Goal: Communication & Community: Share content

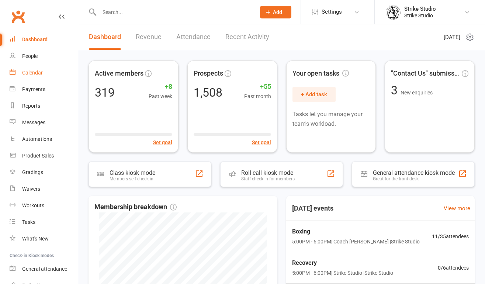
click at [38, 68] on link "Calendar" at bounding box center [44, 73] width 68 height 17
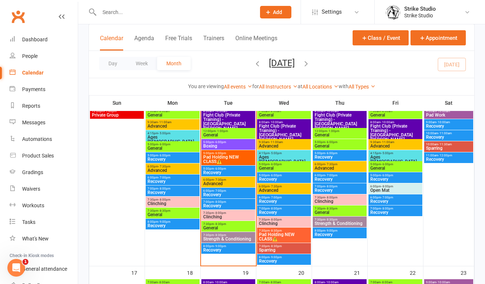
scroll to position [352, 0]
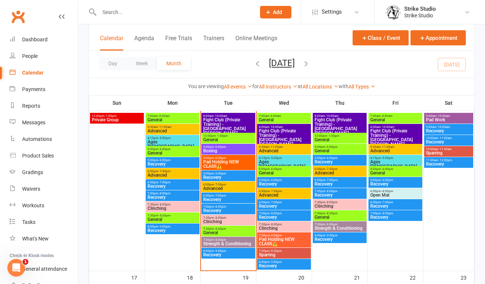
click at [228, 147] on span "5:00pm - 6:00pm" at bounding box center [228, 146] width 51 height 3
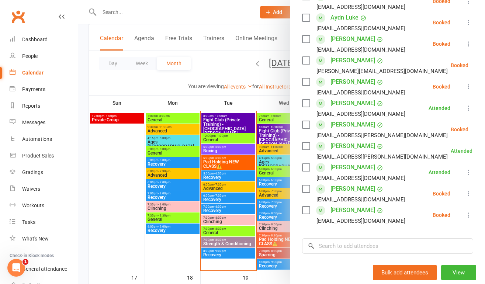
scroll to position [237, 0]
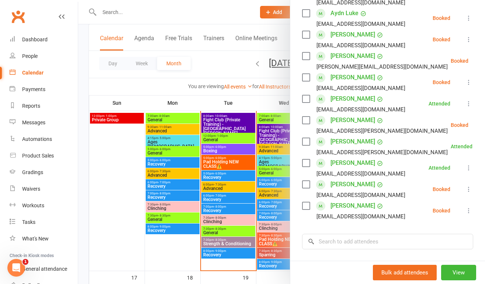
click at [229, 163] on div at bounding box center [281, 142] width 407 height 284
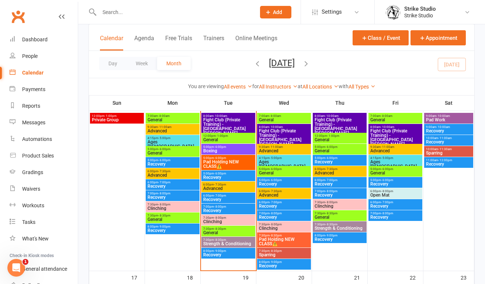
click at [229, 163] on span "Pad Holding NEW CLASS⚠️" at bounding box center [228, 164] width 51 height 9
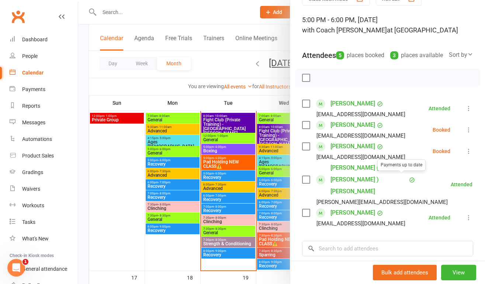
scroll to position [40, 0]
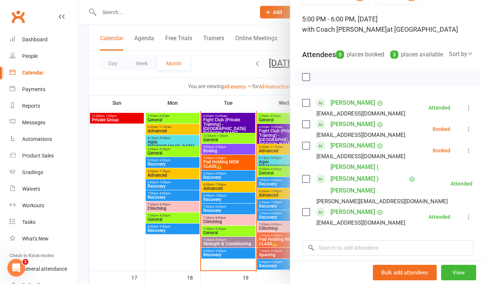
click at [352, 130] on link "[PERSON_NAME]" at bounding box center [353, 124] width 45 height 12
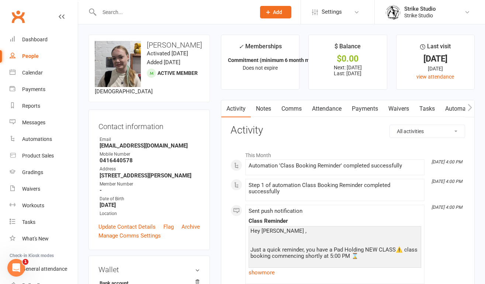
click at [301, 112] on link "Comms" at bounding box center [291, 108] width 31 height 17
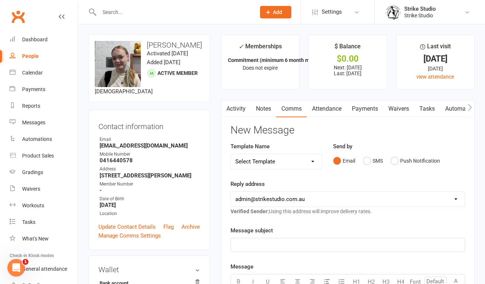
click at [332, 106] on link "Attendance" at bounding box center [327, 108] width 40 height 17
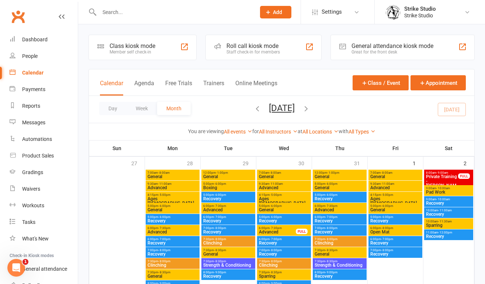
click at [217, 186] on span "Boxing" at bounding box center [228, 188] width 51 height 4
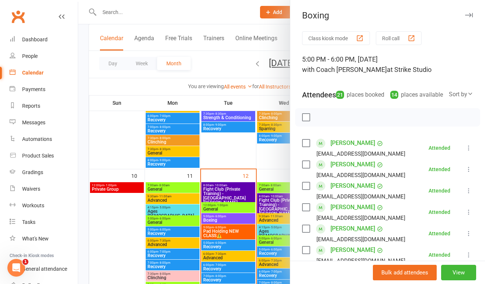
scroll to position [293, 0]
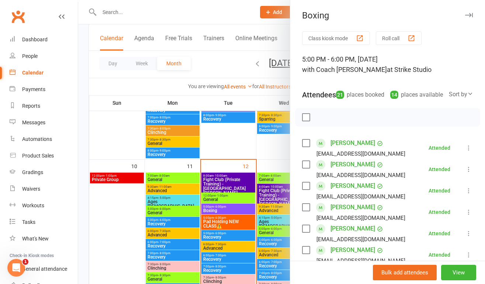
click at [217, 215] on div at bounding box center [281, 142] width 407 height 284
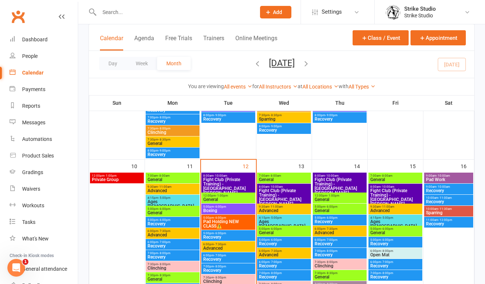
click at [220, 210] on span "Boxing" at bounding box center [228, 211] width 51 height 4
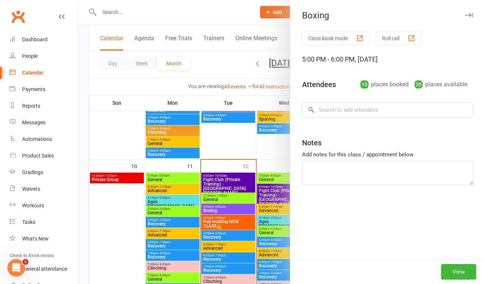
click at [213, 225] on div at bounding box center [281, 142] width 407 height 284
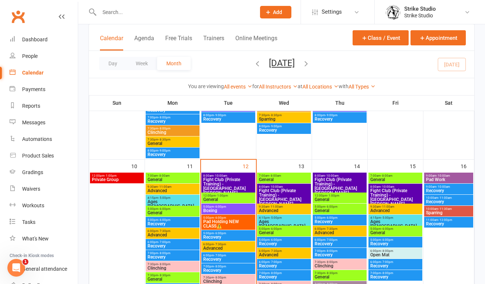
click at [220, 225] on span "Pad Holding NEW CLASS⚠️" at bounding box center [228, 224] width 51 height 9
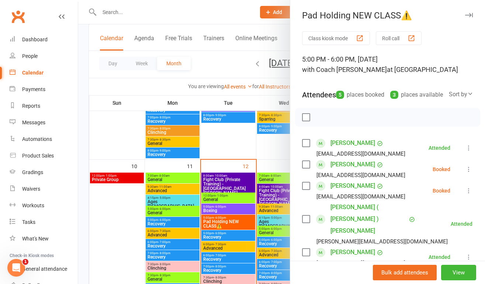
scroll to position [9, 0]
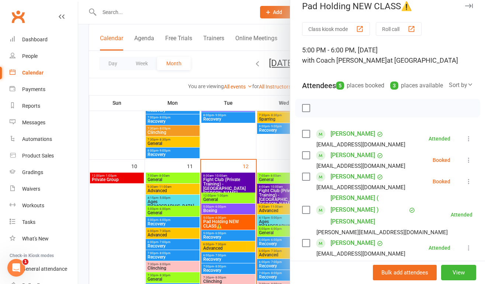
click at [227, 207] on div at bounding box center [281, 142] width 407 height 284
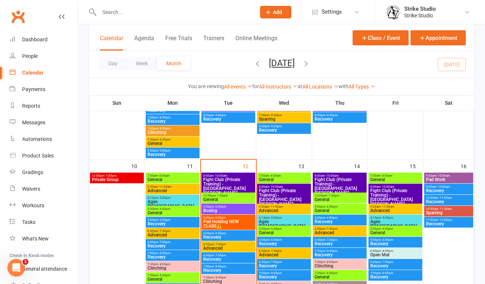
click at [234, 213] on div "5:00pm - 6:00pm Boxing" at bounding box center [228, 209] width 54 height 11
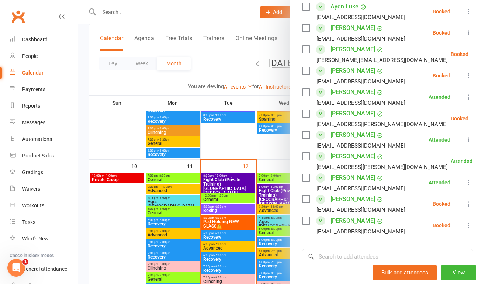
scroll to position [251, 0]
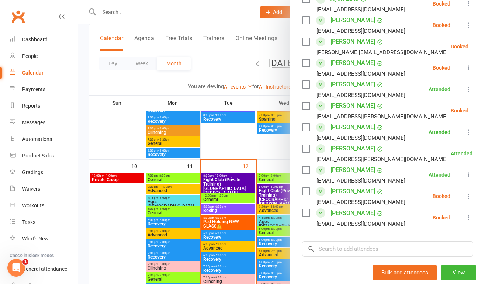
click at [214, 233] on div at bounding box center [281, 142] width 407 height 284
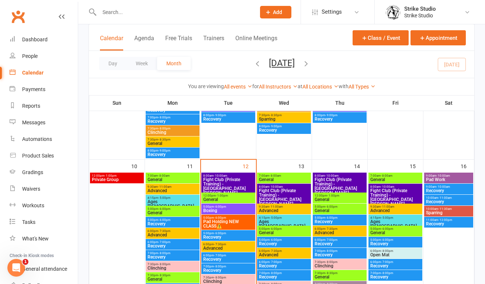
click at [225, 236] on span "Recovery" at bounding box center [228, 237] width 51 height 4
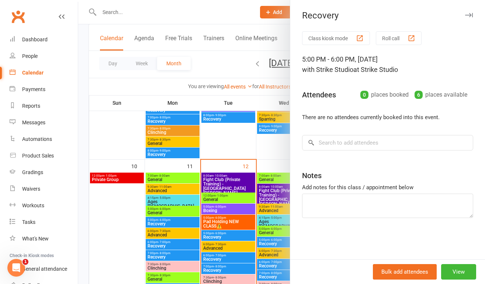
click at [227, 247] on div at bounding box center [281, 142] width 407 height 284
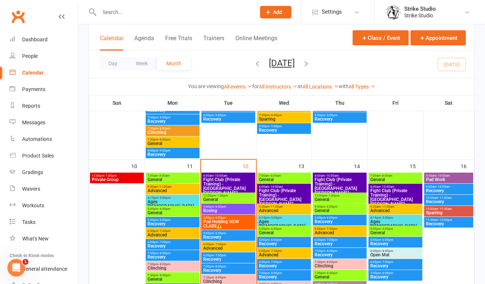
click at [227, 247] on div at bounding box center [281, 142] width 407 height 284
click at [227, 247] on span "Advanced" at bounding box center [228, 248] width 51 height 4
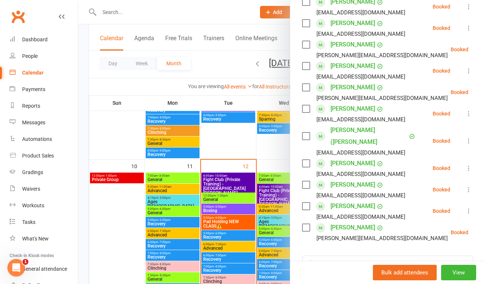
scroll to position [198, 0]
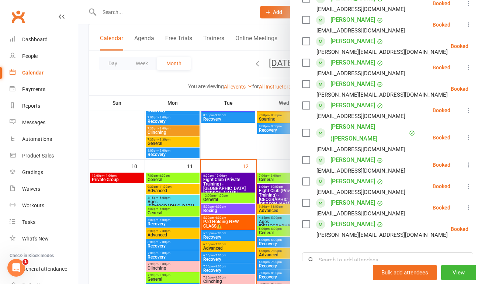
click at [227, 249] on div at bounding box center [281, 142] width 407 height 284
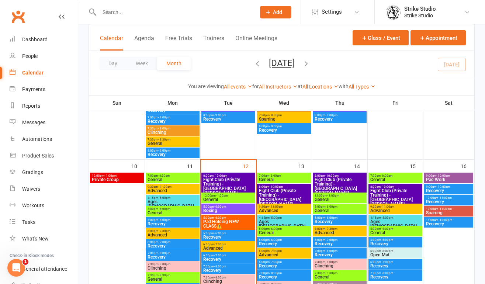
click at [227, 260] on span "Recovery" at bounding box center [228, 259] width 51 height 4
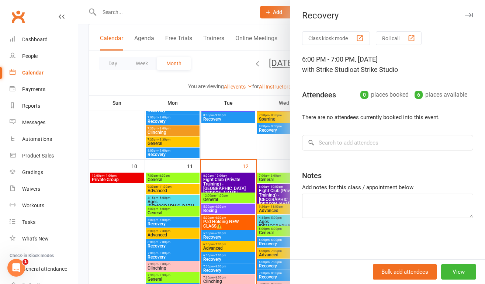
click at [214, 270] on div at bounding box center [281, 142] width 407 height 284
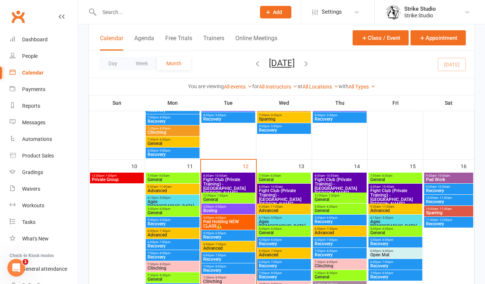
click at [224, 270] on span "Recovery" at bounding box center [228, 270] width 51 height 4
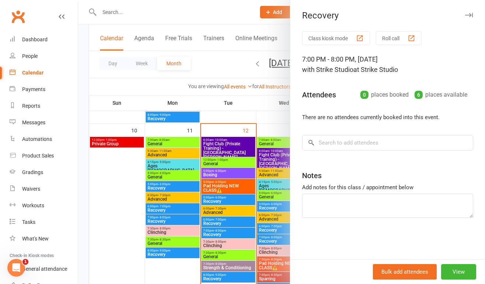
scroll to position [330, 0]
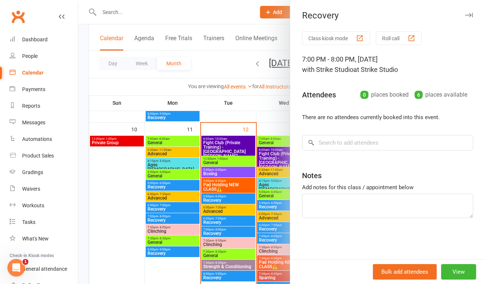
click at [216, 246] on div at bounding box center [281, 142] width 407 height 284
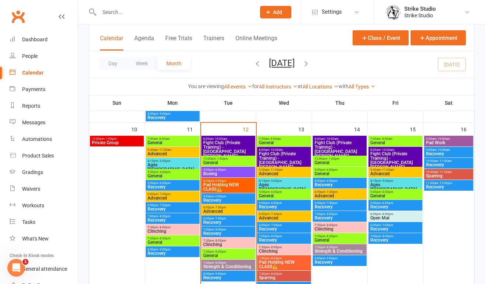
click at [225, 246] on span "Clinching" at bounding box center [228, 244] width 51 height 4
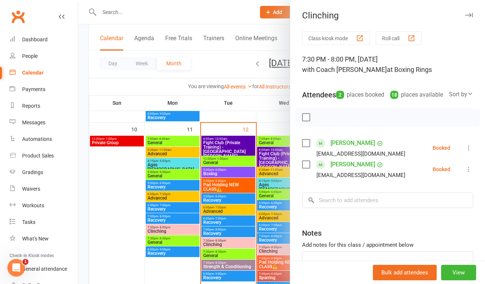
click at [230, 259] on div at bounding box center [281, 142] width 407 height 284
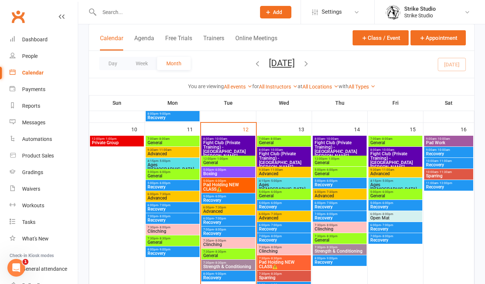
click at [228, 256] on span "General" at bounding box center [228, 256] width 51 height 4
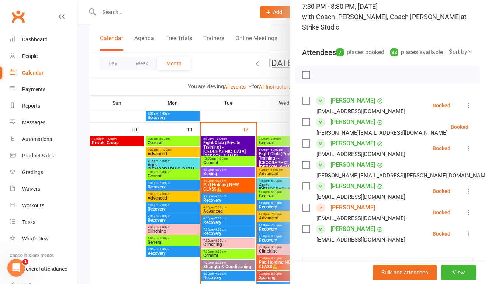
scroll to position [335, 0]
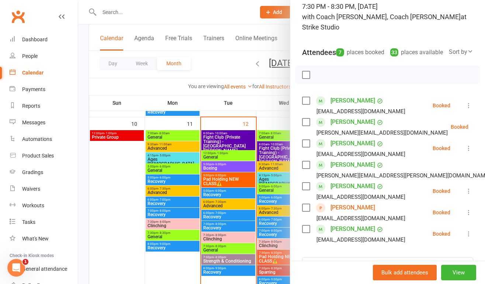
click at [239, 269] on div at bounding box center [281, 142] width 407 height 284
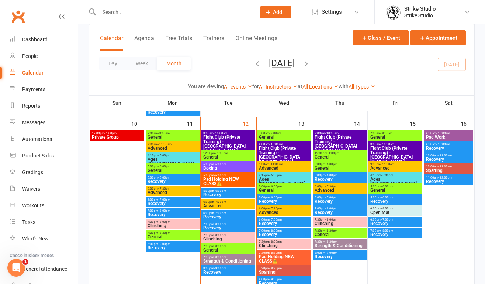
click at [239, 269] on span "8:00pm - 9:00pm" at bounding box center [228, 268] width 51 height 3
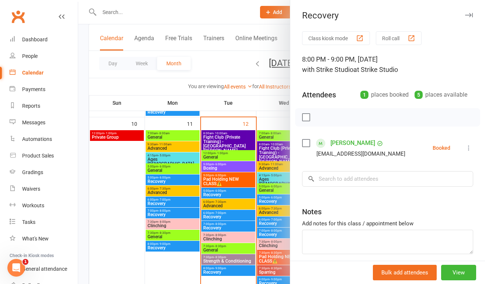
click at [118, 18] on div at bounding box center [281, 142] width 407 height 284
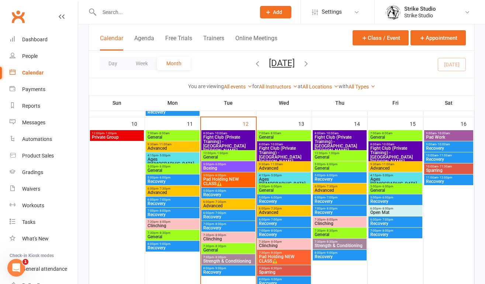
click at [115, 15] on input "text" at bounding box center [174, 12] width 154 height 10
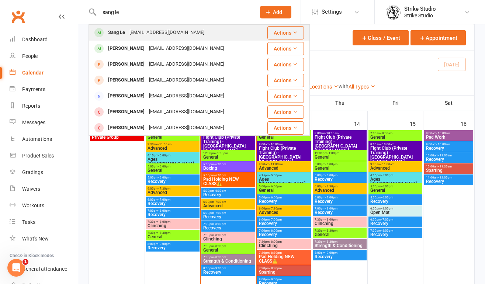
type input "sang le"
click at [151, 31] on div "[EMAIL_ADDRESS][DOMAIN_NAME]" at bounding box center [166, 32] width 79 height 11
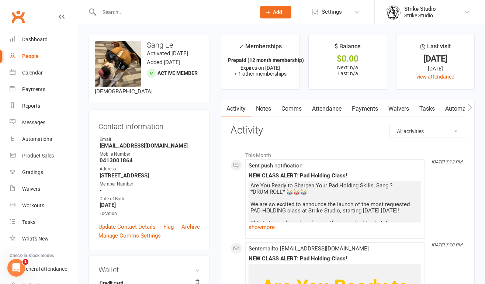
click at [312, 108] on link "Attendance" at bounding box center [327, 108] width 40 height 17
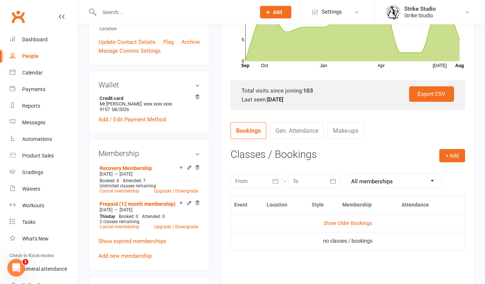
scroll to position [187, 0]
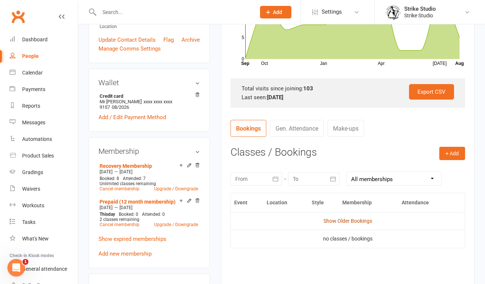
click at [354, 223] on link "Show Older Bookings" at bounding box center [348, 221] width 49 height 6
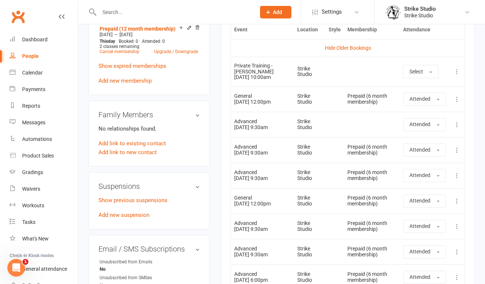
scroll to position [0, 0]
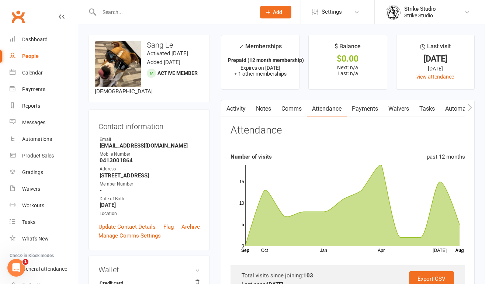
click at [151, 13] on input "text" at bounding box center [174, 12] width 154 height 10
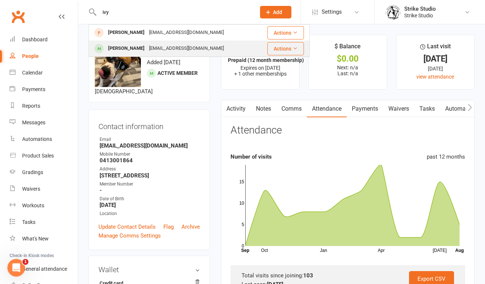
type input "ivy"
click at [171, 48] on div "maidoan18@gmail.com" at bounding box center [186, 48] width 79 height 11
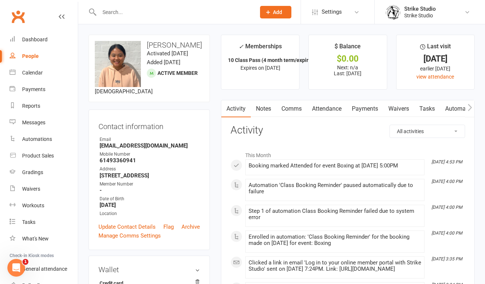
click at [334, 109] on link "Attendance" at bounding box center [327, 108] width 40 height 17
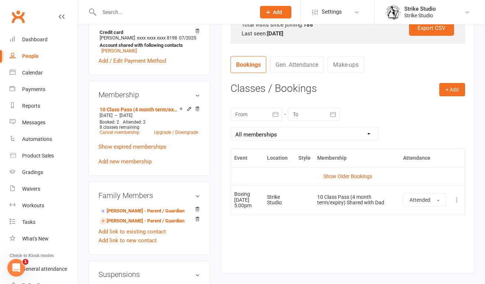
scroll to position [246, 0]
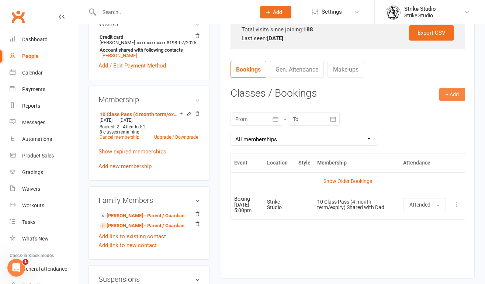
click at [442, 97] on button "+ Add" at bounding box center [453, 94] width 26 height 13
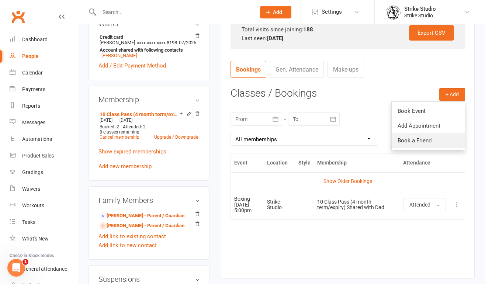
click at [426, 140] on link "Book a Friend" at bounding box center [428, 140] width 73 height 15
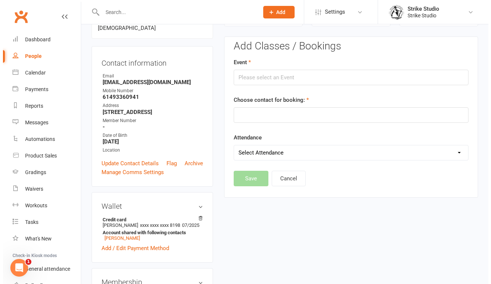
scroll to position [63, 0]
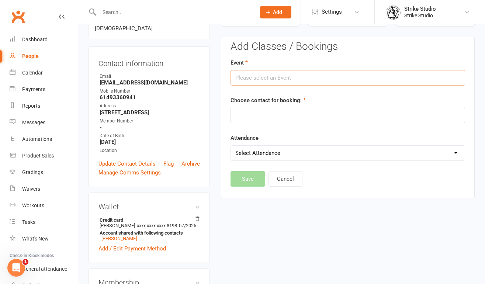
click at [279, 72] on input "text" at bounding box center [348, 77] width 235 height 15
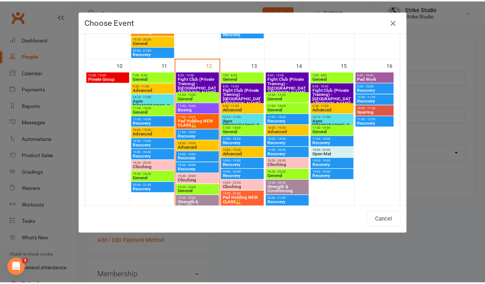
scroll to position [317, 0]
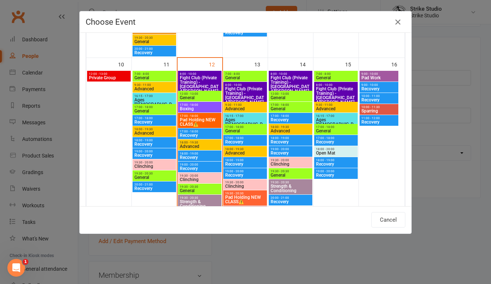
click at [192, 107] on span "Boxing" at bounding box center [199, 109] width 41 height 4
type input "Boxing - Aug 12, 2025 5:00:00 PM"
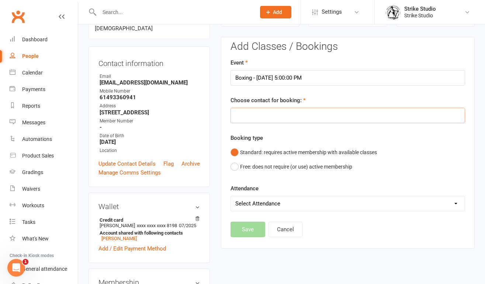
click at [252, 120] on input "text" at bounding box center [348, 115] width 235 height 15
click at [277, 117] on input "text" at bounding box center [348, 115] width 235 height 15
click at [270, 112] on input "text" at bounding box center [348, 115] width 235 height 15
type input "Chau Nguyen"
click at [267, 199] on select "Select Attendance Attended Absent" at bounding box center [348, 203] width 234 height 15
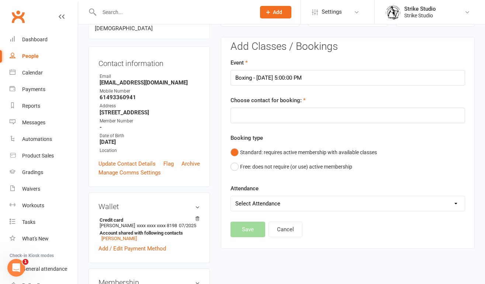
select select "0"
click at [275, 110] on input "text" at bounding box center [348, 115] width 235 height 15
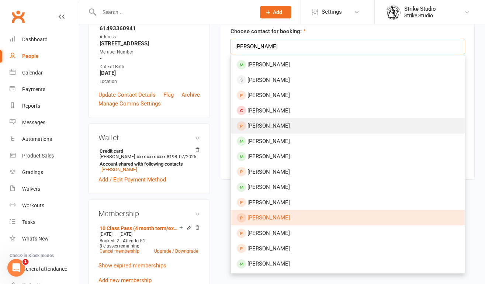
scroll to position [133, 0]
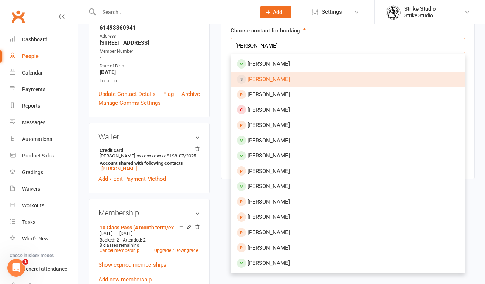
type input "chau nguyen"
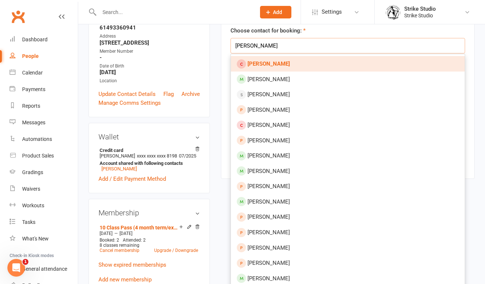
type input "chau nguyen"
click at [279, 61] on strong "Chau Nguyen" at bounding box center [269, 64] width 42 height 7
type input "Chau Nguyen"
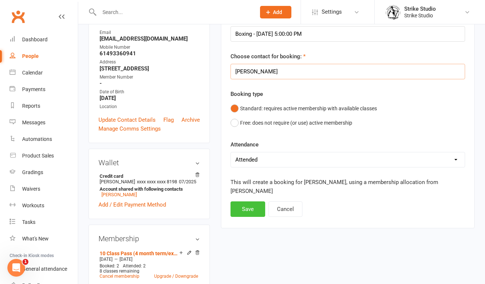
scroll to position [104, 0]
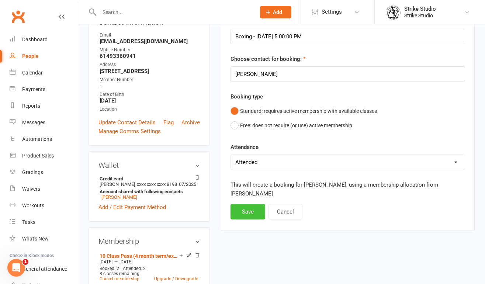
click at [249, 206] on button "Save" at bounding box center [248, 211] width 35 height 15
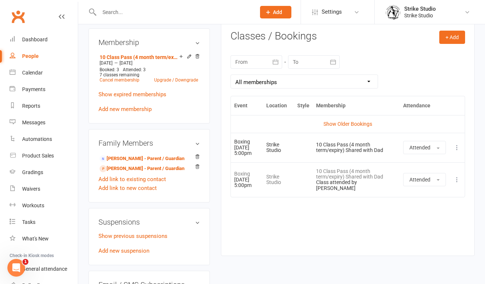
scroll to position [306, 0]
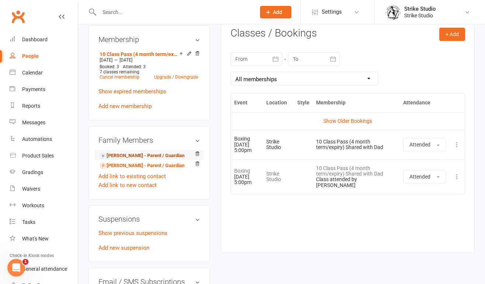
click at [166, 160] on link "Chau Nguyen - Parent / Guardian" at bounding box center [142, 156] width 85 height 8
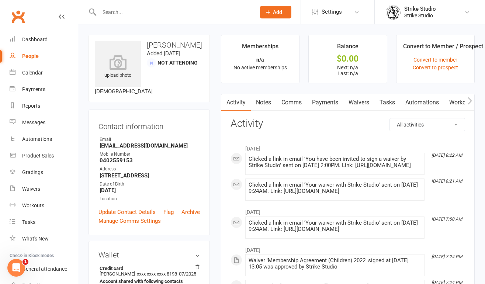
click at [362, 109] on link "Waivers" at bounding box center [359, 102] width 31 height 17
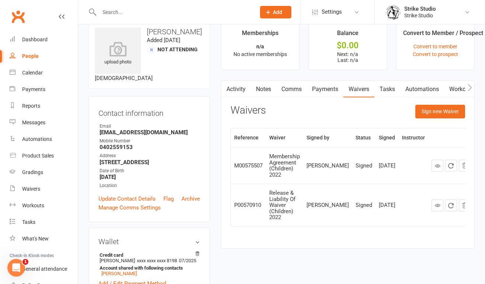
scroll to position [15, 0]
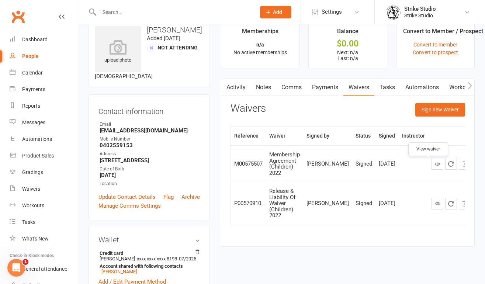
click at [435, 167] on icon at bounding box center [438, 164] width 6 height 6
click at [435, 201] on icon at bounding box center [438, 204] width 6 height 6
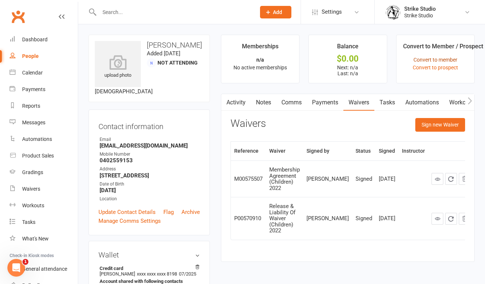
click at [425, 60] on link "Convert to member" at bounding box center [436, 60] width 44 height 6
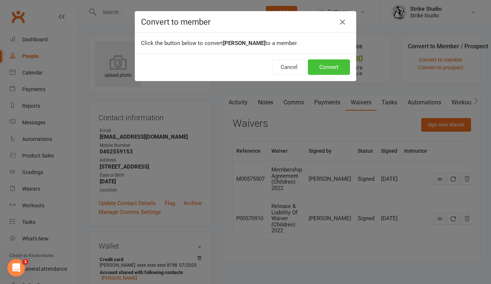
click at [326, 66] on button "Convert" at bounding box center [329, 66] width 42 height 15
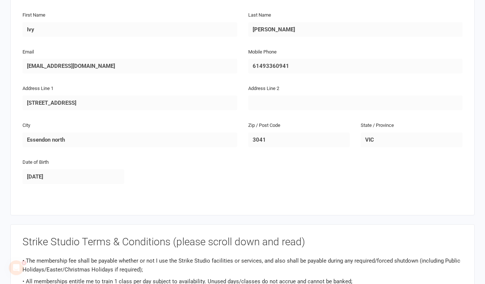
scroll to position [380, 0]
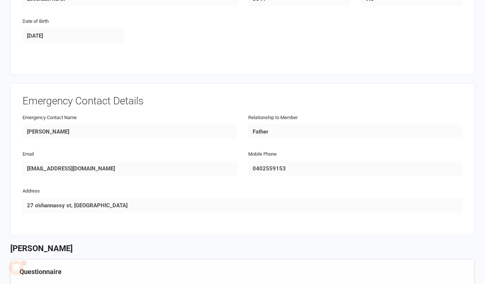
scroll to position [531, 0]
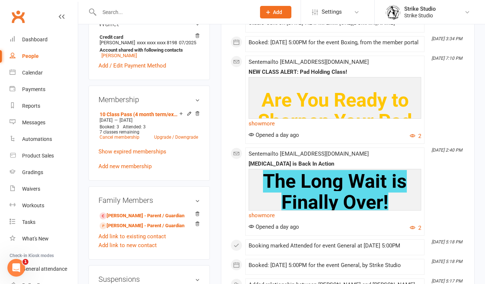
scroll to position [261, 0]
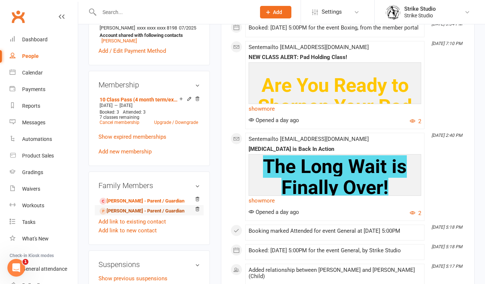
click at [165, 215] on link "[PERSON_NAME] - Parent / Guardian" at bounding box center [142, 211] width 85 height 8
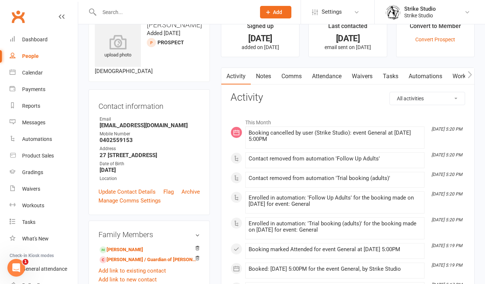
scroll to position [23, 0]
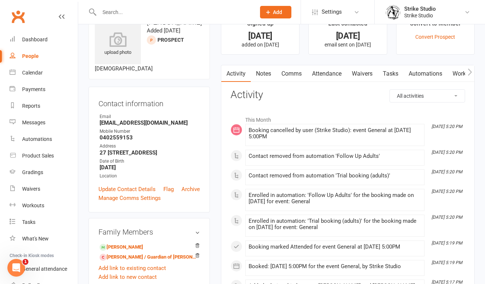
click at [368, 71] on link "Waivers" at bounding box center [362, 73] width 31 height 17
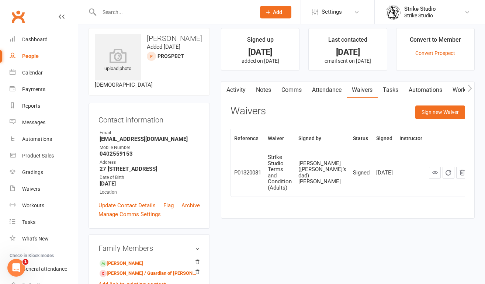
scroll to position [6, 0]
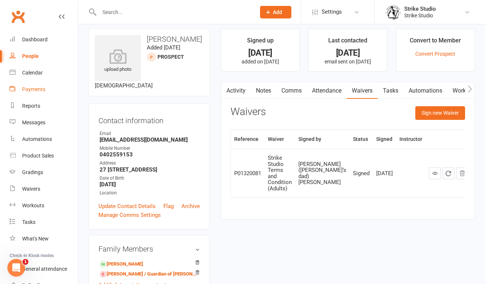
click at [39, 90] on div "Payments" at bounding box center [33, 89] width 23 height 6
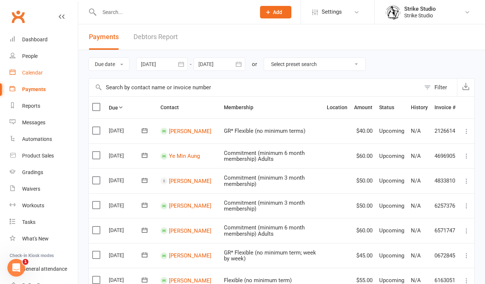
click at [35, 76] on link "Calendar" at bounding box center [44, 73] width 68 height 17
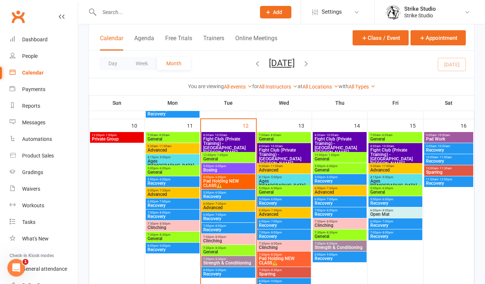
scroll to position [341, 0]
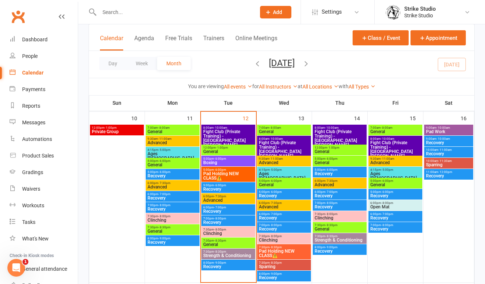
click at [223, 160] on span "- 6:00pm" at bounding box center [220, 158] width 12 height 3
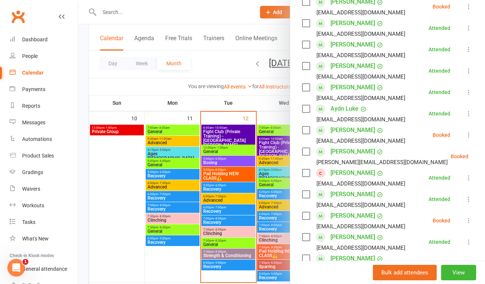
scroll to position [163, 0]
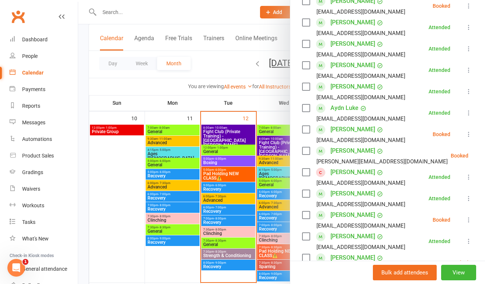
click at [465, 138] on icon at bounding box center [468, 134] width 7 height 7
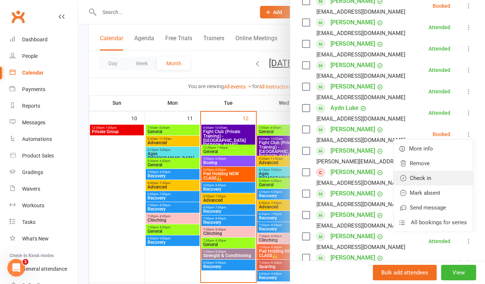
click at [439, 186] on link "Check in" at bounding box center [433, 178] width 79 height 15
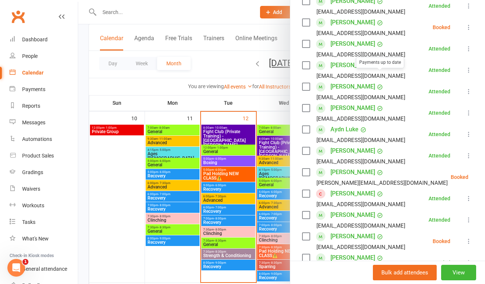
scroll to position [144, 0]
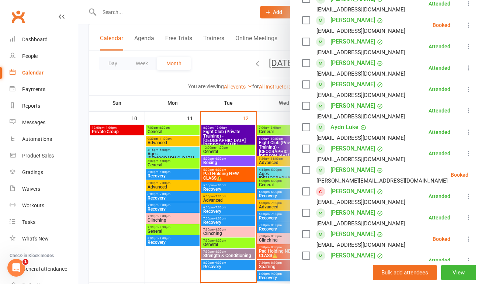
click at [220, 174] on div at bounding box center [281, 142] width 407 height 284
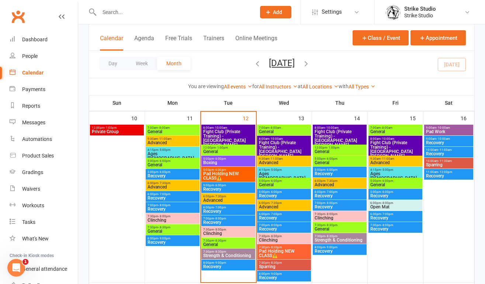
click at [236, 177] on span "Pad Holding NEW CLASS⚠️" at bounding box center [228, 176] width 51 height 9
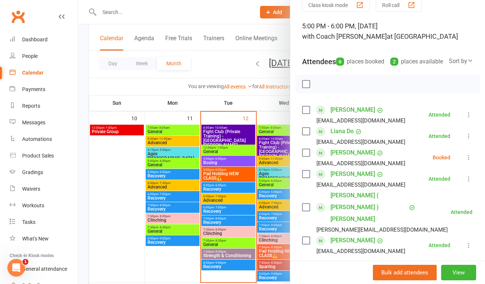
scroll to position [34, 0]
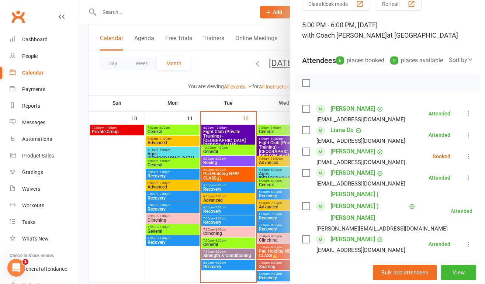
click at [244, 187] on div at bounding box center [281, 142] width 407 height 284
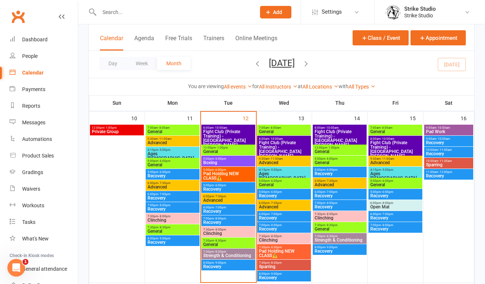
click at [209, 147] on span "12:00pm - 1:00pm" at bounding box center [228, 147] width 51 height 3
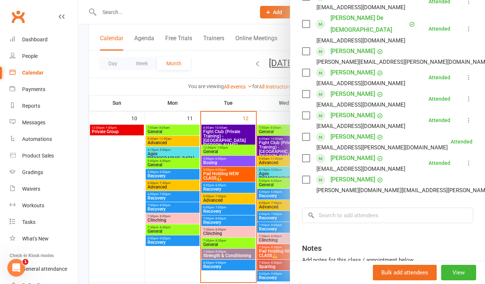
scroll to position [192, 0]
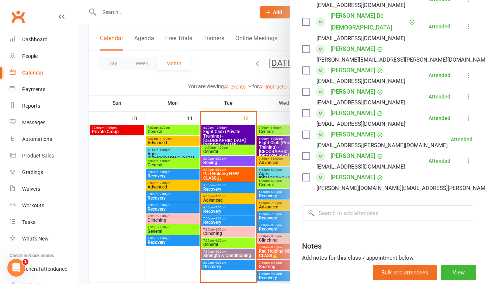
click at [219, 169] on div at bounding box center [281, 142] width 407 height 284
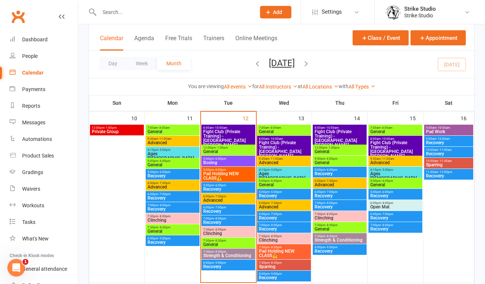
click at [221, 172] on span "Pad Holding NEW CLASS⚠️" at bounding box center [228, 176] width 51 height 9
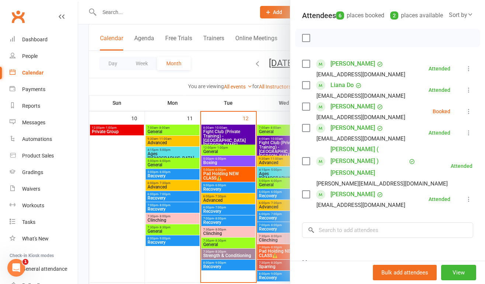
scroll to position [97, 0]
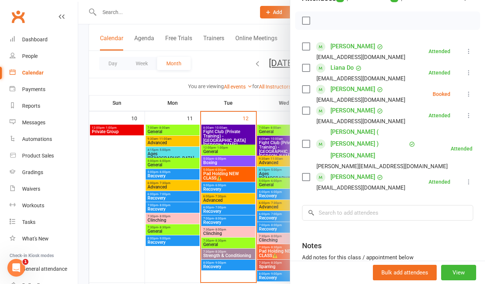
click at [225, 161] on div at bounding box center [281, 142] width 407 height 284
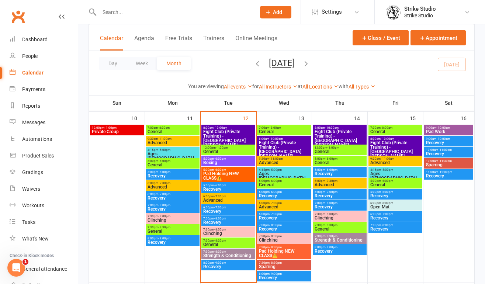
click at [217, 161] on span "Boxing" at bounding box center [228, 163] width 51 height 4
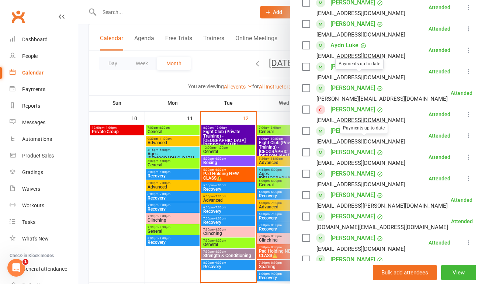
scroll to position [232, 0]
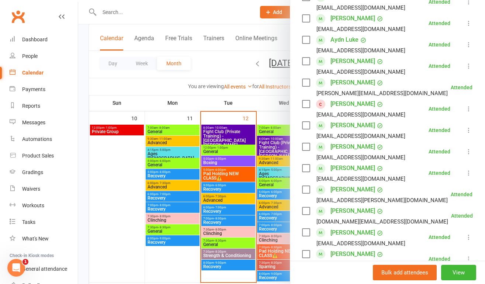
click at [225, 173] on div at bounding box center [281, 142] width 407 height 284
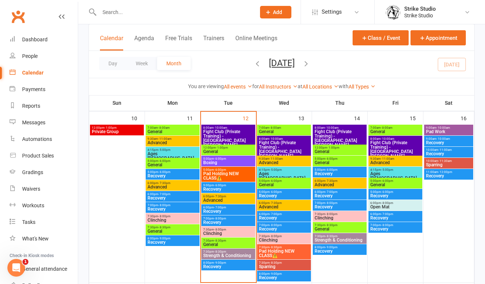
click at [224, 159] on span "- 6:00pm" at bounding box center [220, 158] width 12 height 3
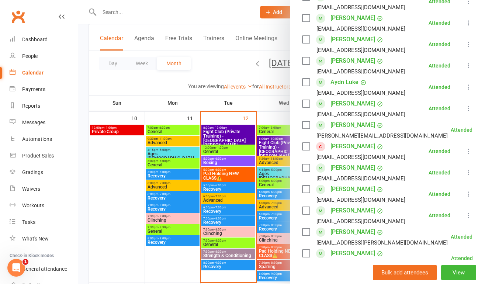
scroll to position [184, 0]
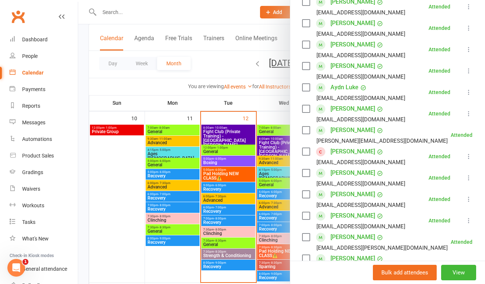
click at [213, 173] on div at bounding box center [281, 142] width 407 height 284
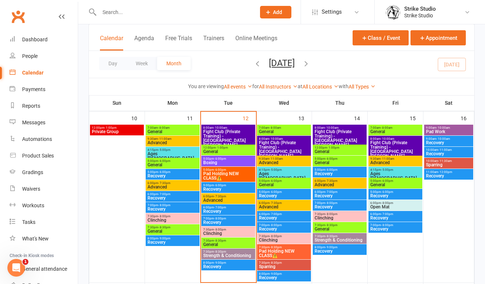
click at [216, 159] on span "- 6:00pm" at bounding box center [220, 158] width 12 height 3
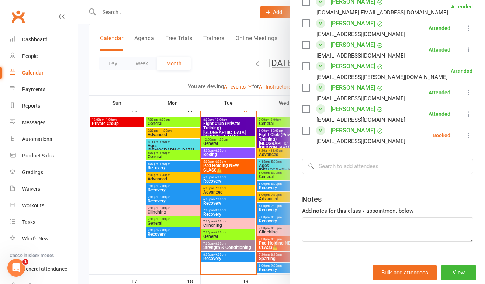
scroll to position [468, 0]
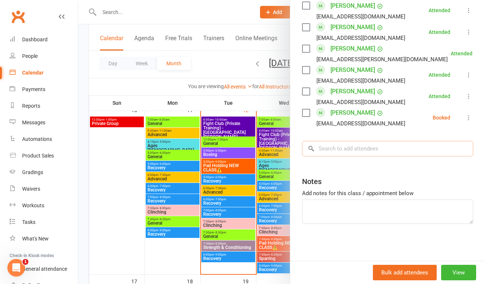
click at [356, 149] on input "search" at bounding box center [387, 148] width 171 height 15
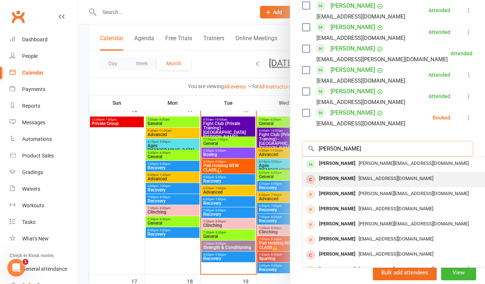
type input "chau"
click at [356, 183] on div "maidoan18@gmail.com" at bounding box center [413, 178] width 215 height 11
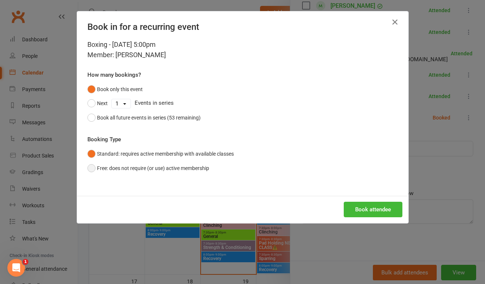
click at [190, 170] on button "Free: does not require (or use) active membership" at bounding box center [148, 168] width 122 height 14
click at [361, 209] on button "Book attendee" at bounding box center [373, 209] width 59 height 15
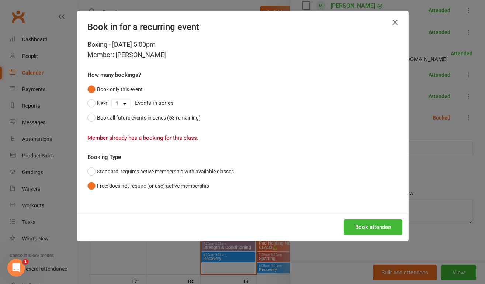
click at [394, 24] on icon "button" at bounding box center [395, 22] width 9 height 9
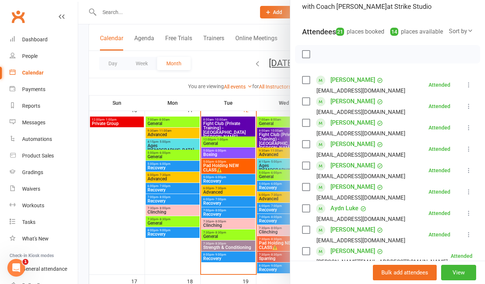
scroll to position [0, 0]
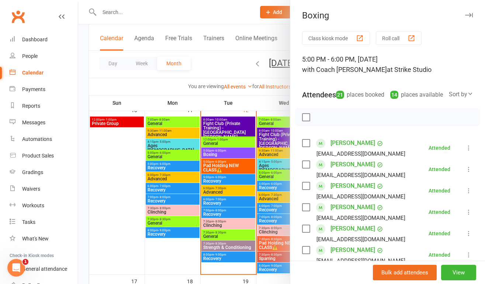
click at [224, 170] on div at bounding box center [281, 142] width 407 height 284
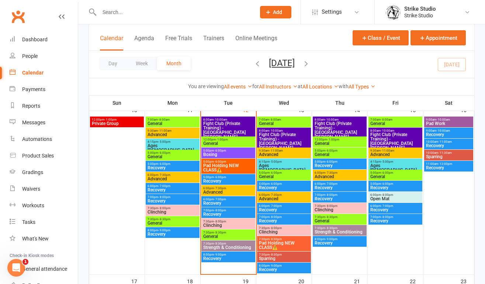
click at [229, 164] on span "Pad Holding NEW CLASS⚠️" at bounding box center [228, 167] width 51 height 9
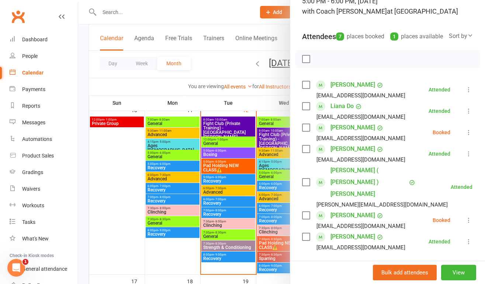
scroll to position [62, 0]
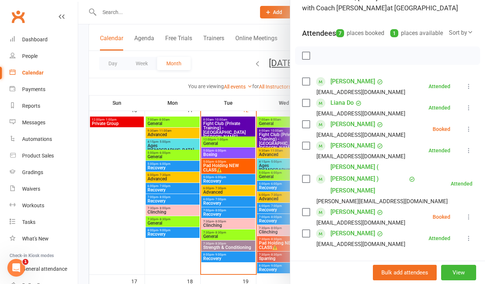
click at [238, 173] on div at bounding box center [281, 142] width 407 height 284
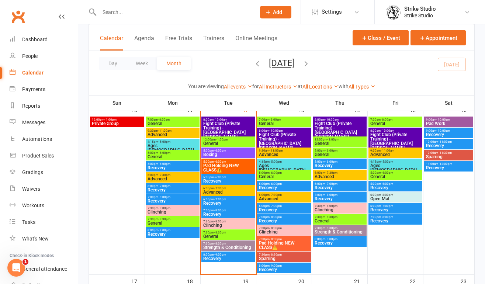
click at [228, 153] on span "Boxing" at bounding box center [228, 154] width 51 height 4
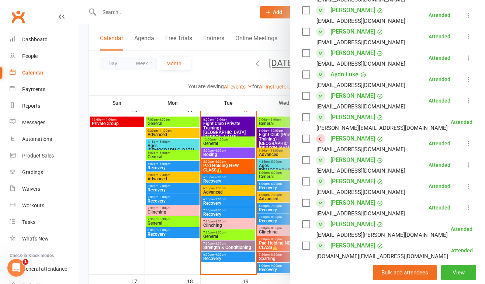
scroll to position [200, 0]
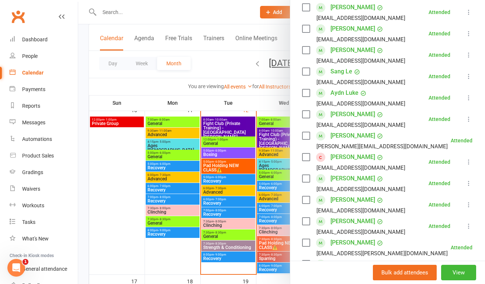
click at [127, 218] on div at bounding box center [281, 142] width 407 height 284
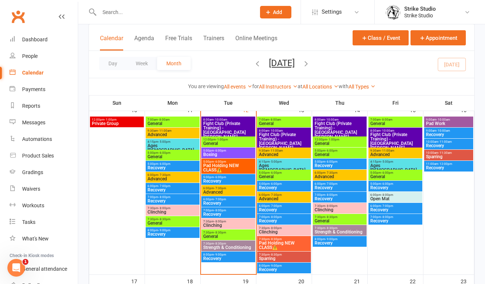
click at [218, 179] on span "Recovery" at bounding box center [228, 181] width 51 height 4
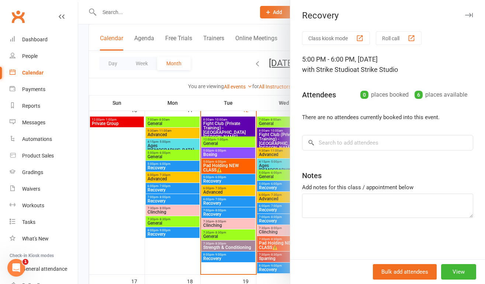
click at [221, 193] on div at bounding box center [281, 142] width 407 height 284
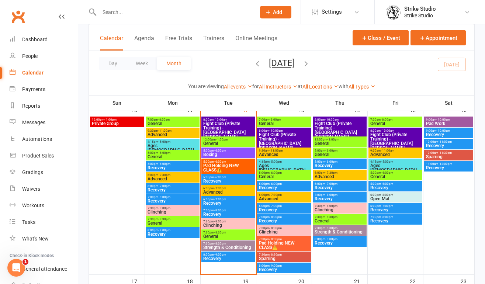
click at [217, 192] on span "Advanced" at bounding box center [228, 192] width 51 height 4
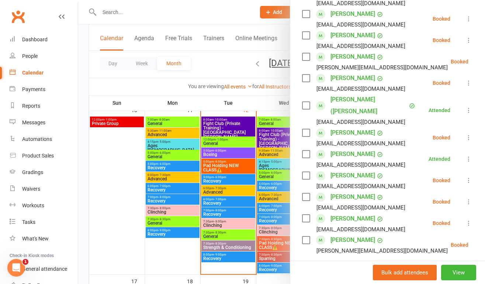
scroll to position [290, 0]
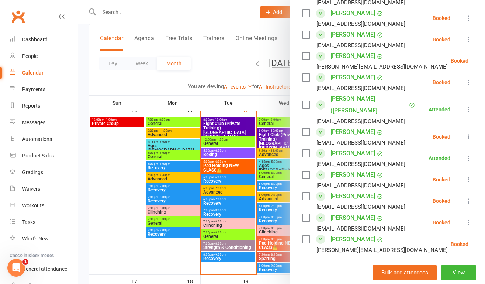
click at [239, 225] on div at bounding box center [281, 142] width 407 height 284
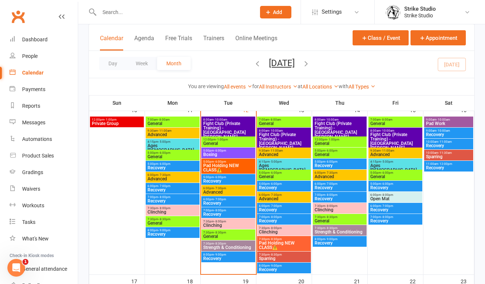
click at [239, 225] on span "Clinching" at bounding box center [228, 225] width 51 height 4
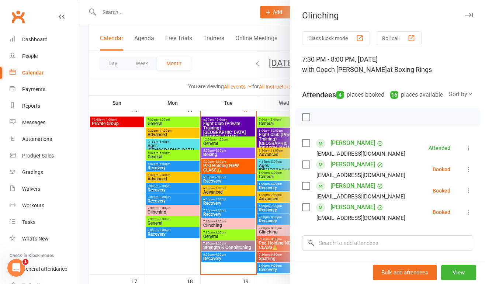
click at [227, 248] on div at bounding box center [281, 142] width 407 height 284
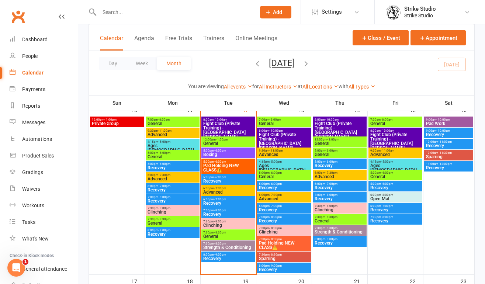
click at [227, 248] on span "Strength & Conditioning" at bounding box center [228, 247] width 51 height 4
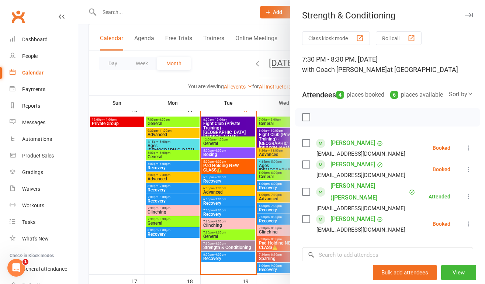
click at [222, 59] on div at bounding box center [281, 142] width 407 height 284
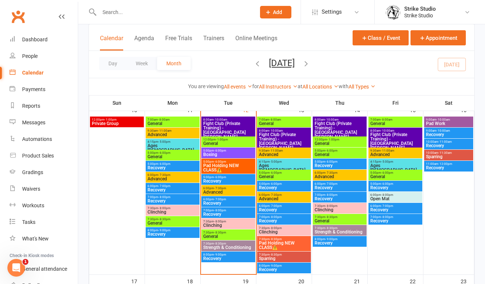
click at [221, 190] on span "Advanced" at bounding box center [228, 192] width 51 height 4
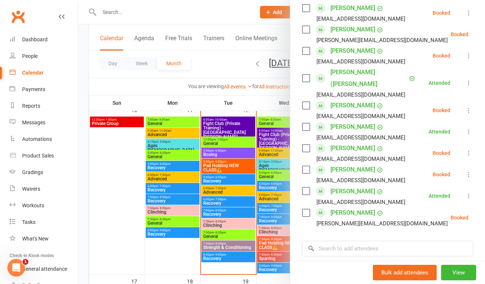
scroll to position [319, 0]
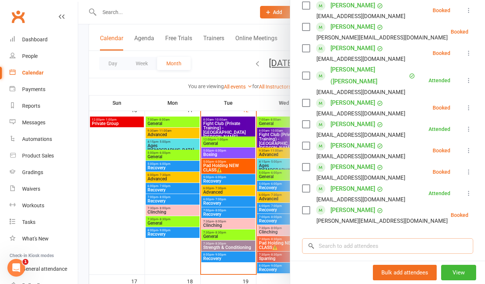
click at [350, 238] on input "search" at bounding box center [387, 245] width 171 height 15
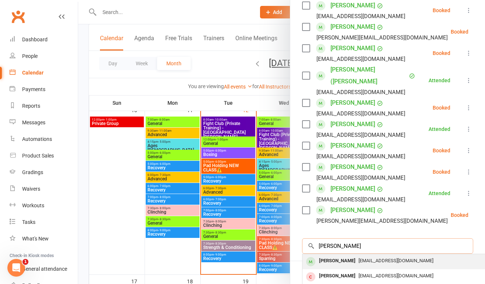
type input "tiger uong"
click at [361, 258] on span "tigeruong1@gmail.com" at bounding box center [396, 261] width 75 height 6
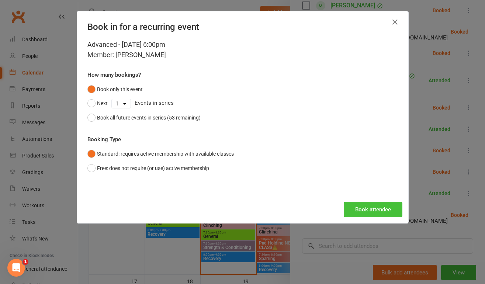
click at [365, 213] on button "Book attendee" at bounding box center [373, 209] width 59 height 15
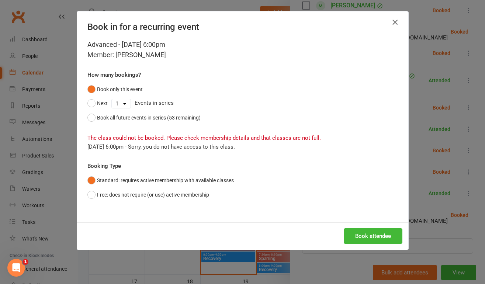
click at [395, 23] on icon "button" at bounding box center [395, 22] width 9 height 9
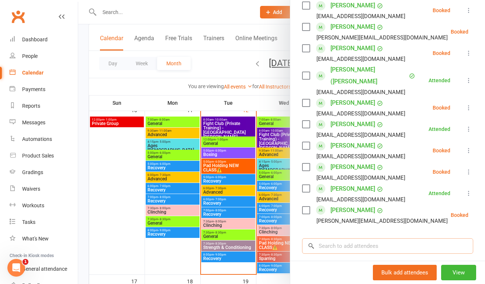
click at [329, 238] on input "search" at bounding box center [387, 245] width 171 height 15
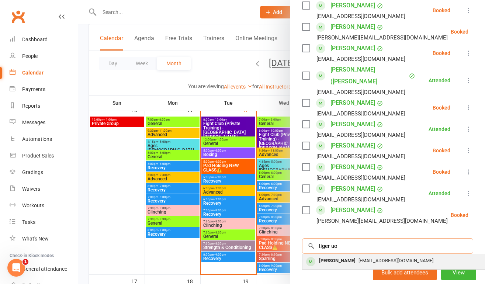
type input "tiger uo"
click at [333, 256] on div "Tiger Uong" at bounding box center [337, 261] width 42 height 11
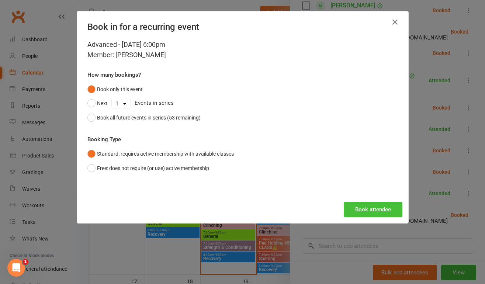
click at [366, 211] on button "Book attendee" at bounding box center [373, 209] width 59 height 15
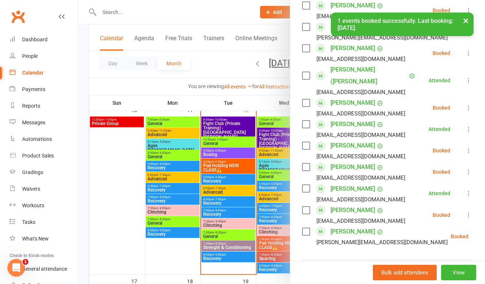
click at [465, 211] on icon at bounding box center [468, 214] width 7 height 7
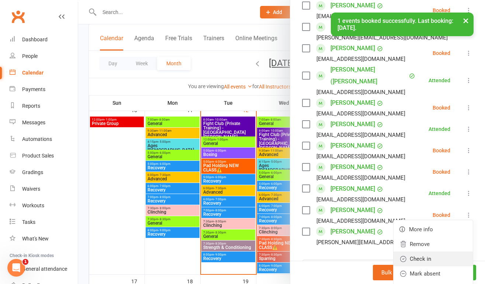
click at [425, 252] on link "Check in" at bounding box center [433, 259] width 79 height 15
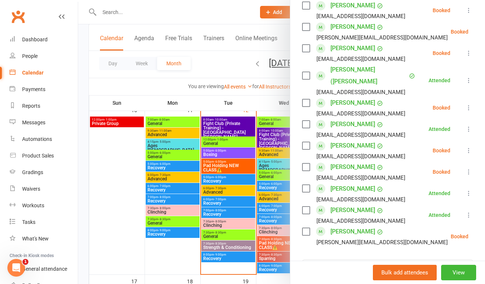
click at [137, 196] on div at bounding box center [281, 142] width 407 height 284
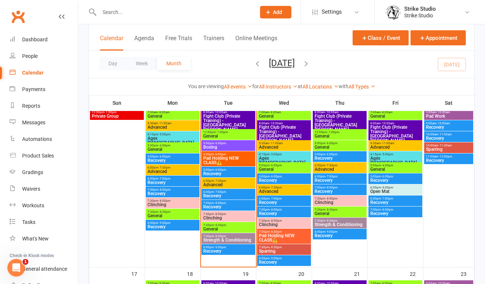
scroll to position [357, 0]
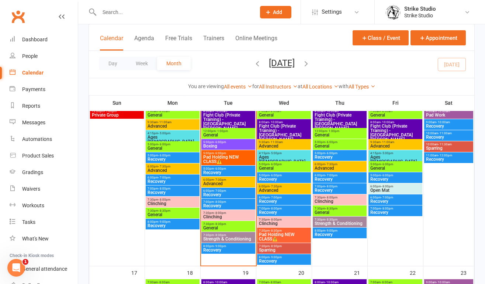
click at [221, 169] on span "- 6:00pm" at bounding box center [220, 168] width 12 height 3
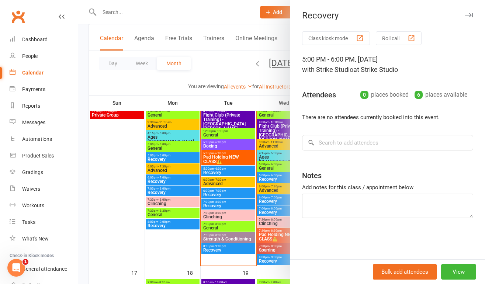
click at [224, 183] on div at bounding box center [281, 142] width 407 height 284
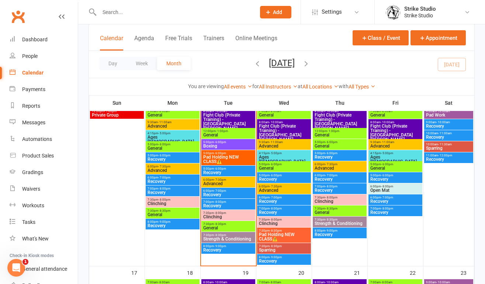
click at [224, 183] on span "Advanced" at bounding box center [228, 184] width 51 height 4
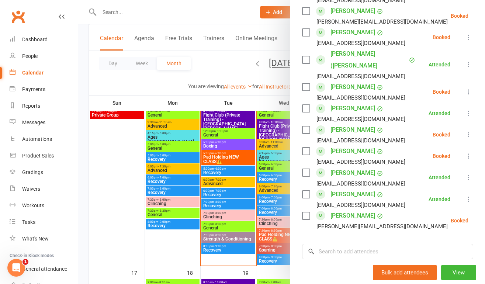
scroll to position [342, 0]
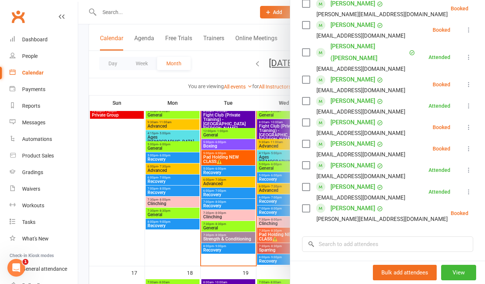
click at [220, 227] on div at bounding box center [281, 142] width 407 height 284
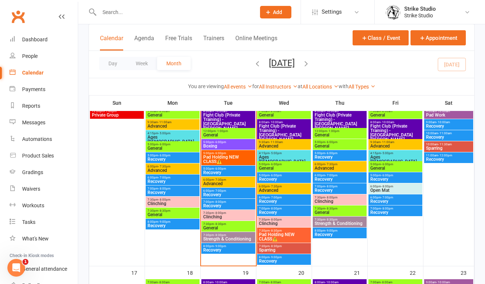
click at [220, 227] on span "General" at bounding box center [228, 228] width 51 height 4
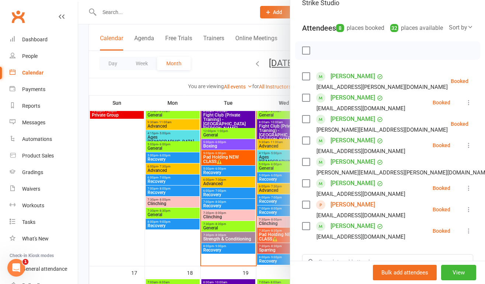
scroll to position [77, 0]
click at [345, 73] on link "Taurah Arnold" at bounding box center [353, 76] width 45 height 12
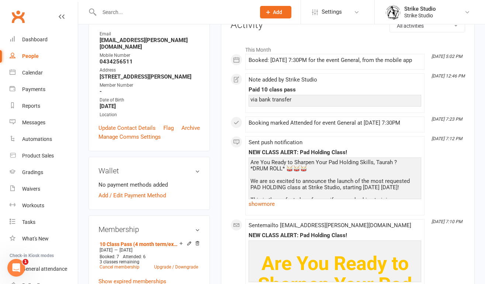
scroll to position [188, 0]
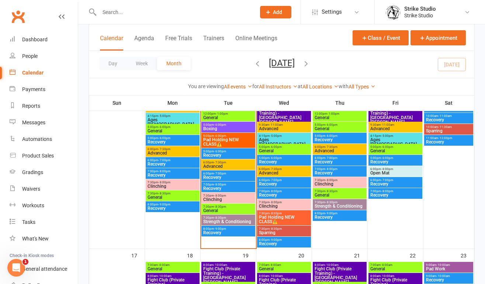
scroll to position [377, 0]
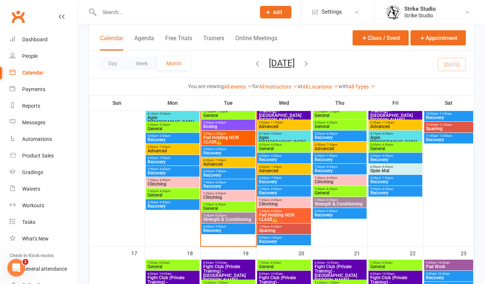
click at [215, 208] on span "General" at bounding box center [228, 208] width 51 height 4
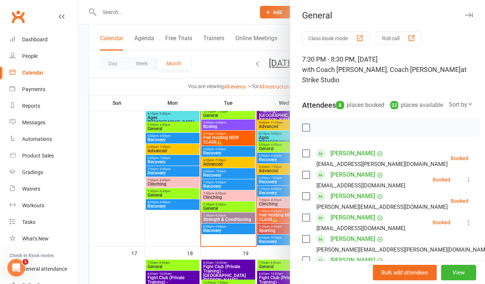
click at [352, 153] on link "Taurah Arnold" at bounding box center [353, 154] width 45 height 12
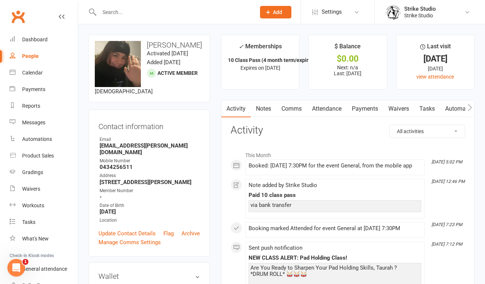
click at [330, 102] on link "Attendance" at bounding box center [327, 108] width 40 height 17
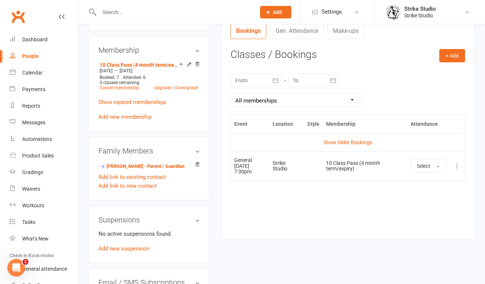
scroll to position [290, 0]
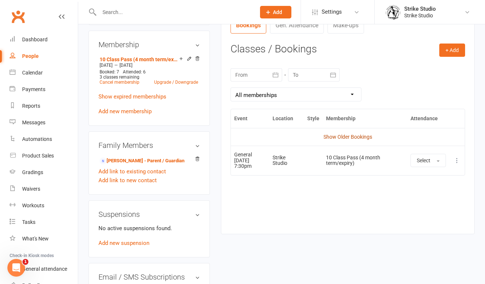
click at [338, 137] on link "Show Older Bookings" at bounding box center [348, 137] width 49 height 6
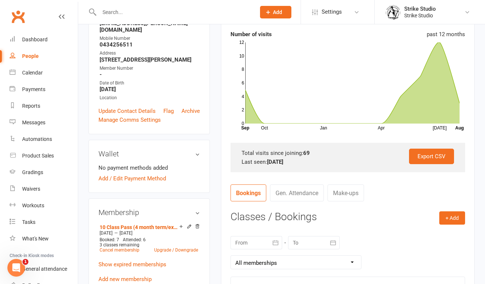
scroll to position [0, 0]
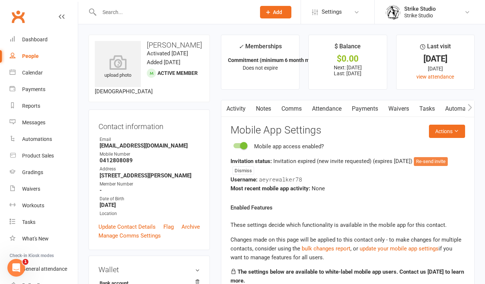
click at [433, 160] on button "Re-send invite" at bounding box center [431, 161] width 34 height 9
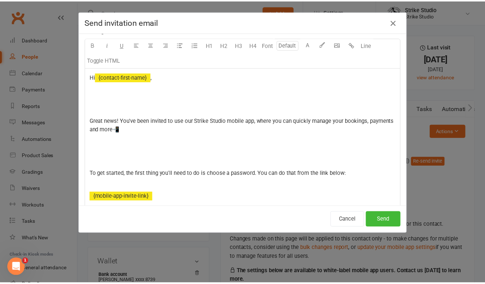
scroll to position [51, 0]
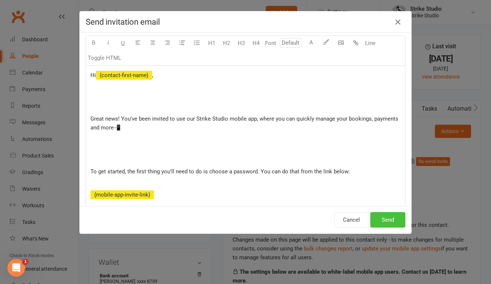
click at [389, 217] on button "Send" at bounding box center [387, 219] width 35 height 15
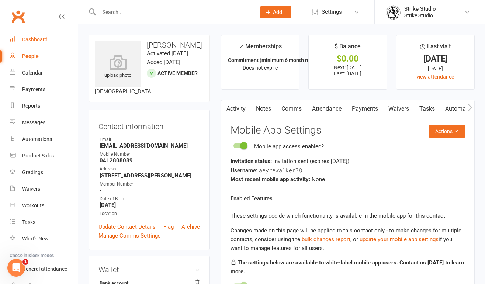
click at [30, 43] on link "Dashboard" at bounding box center [44, 39] width 68 height 17
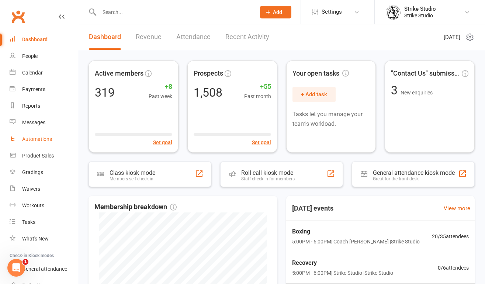
click at [52, 139] on link "Automations" at bounding box center [44, 139] width 68 height 17
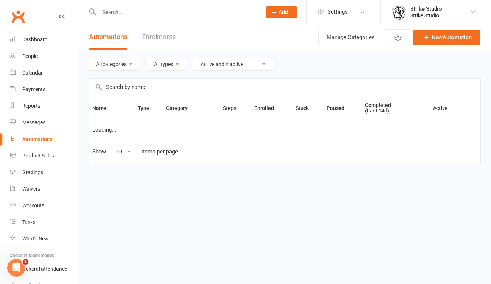
select select "100"
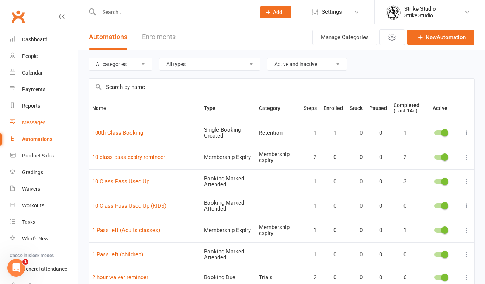
click at [35, 125] on div "Messages" at bounding box center [33, 123] width 23 height 6
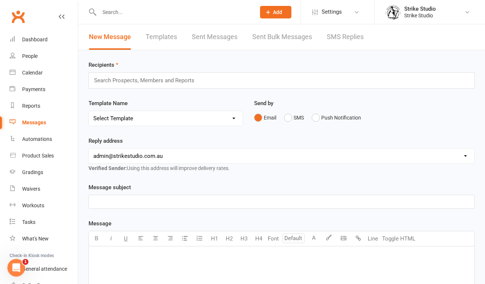
click at [168, 38] on link "Templates" at bounding box center [161, 36] width 31 height 25
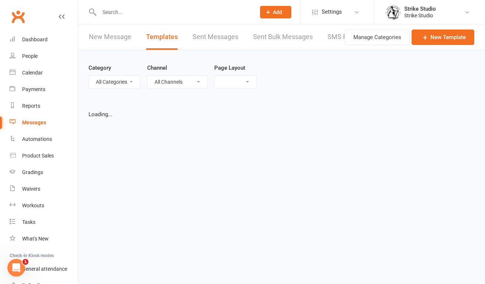
select select "list"
select select "100"
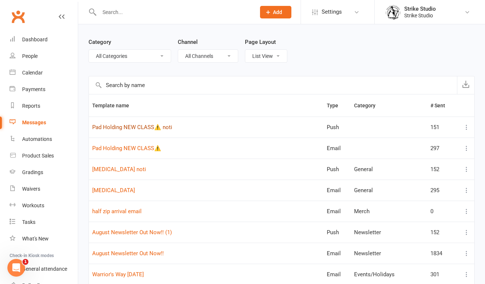
scroll to position [27, 0]
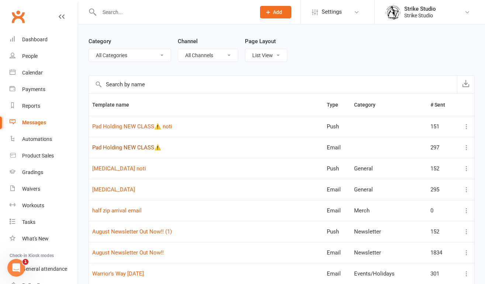
click at [138, 149] on link "Pad Holding NEW CLASS⚠️" at bounding box center [126, 147] width 69 height 7
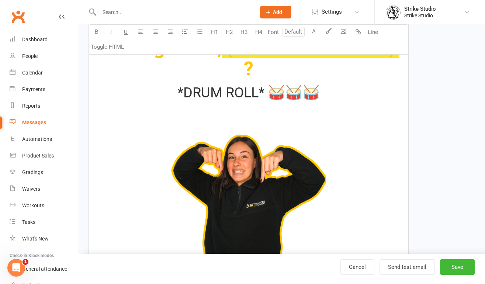
scroll to position [245, 0]
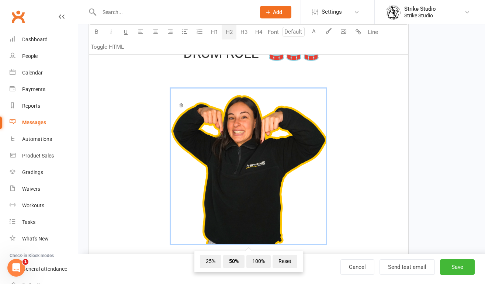
click at [337, 159] on span "﻿ 25% 50% 100% Reset" at bounding box center [248, 168] width 311 height 159
click at [359, 168] on span "﻿ 25% 50% 100% Reset" at bounding box center [248, 168] width 311 height 159
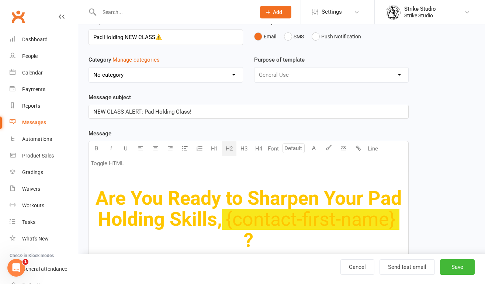
scroll to position [31, 0]
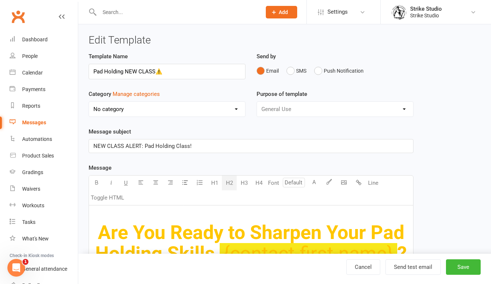
select select "100"
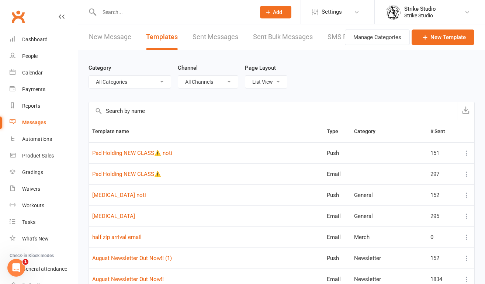
click at [466, 174] on icon at bounding box center [466, 173] width 7 height 7
click at [424, 221] on link "Duplicate" at bounding box center [428, 218] width 73 height 15
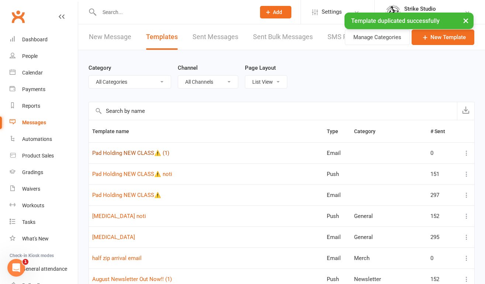
click at [144, 153] on link "Pad Holding NEW CLASS⚠️ (1)" at bounding box center [130, 153] width 77 height 7
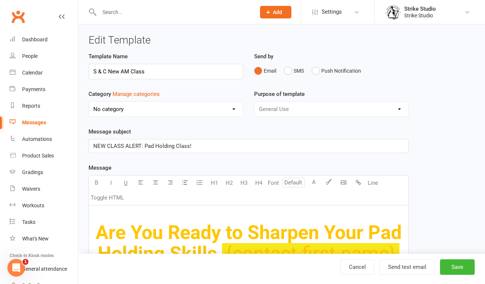
type input "S & C New AM Class"
drag, startPoint x: 199, startPoint y: 147, endPoint x: -11, endPoint y: 147, distance: 210.0
click at [132, 146] on span "NEW MORNING CLASSES!" at bounding box center [125, 146] width 65 height 7
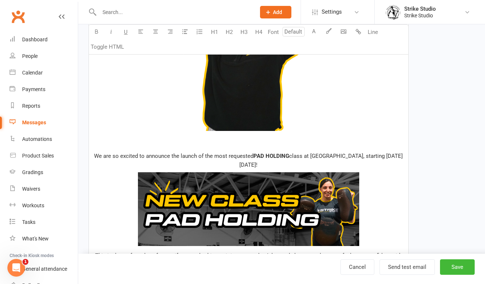
click at [230, 111] on img at bounding box center [248, 53] width 155 height 155
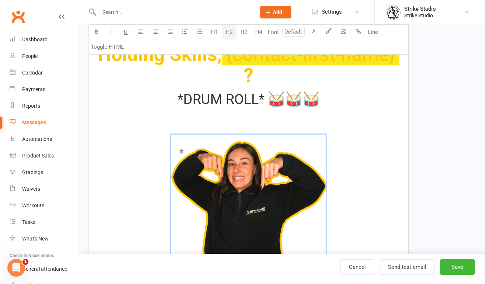
click at [180, 151] on icon at bounding box center [181, 151] width 4 height 4
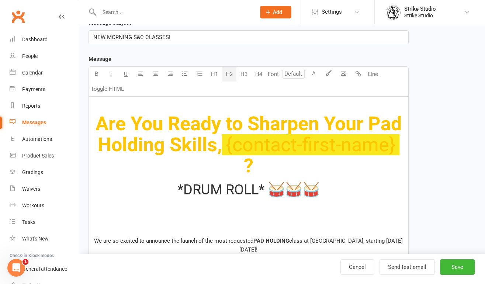
scroll to position [101, 0]
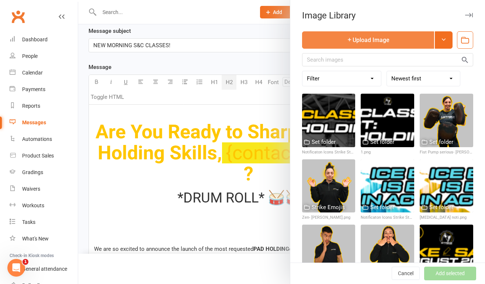
click at [380, 37] on button "Upload Image" at bounding box center [368, 39] width 132 height 17
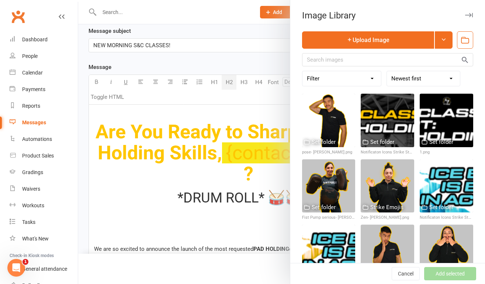
click at [220, 201] on div at bounding box center [281, 142] width 407 height 284
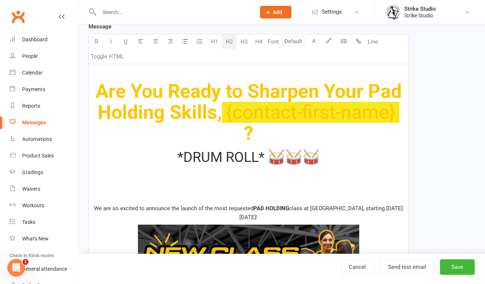
scroll to position [145, 0]
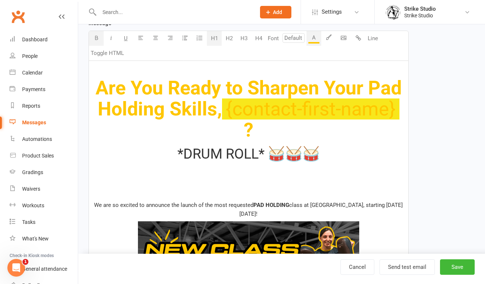
click at [255, 133] on h1 "Are You Ready to Sharpen Your Pad Holding Skills, ﻿ {contact-first-name} ?" at bounding box center [248, 108] width 311 height 63
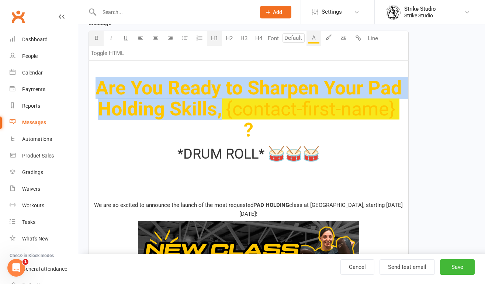
drag, startPoint x: 99, startPoint y: 87, endPoint x: 218, endPoint y: 111, distance: 121.7
click at [218, 111] on span "Are You Ready to Sharpen Your Pad Holding Skills," at bounding box center [251, 99] width 311 height 44
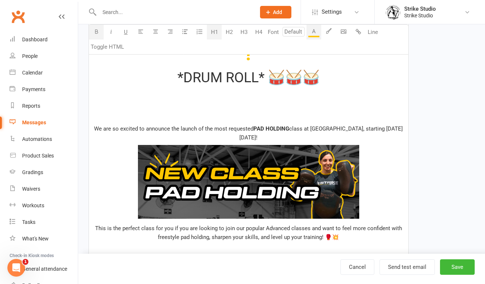
scroll to position [220, 0]
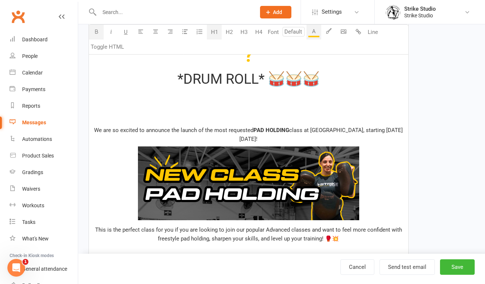
click at [234, 96] on h2 "﻿" at bounding box center [248, 100] width 311 height 15
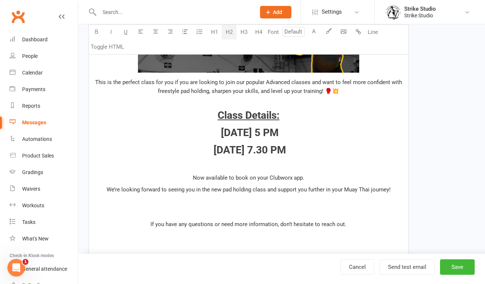
scroll to position [361, 0]
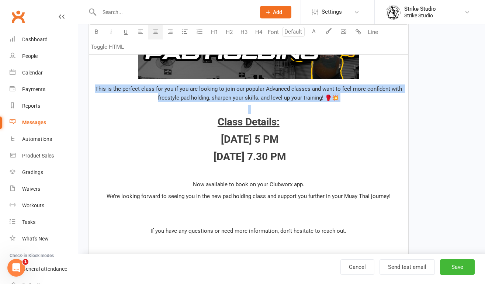
drag, startPoint x: 96, startPoint y: 88, endPoint x: 351, endPoint y: 114, distance: 256.3
click at [351, 114] on div "Are You Ready to Sharpen Your Pad Holding Skills, ﻿ {contact-first-name} ? *DRU…" at bounding box center [249, 100] width 320 height 510
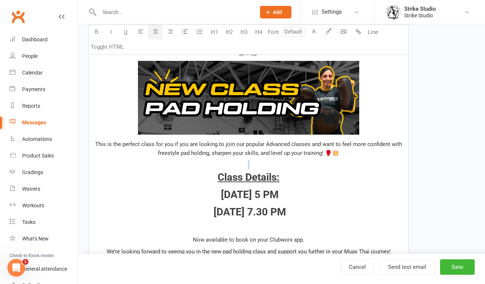
scroll to position [298, 0]
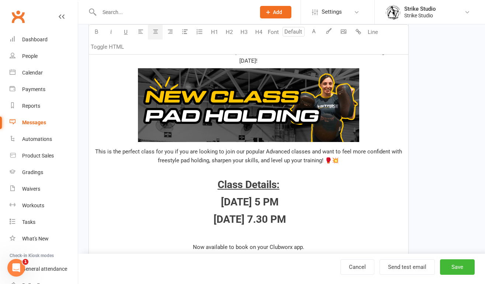
click at [244, 162] on span "This is the perfect class for you if you are looking to join our popular Advanc…" at bounding box center [249, 155] width 309 height 15
click at [344, 162] on p "This is the perfect class for you if you are looking to join our popular Advanc…" at bounding box center [248, 156] width 311 height 18
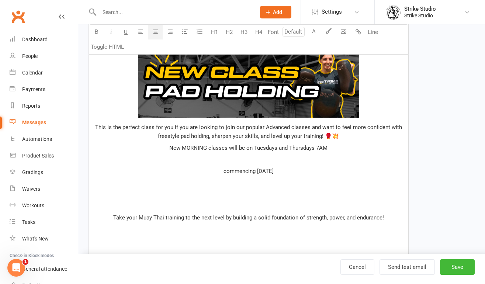
scroll to position [304, 0]
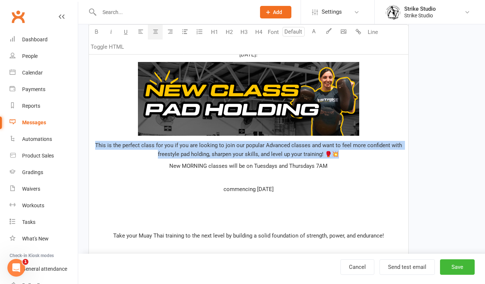
drag, startPoint x: 338, startPoint y: 156, endPoint x: 96, endPoint y: 146, distance: 241.9
click at [96, 146] on p "This is the perfect class for you if you are looking to join our popular Advanc…" at bounding box center [248, 150] width 311 height 18
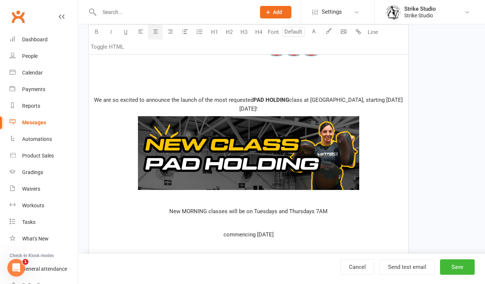
scroll to position [243, 0]
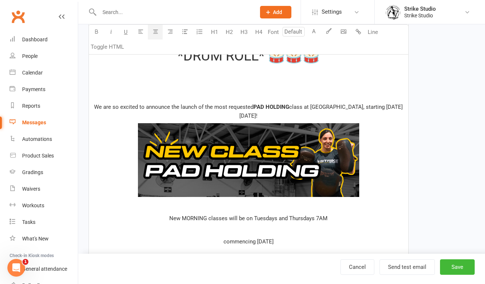
click at [251, 162] on img at bounding box center [248, 160] width 221 height 74
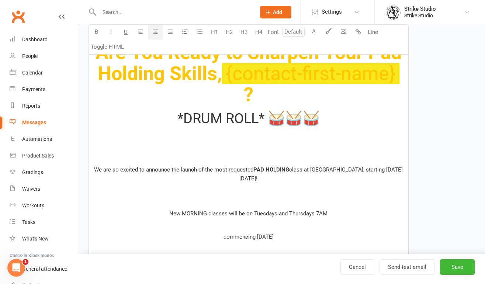
scroll to position [176, 0]
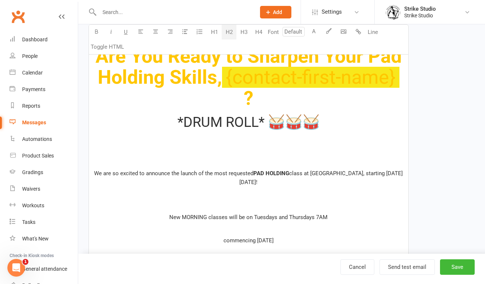
drag, startPoint x: 320, startPoint y: 123, endPoint x: 171, endPoint y: 123, distance: 149.1
click at [171, 123] on h2 "*DRUM ROLL* 🥁🥁🥁" at bounding box center [248, 122] width 311 height 15
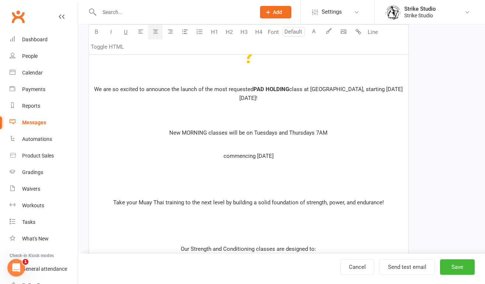
scroll to position [224, 0]
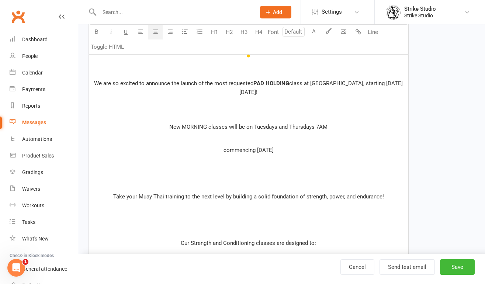
click at [224, 151] on span "commencing September 2, 2025" at bounding box center [249, 150] width 50 height 7
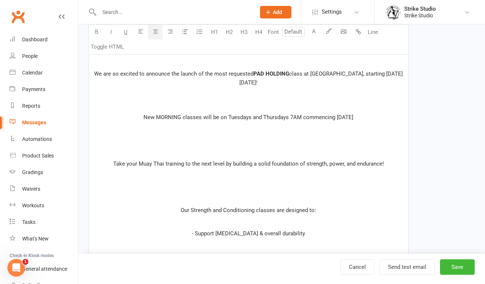
scroll to position [238, 0]
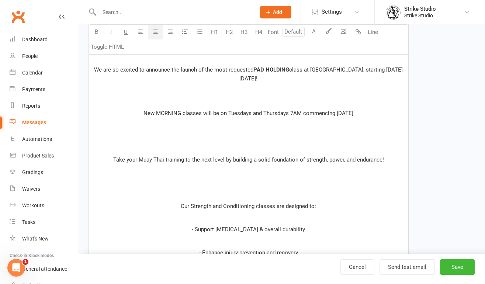
click at [261, 133] on p "​" at bounding box center [248, 136] width 311 height 9
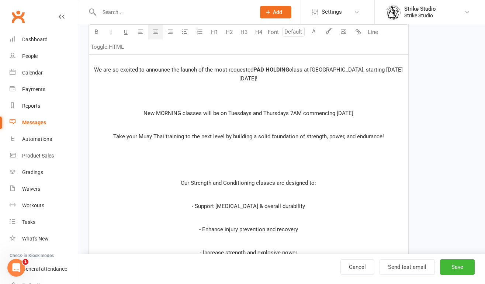
click at [269, 161] on p "﻿" at bounding box center [248, 159] width 311 height 9
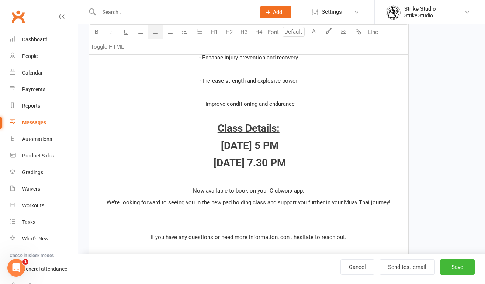
scroll to position [388, 0]
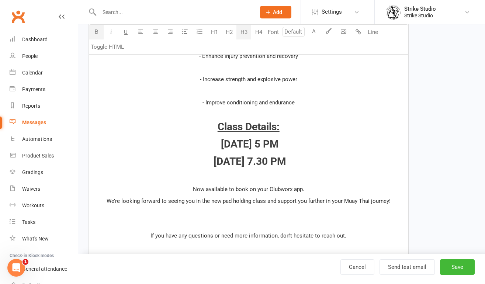
click at [263, 147] on span "[DATE] 5 PM" at bounding box center [250, 144] width 58 height 12
click at [273, 144] on span "Tuesday 7 PM" at bounding box center [250, 144] width 58 height 12
click at [240, 155] on span "[DATE] 7.30 PM" at bounding box center [250, 161] width 73 height 12
click at [281, 163] on span "Thursday 7.30 PM" at bounding box center [250, 161] width 73 height 12
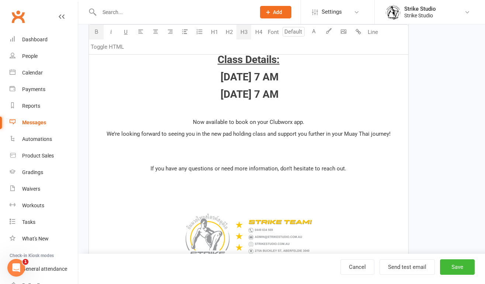
scroll to position [455, 0]
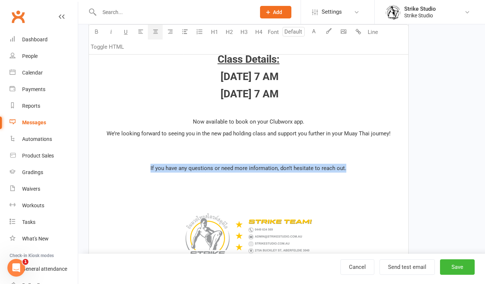
drag, startPoint x: 352, startPoint y: 168, endPoint x: 83, endPoint y: 168, distance: 268.3
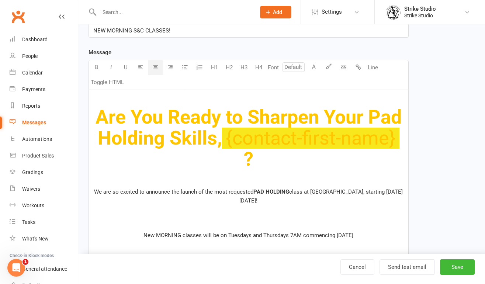
scroll to position [113, 0]
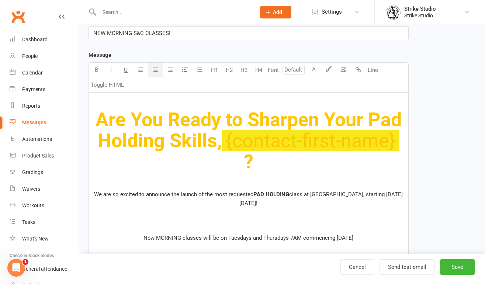
click at [132, 116] on span "Are You Ready to Sharpen Your Pad Holding Skills," at bounding box center [251, 130] width 311 height 44
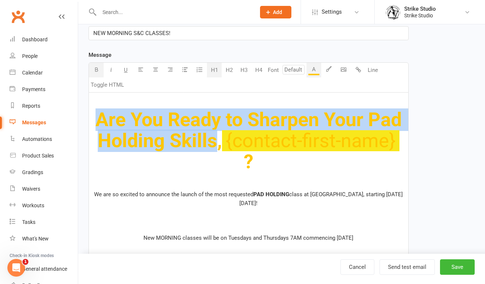
drag, startPoint x: 214, startPoint y: 142, endPoint x: 93, endPoint y: 121, distance: 122.6
click at [93, 121] on h1 "Are You Ready to Sharpen Your Pad Holding Skills, ﻿ {contact-first-name} ?" at bounding box center [248, 140] width 311 height 63
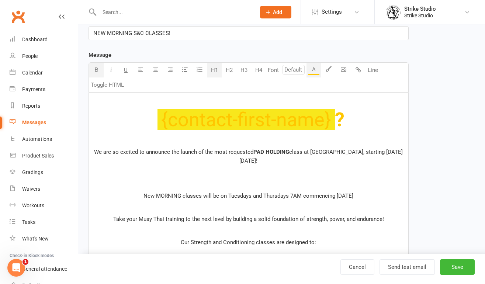
click at [294, 127] on span "﻿ {contact-first-name}" at bounding box center [247, 119] width 178 height 23
click at [317, 68] on button "A" at bounding box center [314, 70] width 15 height 15
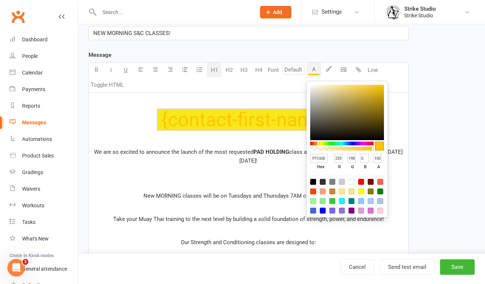
click at [325, 183] on div at bounding box center [323, 182] width 6 height 6
type input "333333"
type input "51"
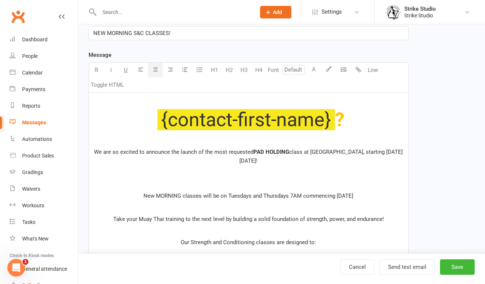
click at [342, 121] on span "?" at bounding box center [340, 119] width 10 height 23
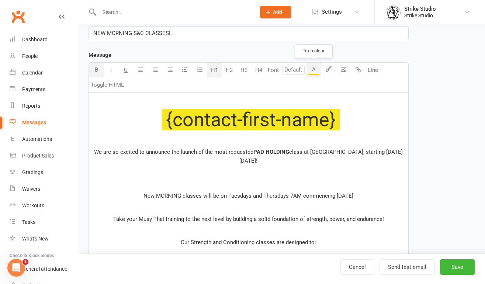
click at [311, 72] on button "A" at bounding box center [314, 70] width 15 height 15
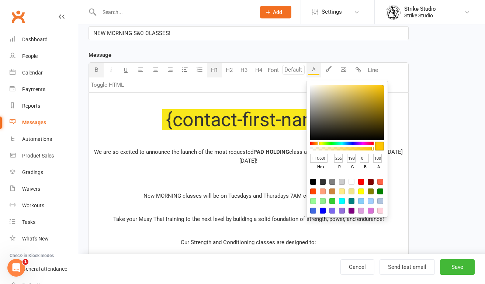
click at [314, 181] on div at bounding box center [313, 182] width 6 height 6
type input "000000"
type input "0"
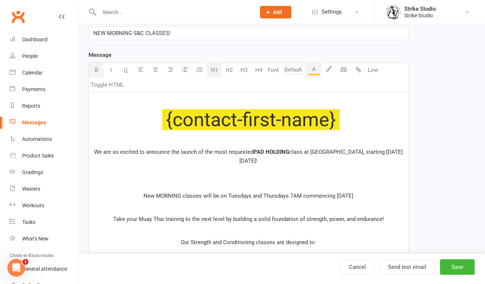
click at [341, 120] on h1 "﻿ {contact-first-name} ﻿" at bounding box center [248, 119] width 311 height 21
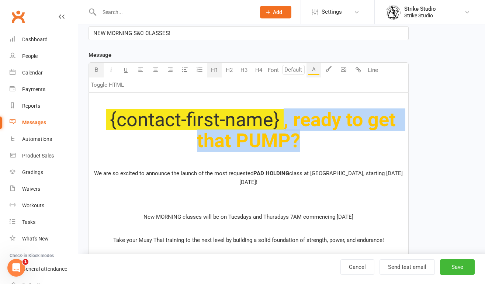
drag, startPoint x: 301, startPoint y: 145, endPoint x: 284, endPoint y: 123, distance: 27.4
click at [284, 123] on h1 "﻿ {contact-first-name} , ready to get that PUMP?" at bounding box center [248, 130] width 311 height 42
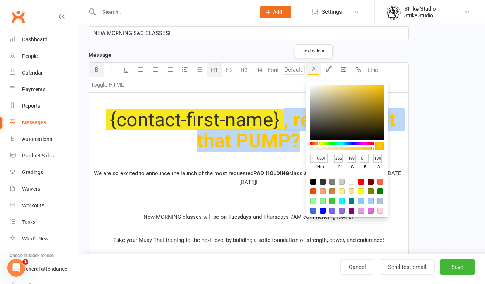
click at [312, 75] on div "button" at bounding box center [314, 74] width 11 height 1
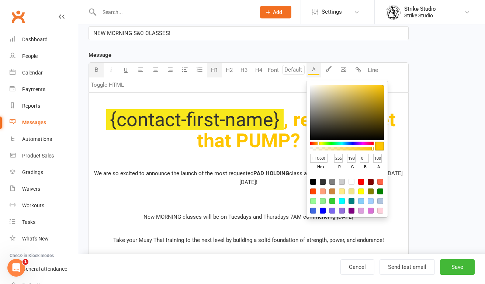
click at [314, 180] on div at bounding box center [313, 182] width 6 height 6
type input "000000"
type input "0"
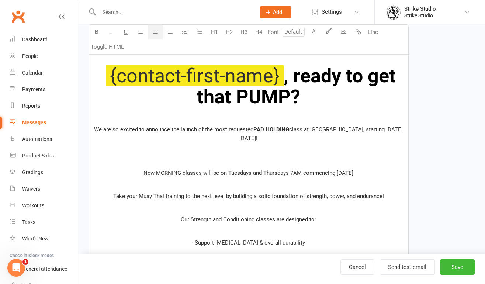
scroll to position [164, 0]
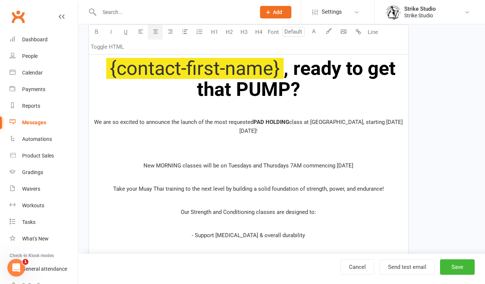
click at [254, 141] on p "﻿" at bounding box center [248, 142] width 311 height 9
drag, startPoint x: 100, startPoint y: 120, endPoint x: 259, endPoint y: 120, distance: 158.3
click at [259, 120] on p "We are so excited to announce the launch of the most requested PAD HOLDING clas…" at bounding box center [248, 127] width 311 height 18
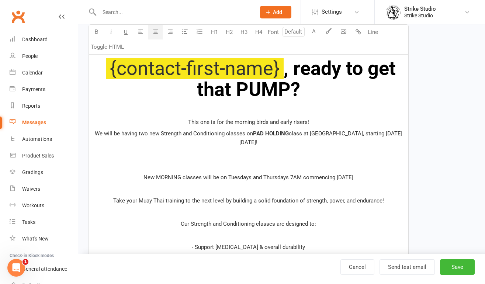
click at [159, 133] on span "We will be having two new Strength and Conditioning classes on" at bounding box center [174, 133] width 158 height 7
click at [159, 134] on span "We will be having two new Strength and Conditioning classes on" at bounding box center [174, 133] width 158 height 7
drag, startPoint x: 283, startPoint y: 141, endPoint x: 249, endPoint y: 136, distance: 34.7
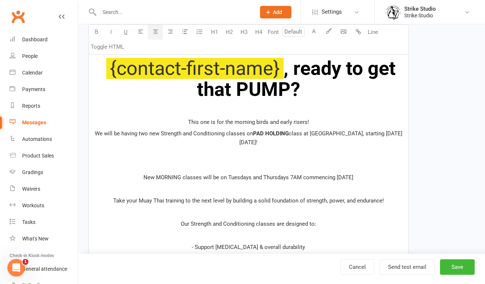
click at [249, 136] on p "We will be having two new Strength and Conditioning classes on PAD HOLDING clas…" at bounding box center [248, 138] width 311 height 18
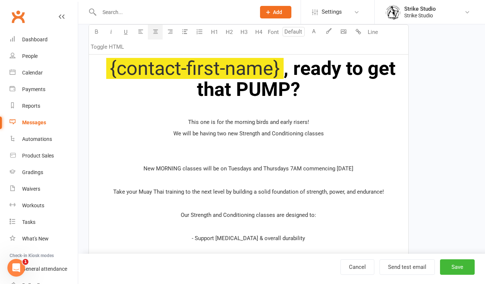
drag, startPoint x: 206, startPoint y: 168, endPoint x: 383, endPoint y: 169, distance: 177.9
click at [383, 169] on p "New MORNING classes will be on Tuesdays and Thursdays 7AM commencing September …" at bounding box center [248, 168] width 311 height 9
drag, startPoint x: 289, startPoint y: 169, endPoint x: 396, endPoint y: 168, distance: 106.7
click at [396, 169] on p "New MORNING classes will be on Tuesdays and Thursdays 7AM commencing September …" at bounding box center [248, 168] width 311 height 9
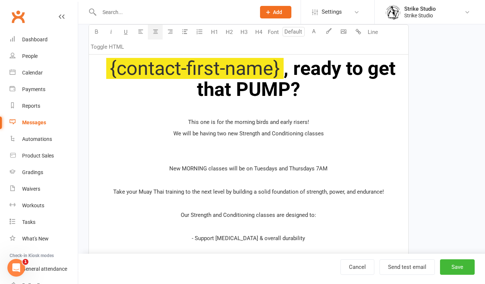
click at [359, 131] on p "We will be having two new Strength and Conditioning classes" at bounding box center [248, 133] width 311 height 9
click at [344, 176] on p "﻿" at bounding box center [248, 180] width 311 height 9
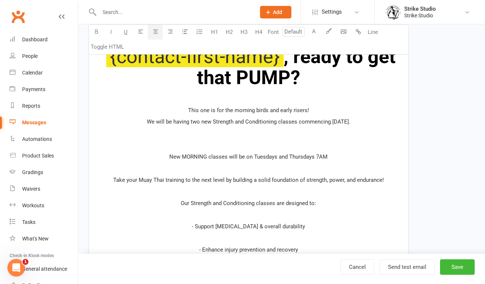
scroll to position [179, 0]
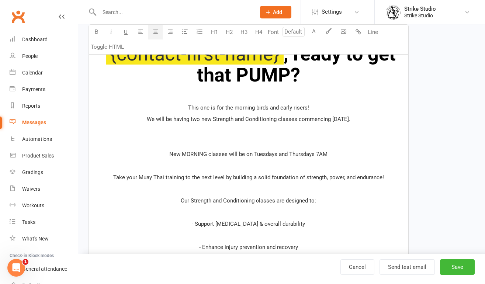
drag, startPoint x: 328, startPoint y: 152, endPoint x: 177, endPoint y: 152, distance: 150.9
click at [177, 152] on span "New MORNING classes will be on Tuesdays and Thursdays 7AM" at bounding box center [248, 154] width 158 height 7
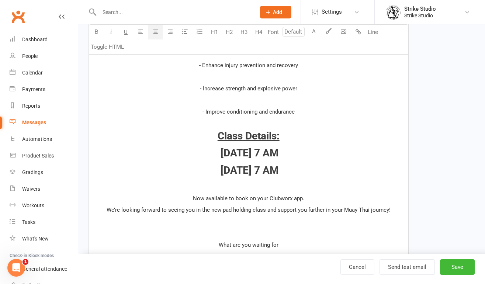
scroll to position [338, 0]
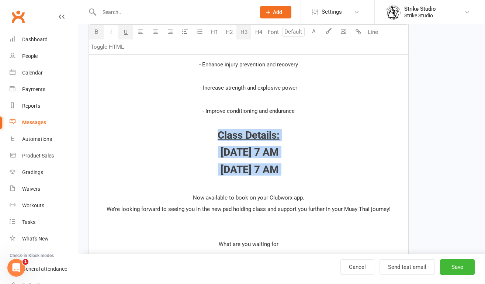
drag, startPoint x: 217, startPoint y: 133, endPoint x: 303, endPoint y: 181, distance: 98.0
click at [303, 181] on div "﻿ {contact-first-name} , ready to get that PUMP? This one is for the morning bi…" at bounding box center [249, 118] width 320 height 500
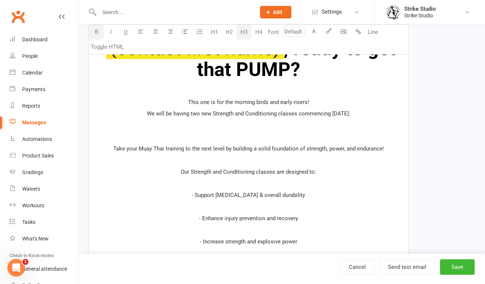
scroll to position [185, 0]
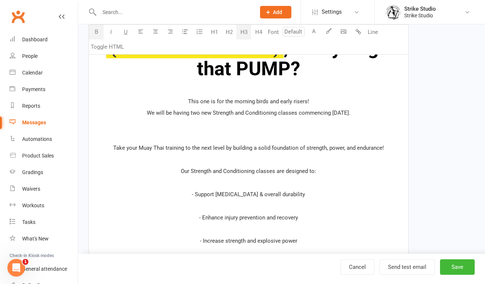
click at [262, 116] on p "We will be having two new Strength and Conditioning classes commencing Septembe…" at bounding box center [248, 112] width 311 height 9
click at [262, 129] on p "﻿" at bounding box center [248, 124] width 311 height 9
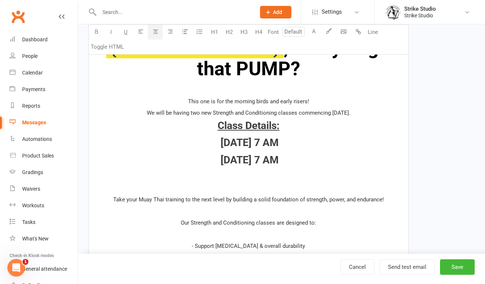
click at [373, 114] on p "We will be having two new Strength and Conditioning classes commencing Septembe…" at bounding box center [248, 112] width 311 height 9
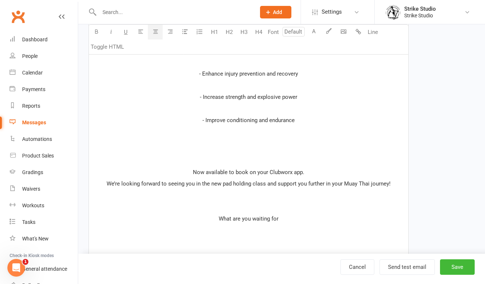
scroll to position [394, 0]
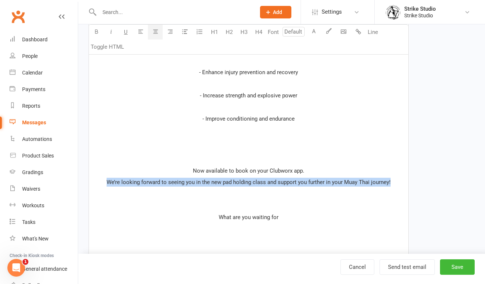
drag, startPoint x: 393, startPoint y: 183, endPoint x: 83, endPoint y: 183, distance: 309.6
click at [83, 183] on div "Template Name S & C New AM Class Send by Email SMS Push Notification Category M…" at bounding box center [248, 52] width 331 height 788
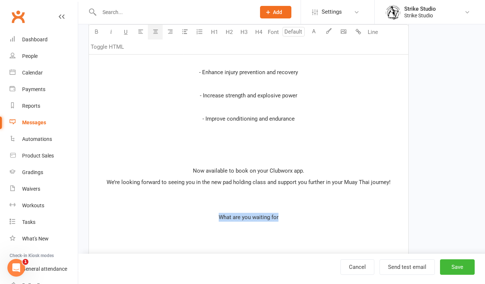
drag, startPoint x: 283, startPoint y: 216, endPoint x: 148, endPoint y: 217, distance: 135.1
click at [148, 217] on p "What are you waiting for" at bounding box center [248, 217] width 311 height 9
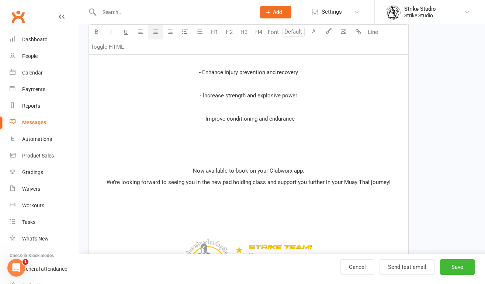
click at [318, 173] on p "Now available to book on your Clubworx app." at bounding box center [248, 170] width 311 height 9
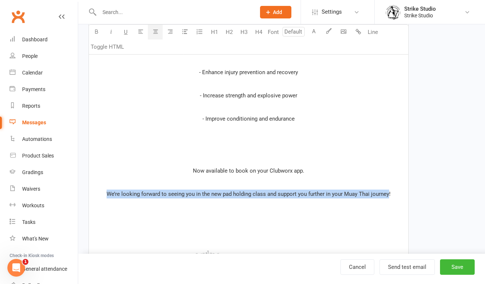
drag, startPoint x: 389, startPoint y: 194, endPoint x: 79, endPoint y: 197, distance: 310.0
click at [79, 197] on div "Edit Template Template Name S & C New AM Class Send by Email SMS Push Notificat…" at bounding box center [281, 36] width 407 height 810
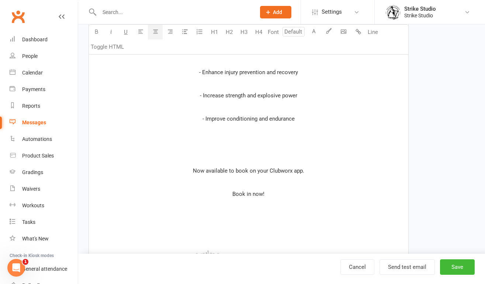
click at [221, 199] on div "﻿ {contact-first-name} , ready to get that PUMP? This one is for the morning bi…" at bounding box center [249, 70] width 320 height 517
click at [232, 193] on p "Book in now!" at bounding box center [248, 194] width 311 height 9
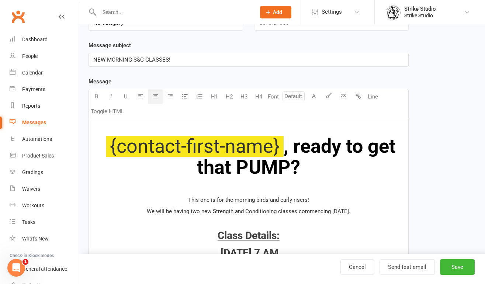
scroll to position [83, 0]
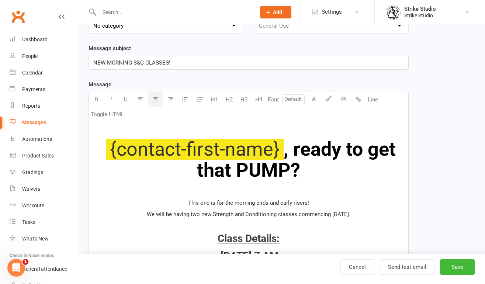
click at [260, 188] on p at bounding box center [248, 191] width 311 height 9
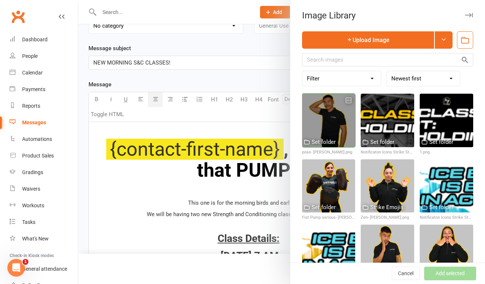
click at [322, 117] on div at bounding box center [329, 121] width 54 height 54
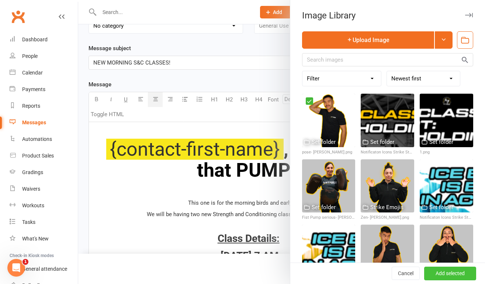
click at [429, 274] on button "Add selected" at bounding box center [450, 273] width 52 height 13
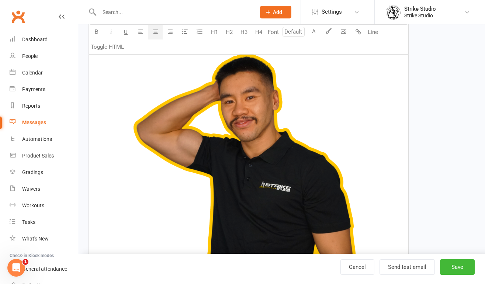
scroll to position [229, 0]
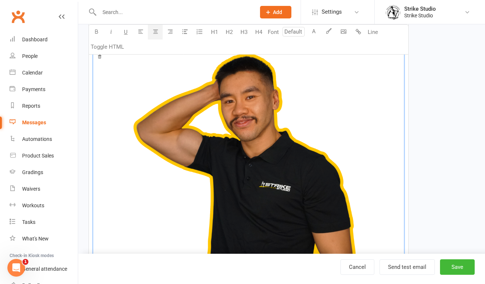
click at [254, 115] on img at bounding box center [248, 205] width 311 height 311
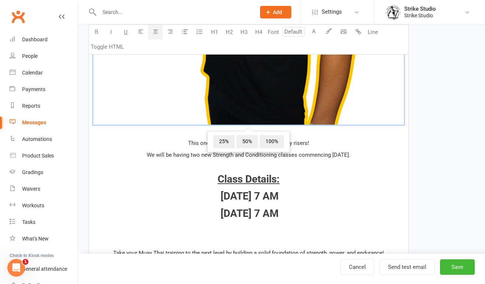
scroll to position [501, 0]
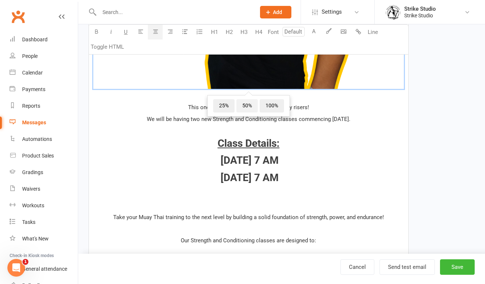
click at [247, 107] on span "50%" at bounding box center [247, 105] width 21 height 13
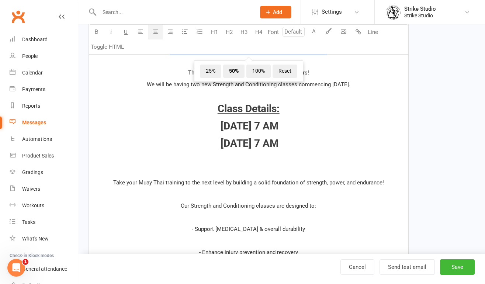
click at [306, 135] on div "﻿ {contact-first-name} , ready to get that PUMP? ﻿ 25% 50% 100% Reset ﻿ This on…" at bounding box center [249, 155] width 320 height 661
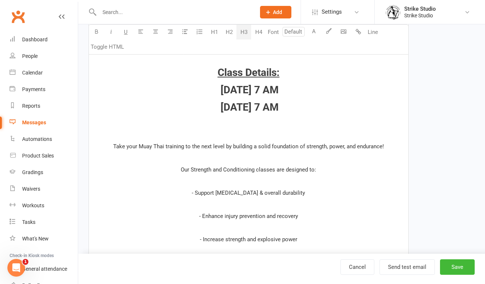
scroll to position [418, 0]
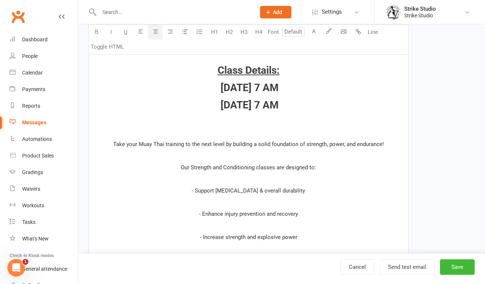
click at [278, 127] on div "﻿ {contact-first-name} , ready to get that PUMP? ﻿ ﻿ This one is for the mornin…" at bounding box center [249, 117] width 320 height 661
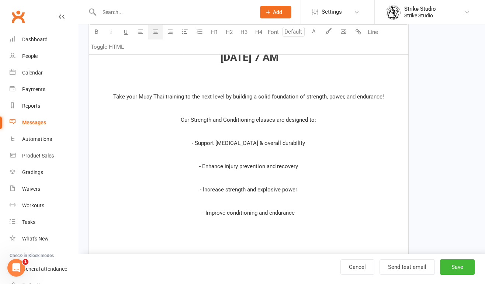
scroll to position [469, 0]
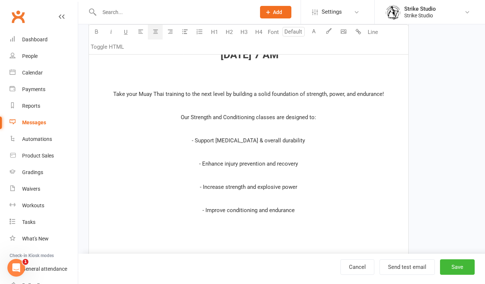
click at [275, 130] on p "﻿" at bounding box center [248, 129] width 311 height 9
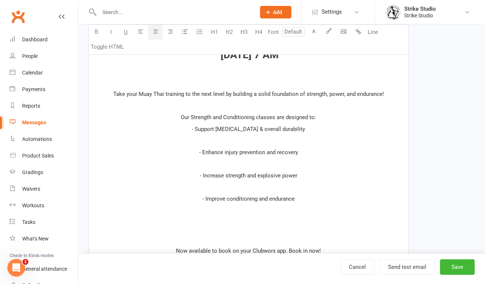
click at [274, 144] on p "﻿" at bounding box center [248, 140] width 311 height 9
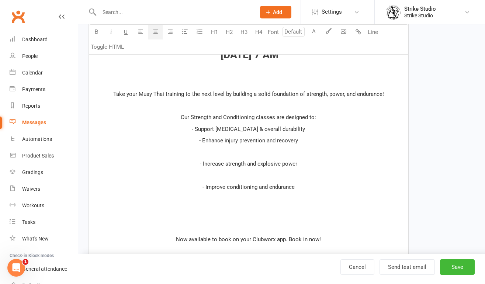
click at [261, 149] on p "﻿" at bounding box center [248, 152] width 311 height 9
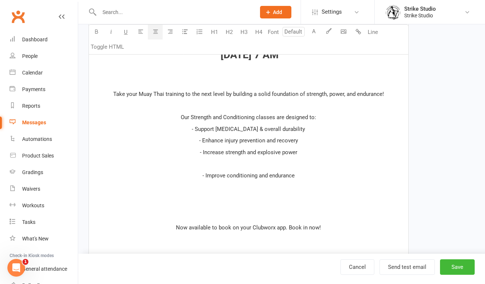
click at [261, 165] on p "﻿" at bounding box center [248, 163] width 311 height 9
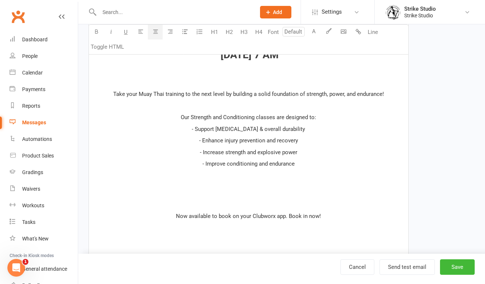
click at [265, 200] on p at bounding box center [248, 204] width 311 height 9
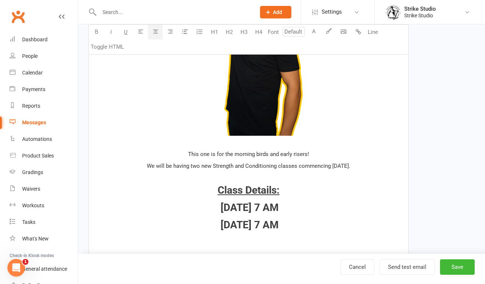
scroll to position [286, 0]
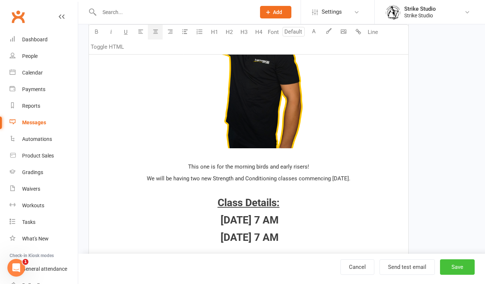
click at [461, 267] on button "Save" at bounding box center [457, 266] width 35 height 15
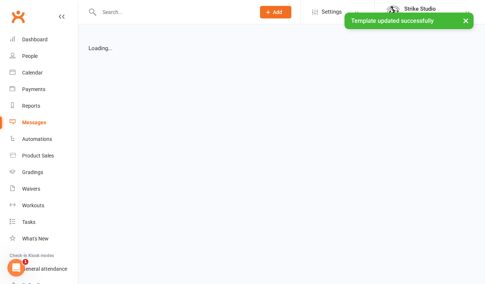
select select "list"
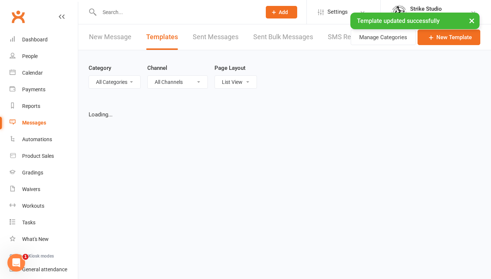
select select "100"
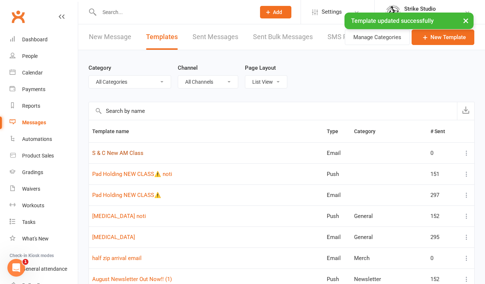
click at [115, 155] on link "S & C New AM Class" at bounding box center [117, 153] width 51 height 7
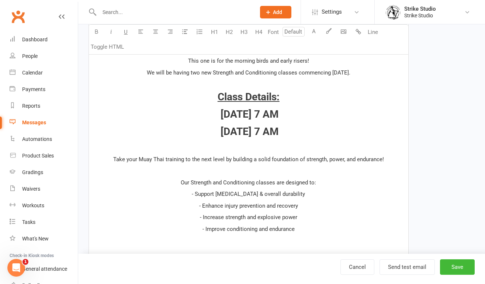
scroll to position [395, 0]
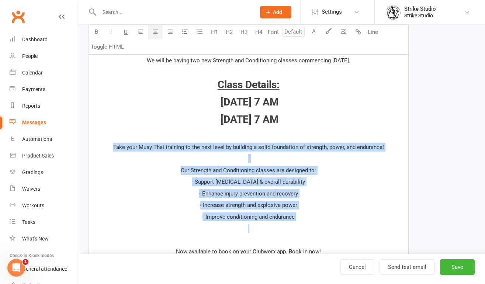
drag, startPoint x: 112, startPoint y: 146, endPoint x: 338, endPoint y: 228, distance: 240.0
click at [338, 228] on div "﻿ {contact-first-name} , ready to get that PUMP? ﻿ This one is for the morning …" at bounding box center [249, 98] width 320 height 577
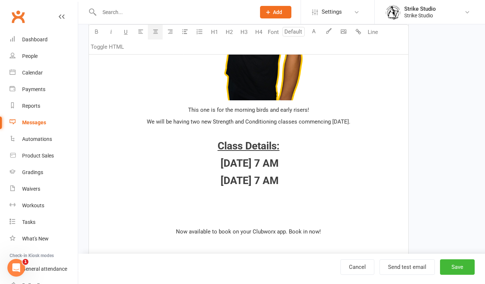
scroll to position [328, 0]
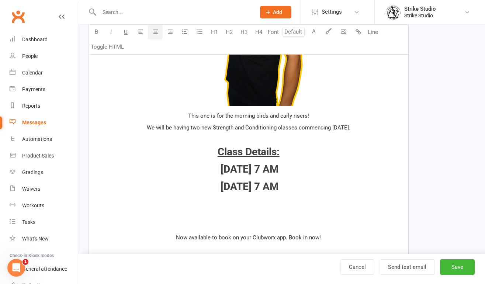
click at [327, 114] on p "This one is for the morning birds and early risers!" at bounding box center [248, 115] width 311 height 9
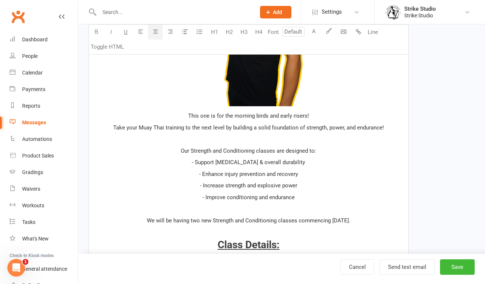
click at [320, 111] on div "﻿ {contact-first-name} , ready to get that PUMP? ﻿ This one is for the morning …" at bounding box center [249, 171] width 320 height 588
click at [323, 115] on p "This one is for the morning birds and early risers!" at bounding box center [248, 115] width 311 height 9
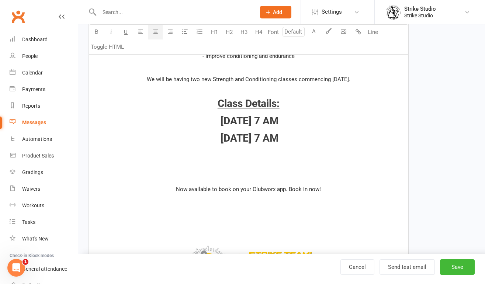
scroll to position [490, 0]
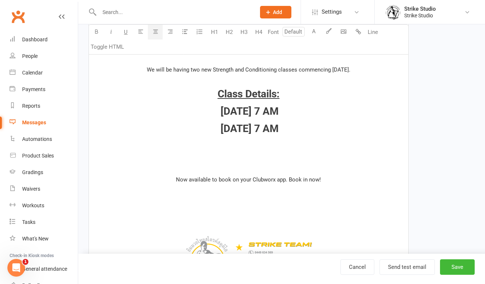
click at [259, 161] on div "﻿ {contact-first-name} , ready to get that PUMP? ﻿ This one is for the morning …" at bounding box center [249, 15] width 320 height 600
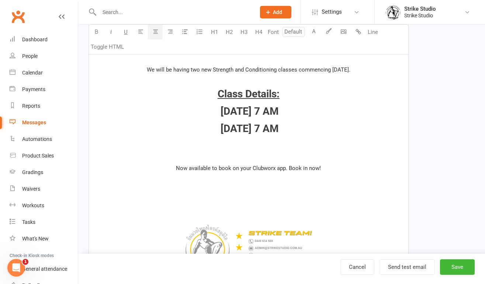
click at [257, 194] on p at bounding box center [248, 191] width 311 height 9
click at [463, 272] on button "Save" at bounding box center [457, 266] width 35 height 15
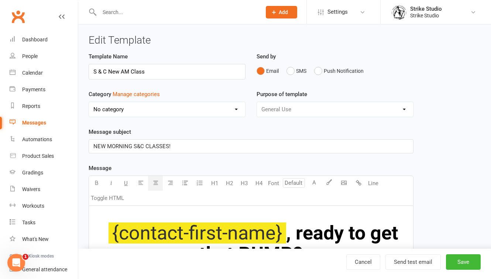
select select "100"
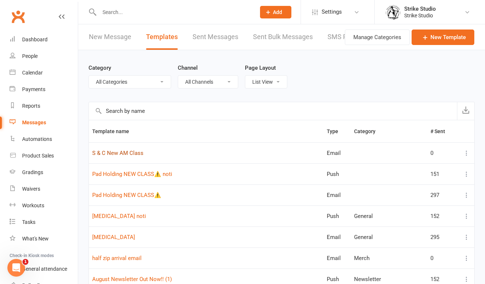
click at [125, 153] on link "S & C New AM Class" at bounding box center [117, 153] width 51 height 7
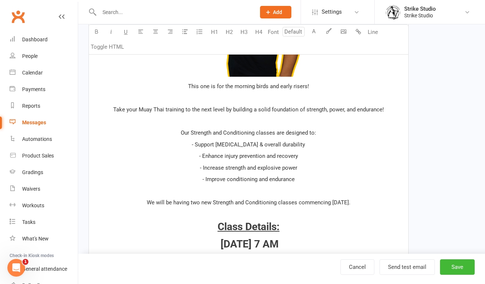
scroll to position [356, 0]
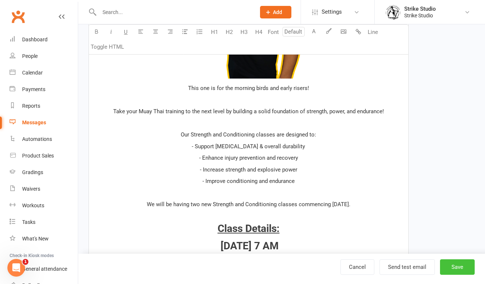
click at [462, 268] on button "Save" at bounding box center [457, 266] width 35 height 15
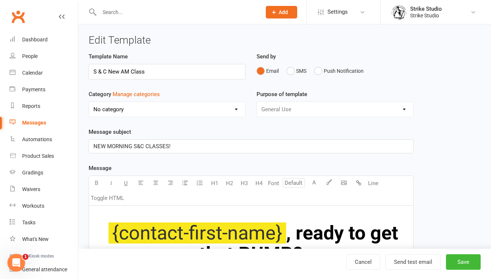
select select "100"
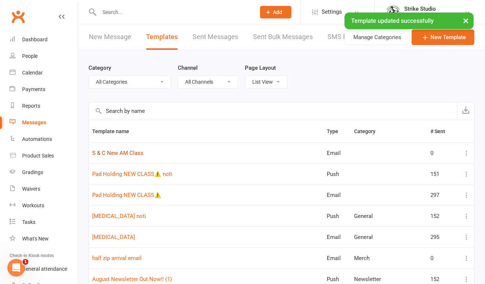
click at [124, 153] on link "S & C New AM Class" at bounding box center [117, 153] width 51 height 7
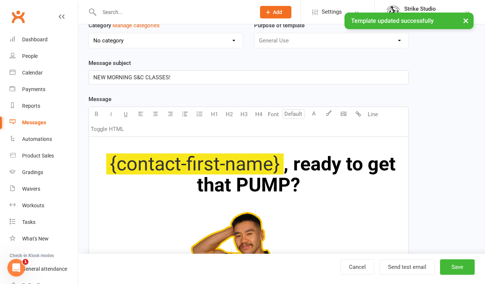
scroll to position [71, 0]
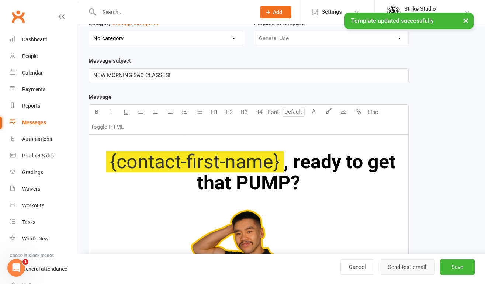
click at [409, 267] on button "Send test email" at bounding box center [407, 266] width 55 height 15
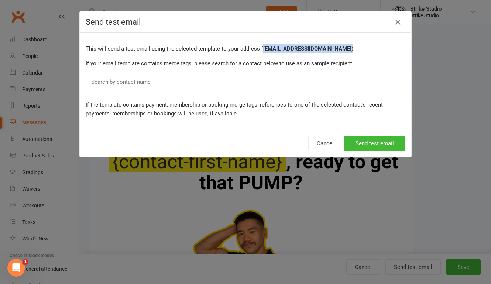
drag, startPoint x: 259, startPoint y: 48, endPoint x: 330, endPoint y: 45, distance: 70.5
click at [330, 45] on p "This will send a test email using the selected template to your address ( admin…" at bounding box center [246, 48] width 320 height 9
copy p "admin@strikestudio.com.au )"
click at [261, 82] on div "Search by contact name" at bounding box center [246, 82] width 320 height 16
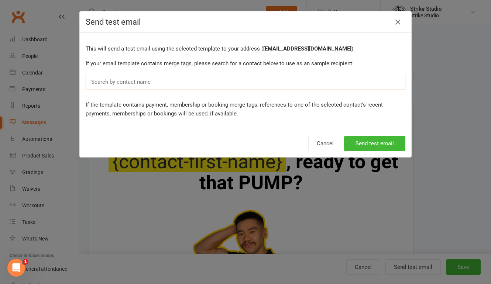
paste input "admin@strikestudio.com.au)"
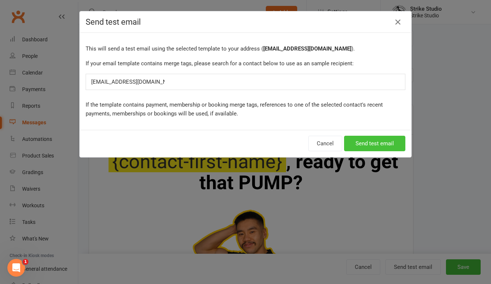
click at [377, 147] on button "Send test email" at bounding box center [374, 143] width 61 height 15
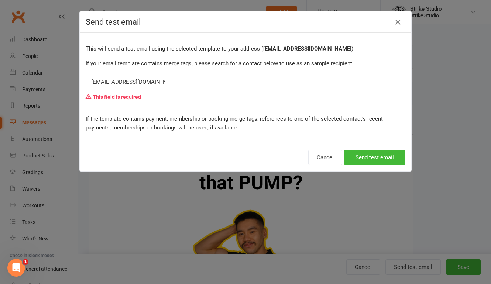
click at [156, 83] on input "[EMAIL_ADDRESS][DOMAIN_NAME]" at bounding box center [127, 82] width 75 height 10
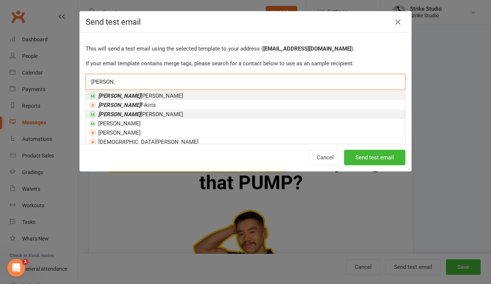
type input "christina"
click at [98, 114] on em "Christina" at bounding box center [119, 114] width 42 height 7
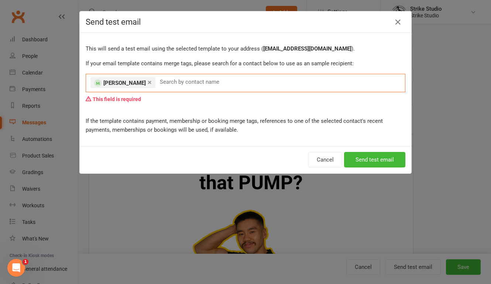
click at [189, 121] on p "If the template contains payment, membership or booking merge tags, references …" at bounding box center [246, 126] width 320 height 18
click at [393, 159] on button "Send test email" at bounding box center [374, 159] width 61 height 15
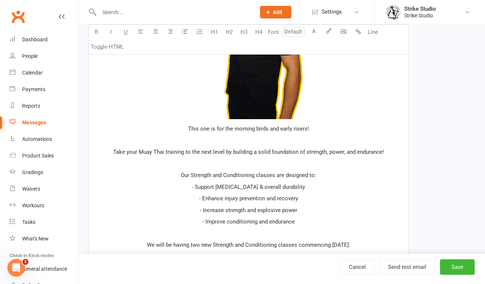
scroll to position [318, 0]
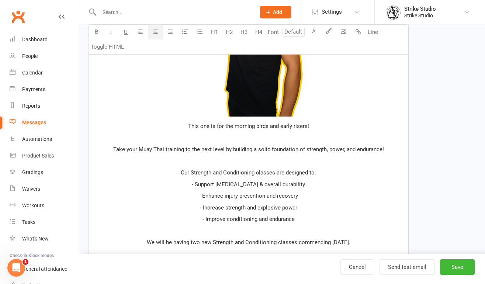
click at [189, 125] on span "This one is for the morning birds and early risers!" at bounding box center [248, 126] width 121 height 7
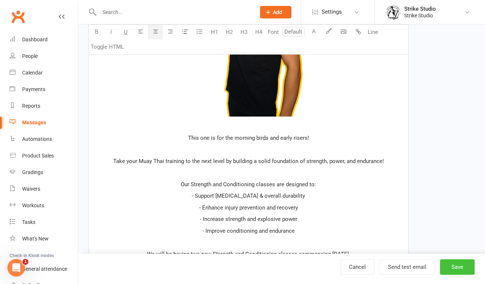
click at [463, 263] on button "Save" at bounding box center [457, 266] width 35 height 15
select select "100"
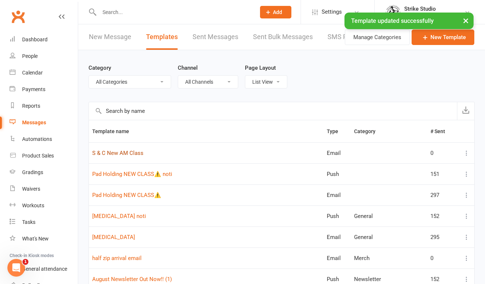
click at [135, 151] on link "S & C New AM Class" at bounding box center [117, 153] width 51 height 7
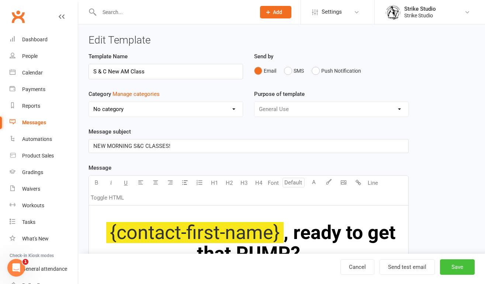
click at [451, 269] on button "Save" at bounding box center [457, 266] width 35 height 15
select select "100"
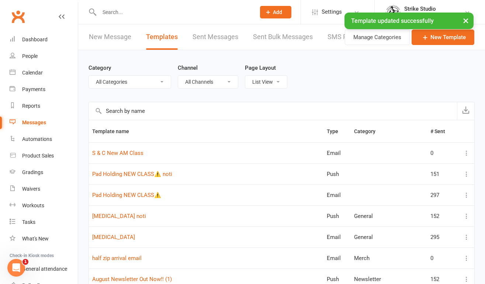
click at [466, 152] on icon at bounding box center [466, 152] width 7 height 7
click at [424, 193] on link "Duplicate" at bounding box center [428, 197] width 73 height 15
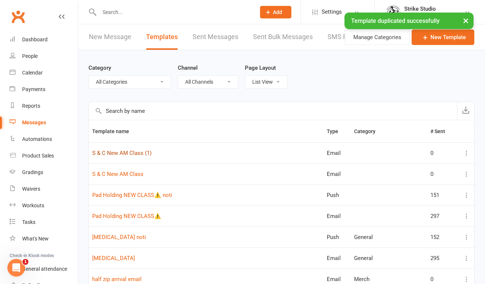
click at [135, 154] on link "S & C New AM Class (1)" at bounding box center [121, 153] width 59 height 7
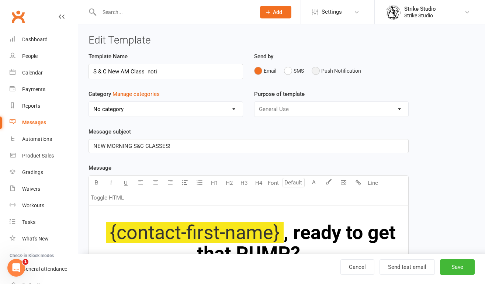
type input "S & C New AM Class noti"
click at [344, 65] on button "Push Notification" at bounding box center [336, 71] width 49 height 14
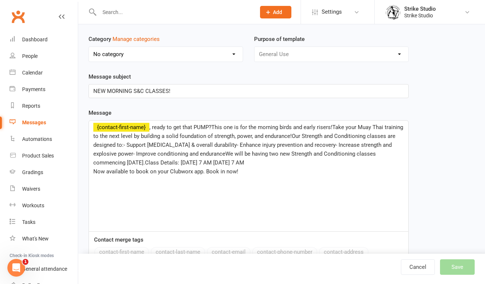
scroll to position [119, 0]
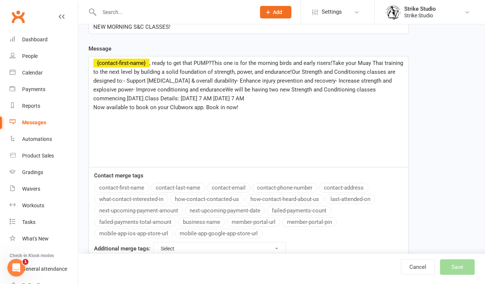
click at [212, 62] on span ", ready to get that PUMP?This one is for the morning birds and early risers!Tak…" at bounding box center [248, 81] width 311 height 42
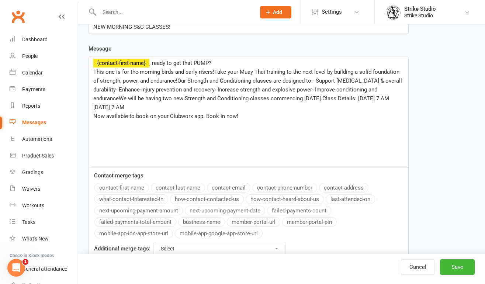
click at [213, 72] on span "This one is for the morning birds and early risers!Take your Muay Thai training…" at bounding box center [248, 90] width 310 height 42
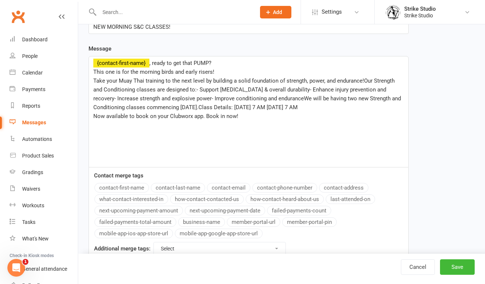
click at [364, 83] on span "Take your Muay Thai training to the next level by building a solid foundation o…" at bounding box center [247, 93] width 309 height 33
click at [232, 89] on span "Our Strength and Conditioning classes are designed to:- Support bone health & o…" at bounding box center [244, 98] width 303 height 24
click at [332, 91] on span "Our Strength and Conditioning classes are designed to: support bone health & ov…" at bounding box center [244, 98] width 303 height 24
click at [118, 101] on span "Our Strength and Conditioning classes are designed to: support bone health & ov…" at bounding box center [244, 98] width 303 height 24
click at [216, 99] on span "Our Strength and Conditioning classes are designed to: support bone health & ov…" at bounding box center [244, 98] width 302 height 24
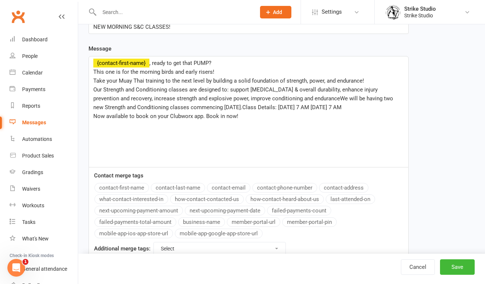
click at [302, 99] on span "Our Strength and Conditioning classes are designed to: support bone health & ov…" at bounding box center [244, 98] width 302 height 24
click at [326, 108] on span "​​​​​We will be having two new Strength and Conditioning classes commencing Sep…" at bounding box center [244, 107] width 303 height 7
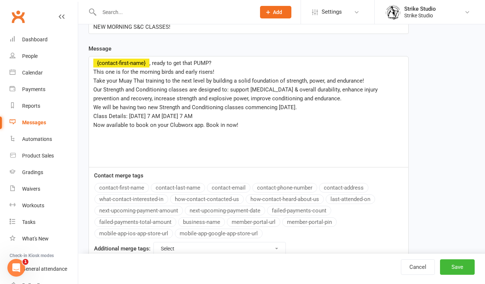
drag, startPoint x: 128, startPoint y: 114, endPoint x: 231, endPoint y: 114, distance: 102.6
click at [231, 114] on p "Class Details: Tuesday 7 AM Thursday 7 AM" at bounding box center [248, 116] width 311 height 9
drag, startPoint x: 206, startPoint y: 125, endPoint x: 65, endPoint y: 125, distance: 141.0
click at [65, 125] on ui-view "Prospect Member Non-attending contact Class / event Appointment Grading event T…" at bounding box center [242, 97] width 485 height 428
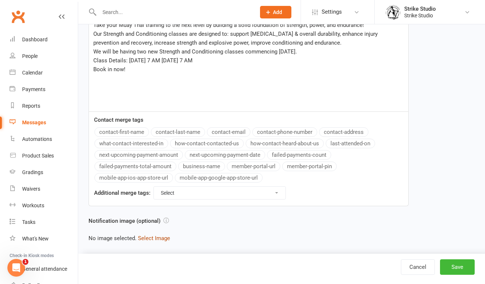
click at [157, 235] on button "Select Image" at bounding box center [154, 238] width 32 height 9
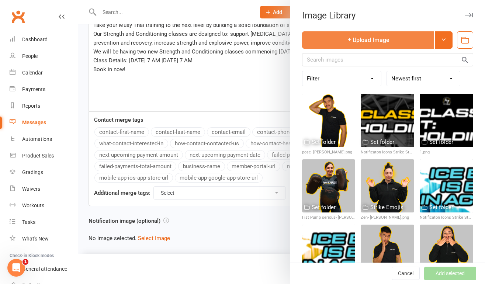
click at [365, 42] on button "Upload Image" at bounding box center [368, 39] width 132 height 17
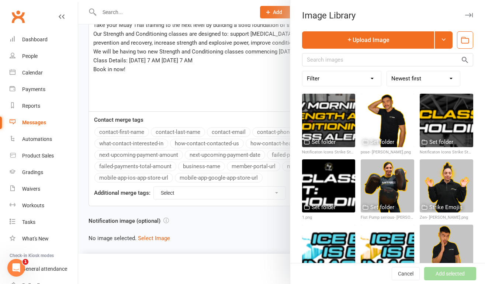
click at [240, 116] on div at bounding box center [281, 142] width 407 height 284
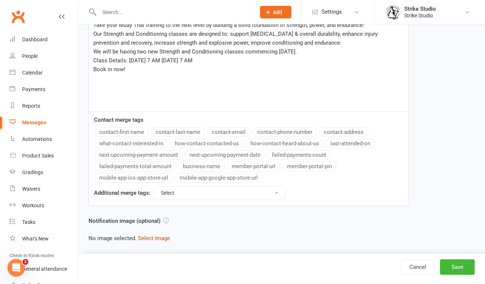
click at [160, 236] on button "Select Image" at bounding box center [154, 238] width 32 height 9
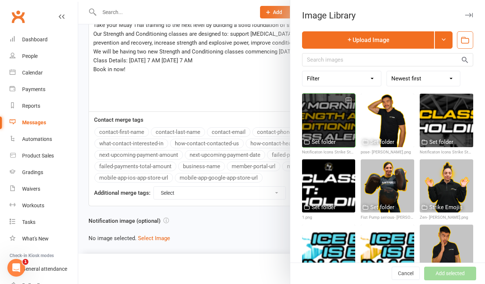
click at [309, 124] on div at bounding box center [329, 121] width 54 height 54
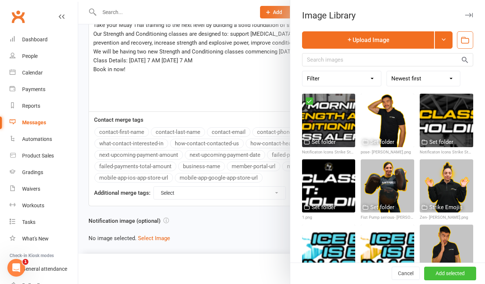
click at [441, 272] on button "Add selected" at bounding box center [450, 273] width 52 height 13
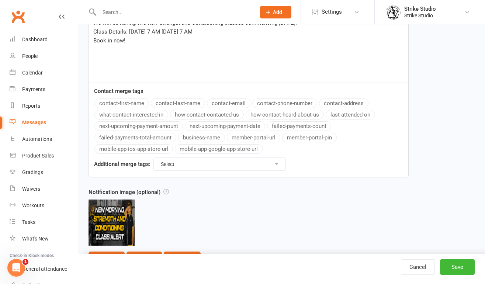
scroll to position [222, 0]
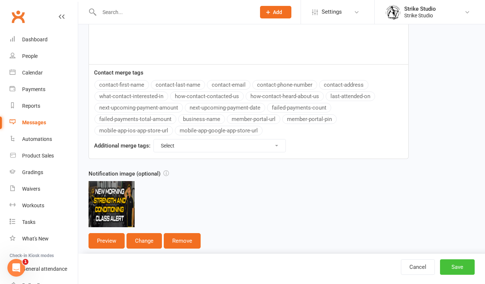
click at [453, 267] on button "Save" at bounding box center [457, 266] width 35 height 15
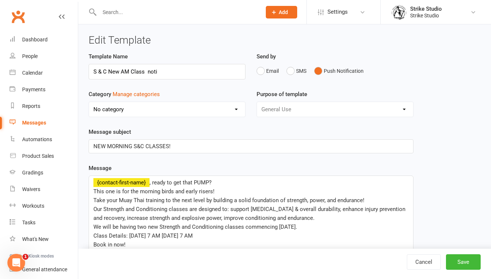
select select "100"
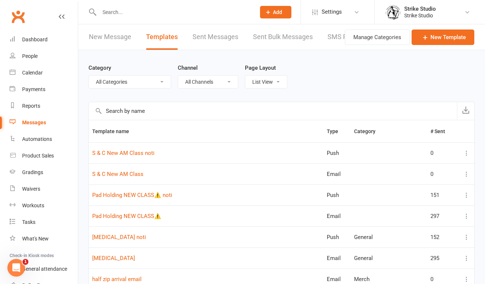
click at [129, 16] on input "text" at bounding box center [174, 12] width 154 height 10
click at [119, 172] on link "S & C New AM Class" at bounding box center [117, 174] width 51 height 7
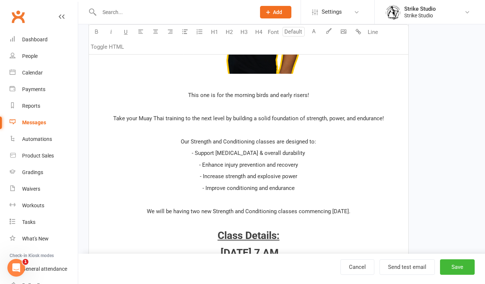
scroll to position [359, 0]
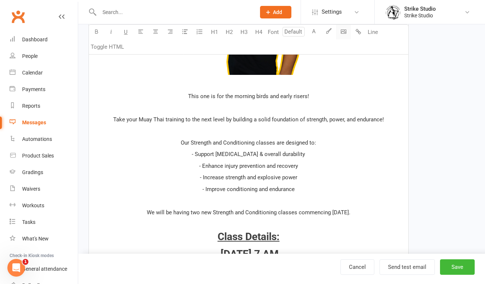
click at [341, 31] on body "Prospect Member Non-attending contact Class / event Appointment Grading event T…" at bounding box center [242, 99] width 485 height 914
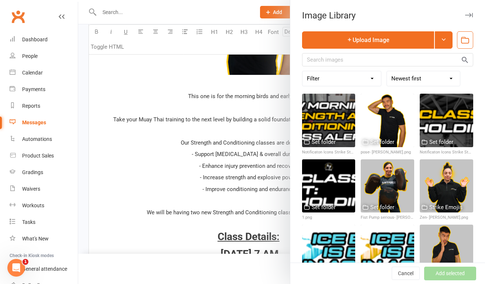
click at [225, 180] on div at bounding box center [281, 142] width 407 height 284
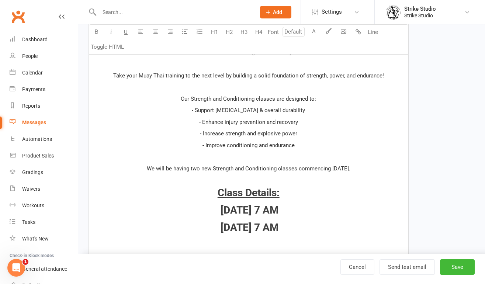
scroll to position [409, 0]
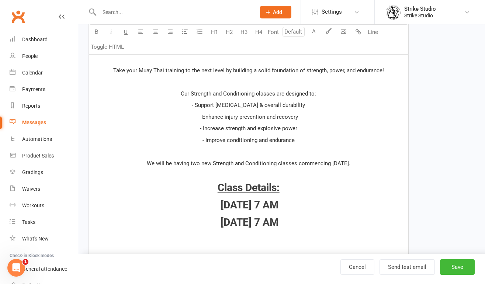
click at [239, 154] on p at bounding box center [248, 151] width 311 height 9
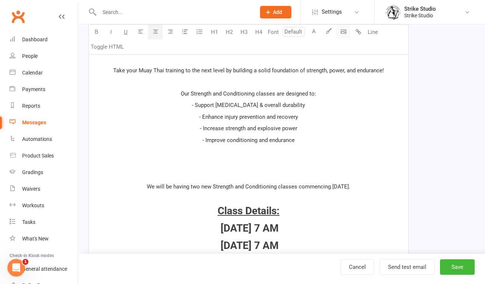
click at [343, 31] on body "Prospect Member Non-attending contact Class / event Appointment Grading event T…" at bounding box center [242, 62] width 485 height 938
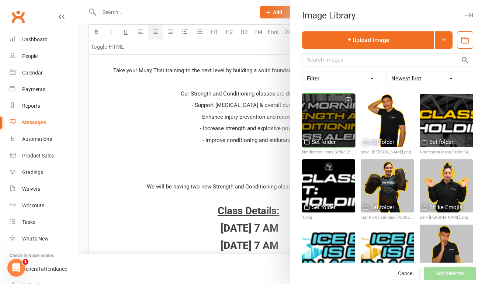
click at [321, 128] on div at bounding box center [329, 121] width 54 height 54
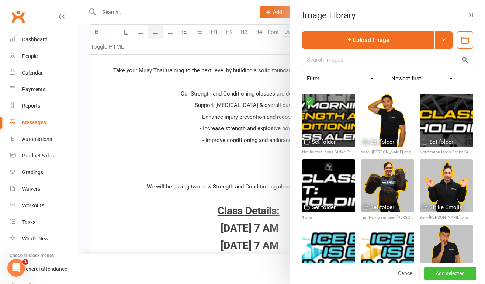
click at [424, 271] on button "Add selected" at bounding box center [450, 273] width 52 height 13
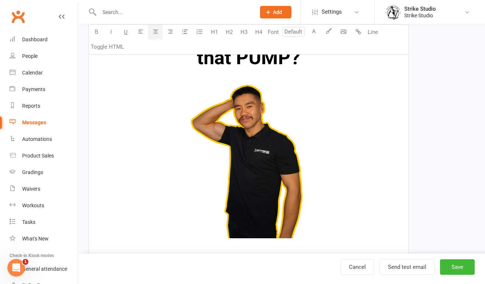
scroll to position [199, 0]
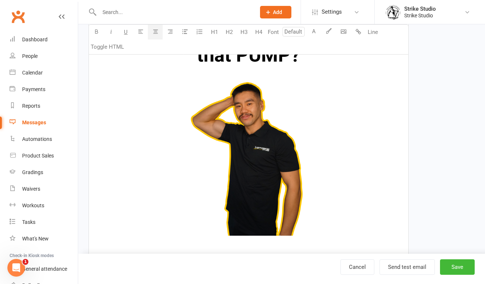
click at [262, 169] on img at bounding box center [248, 157] width 155 height 155
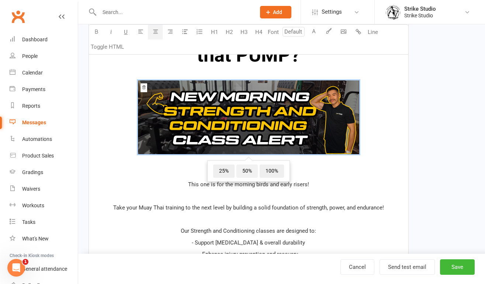
click at [249, 170] on span "50%" at bounding box center [247, 171] width 21 height 13
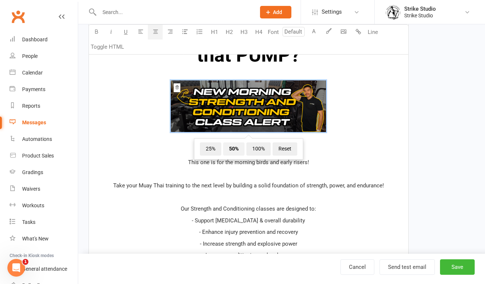
click at [235, 147] on span "50%" at bounding box center [233, 148] width 21 height 13
click at [263, 149] on span "100%" at bounding box center [259, 148] width 24 height 13
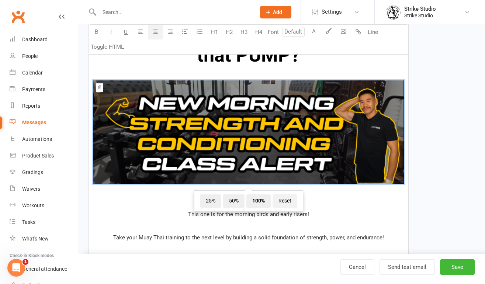
click at [286, 203] on span "Reset" at bounding box center [285, 200] width 25 height 13
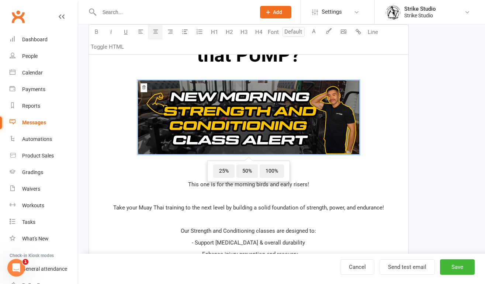
click at [364, 193] on p at bounding box center [248, 196] width 311 height 9
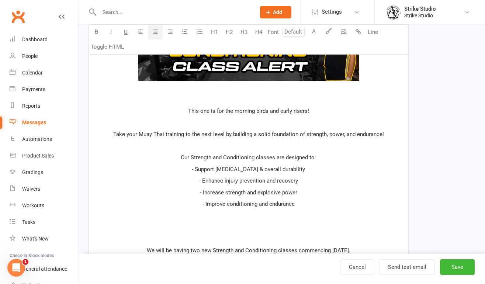
scroll to position [275, 0]
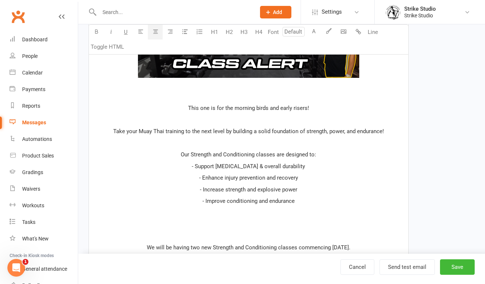
click at [256, 98] on p at bounding box center [248, 96] width 311 height 9
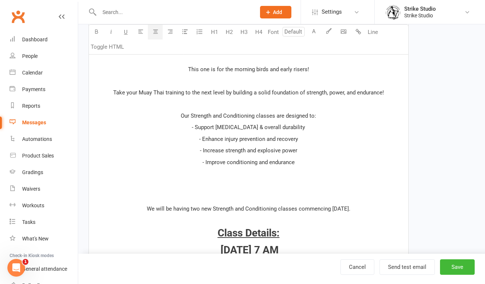
scroll to position [342, 0]
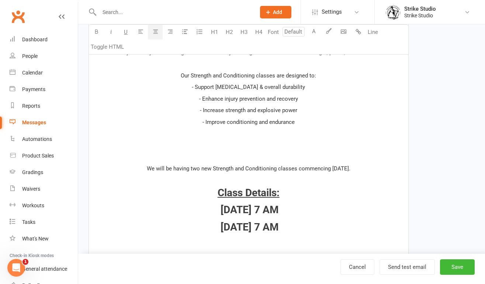
click at [259, 151] on div "﻿ {contact-first-name} , ready to get that PUMP? ﻿ ﻿ This one is for the mornin…" at bounding box center [249, 132] width 320 height 539
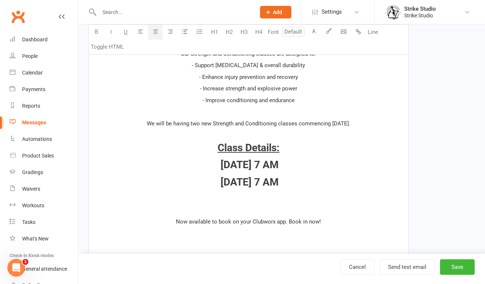
scroll to position [358, 0]
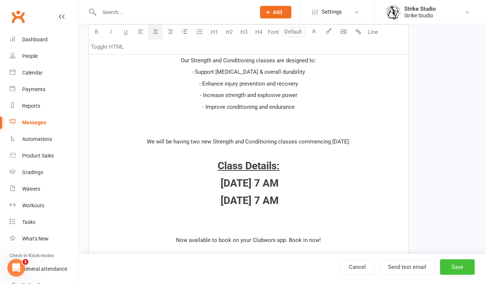
click at [460, 270] on button "Save" at bounding box center [457, 266] width 35 height 15
select select "100"
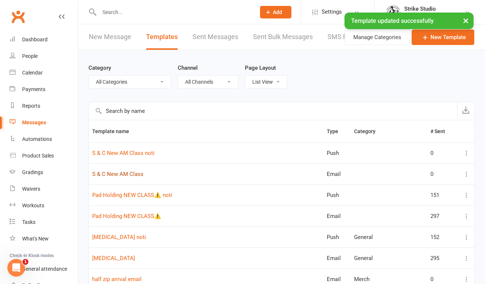
click at [128, 172] on link "S & C New AM Class" at bounding box center [117, 174] width 51 height 7
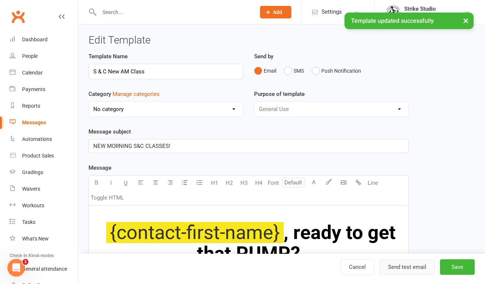
click at [413, 269] on button "Send test email" at bounding box center [407, 266] width 55 height 15
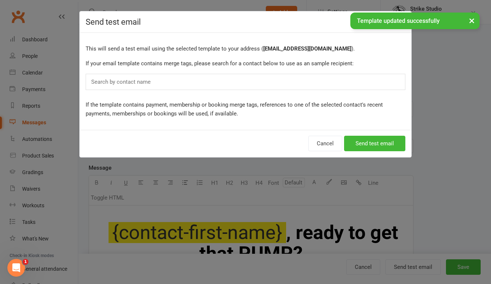
click at [194, 82] on div "Search by contact name" at bounding box center [246, 82] width 320 height 16
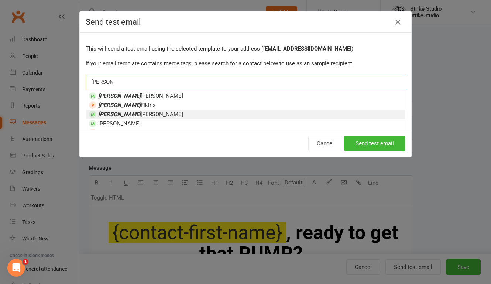
type input "christina"
click at [135, 113] on span "Christina Anastasi" at bounding box center [140, 114] width 85 height 7
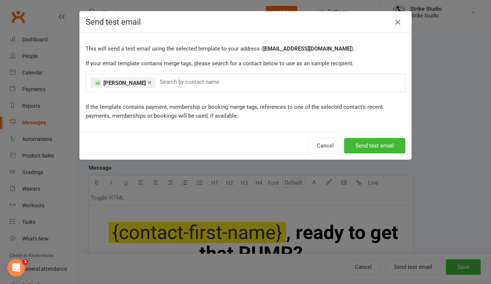
click at [363, 155] on div "Cancel Send test email" at bounding box center [245, 145] width 331 height 27
click at [361, 146] on button "Send test email" at bounding box center [374, 145] width 61 height 15
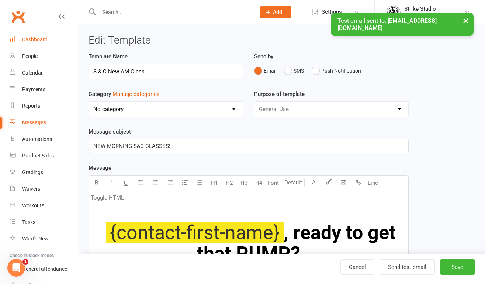
click at [43, 41] on div "Dashboard" at bounding box center [34, 40] width 25 height 6
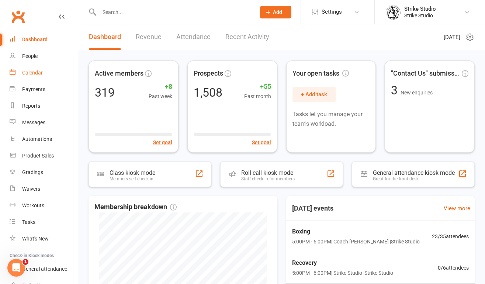
click at [38, 73] on div "Calendar" at bounding box center [32, 73] width 21 height 6
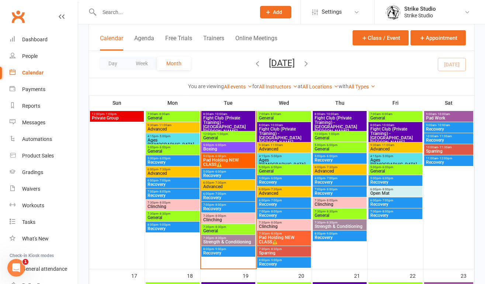
scroll to position [355, 0]
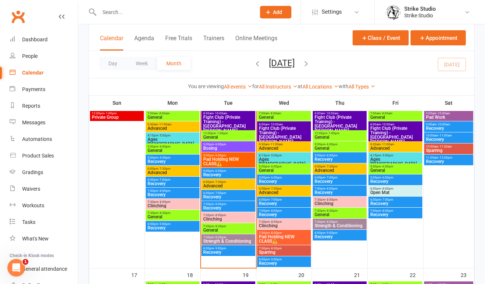
click at [223, 185] on span "Advanced" at bounding box center [228, 186] width 51 height 4
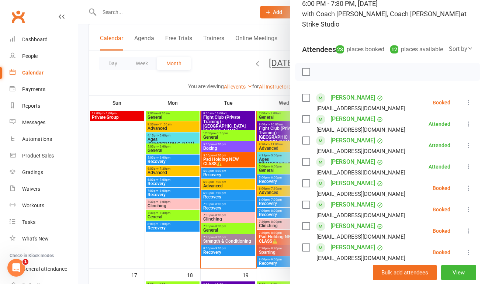
scroll to position [61, 0]
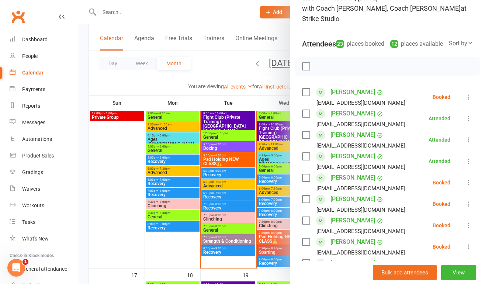
click at [337, 135] on link "Huy Du" at bounding box center [353, 135] width 45 height 12
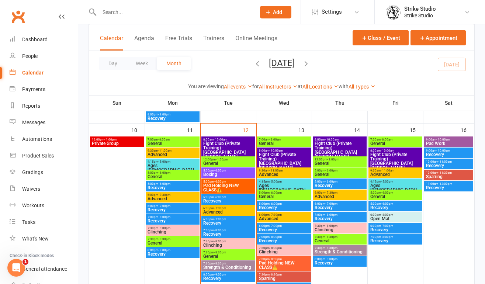
scroll to position [330, 0]
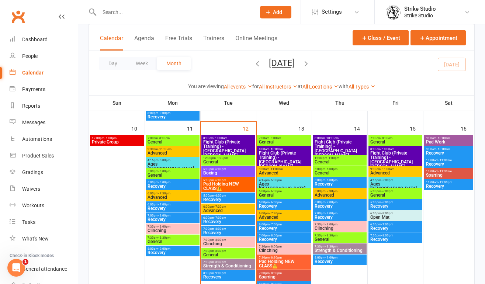
click at [220, 211] on span "Advanced" at bounding box center [228, 211] width 51 height 4
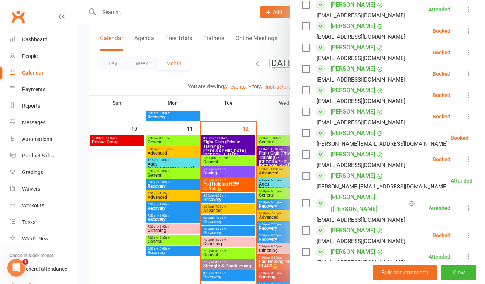
scroll to position [234, 0]
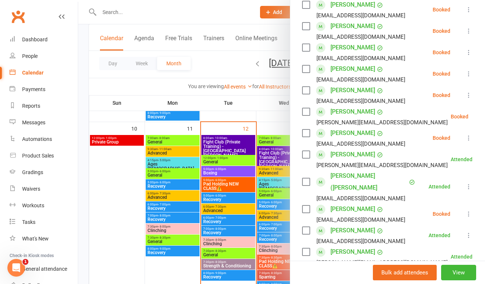
click at [334, 155] on link "[PERSON_NAME]" at bounding box center [353, 155] width 45 height 12
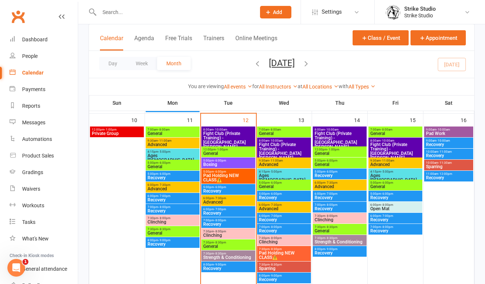
scroll to position [341, 0]
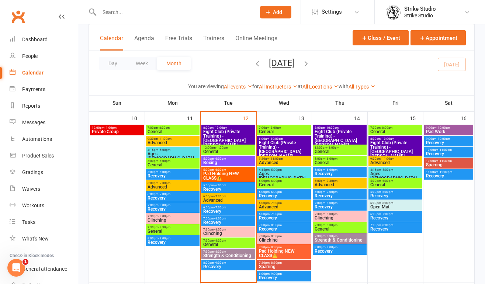
click at [232, 178] on span "Pad Holding NEW CLASS⚠️" at bounding box center [228, 176] width 51 height 9
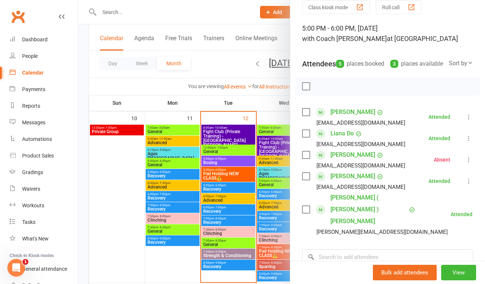
scroll to position [32, 0]
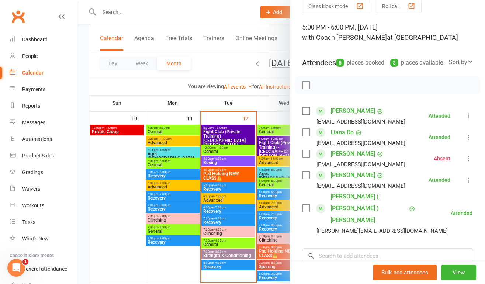
click at [230, 189] on div at bounding box center [281, 142] width 407 height 284
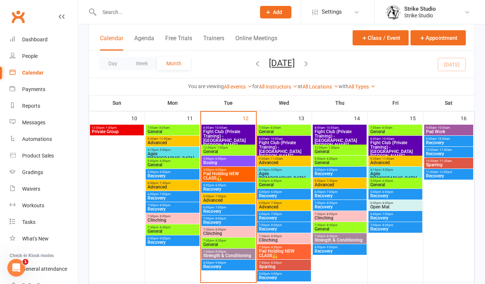
click at [225, 196] on span "- 7:30pm" at bounding box center [220, 196] width 12 height 3
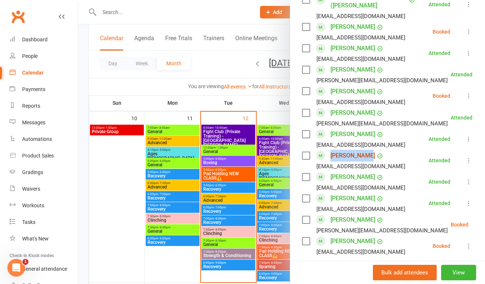
scroll to position [416, 0]
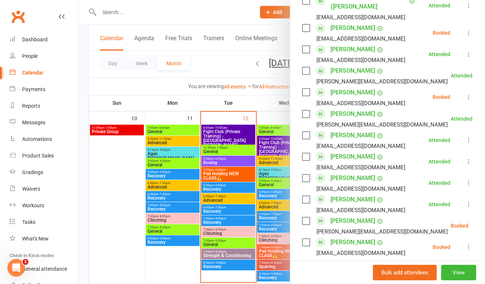
click at [171, 15] on div at bounding box center [281, 142] width 407 height 284
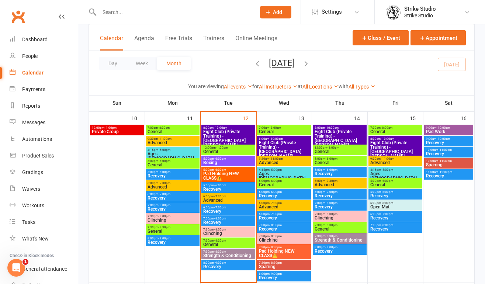
click at [139, 9] on input "text" at bounding box center [174, 12] width 154 height 10
paste input "Thao Le"
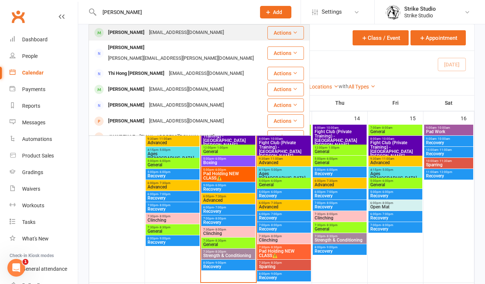
type input "Thao Le"
click at [147, 28] on div "lebachhieuthao@gmail.com" at bounding box center [186, 32] width 79 height 11
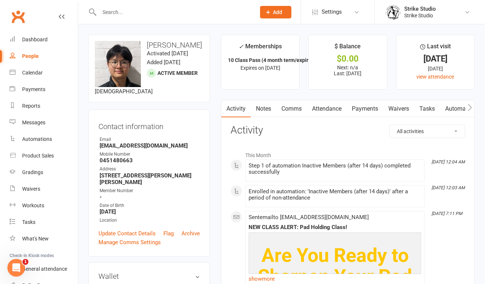
scroll to position [10, 0]
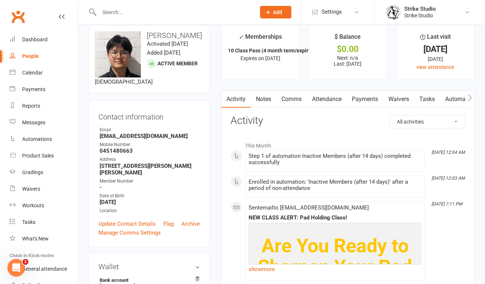
click at [322, 99] on link "Attendance" at bounding box center [327, 99] width 40 height 17
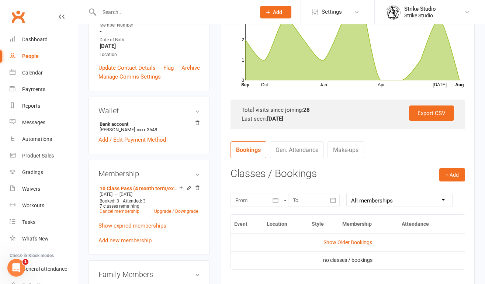
scroll to position [231, 0]
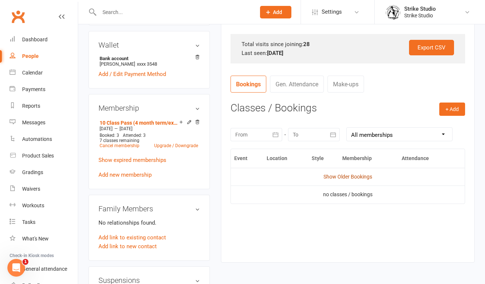
click at [339, 179] on link "Show Older Bookings" at bounding box center [348, 177] width 49 height 6
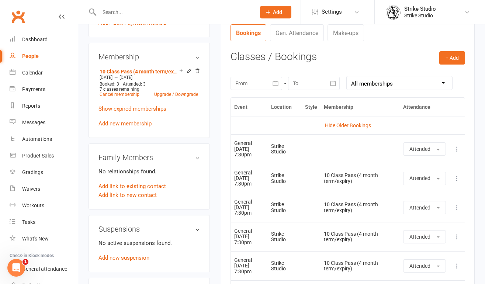
scroll to position [0, 0]
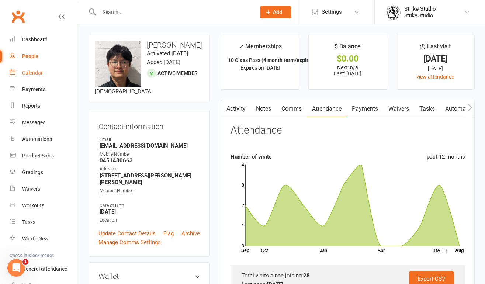
click at [36, 75] on div "Calendar" at bounding box center [32, 73] width 21 height 6
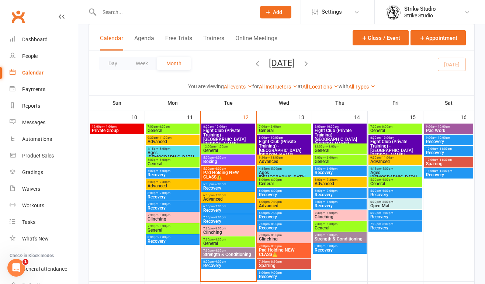
scroll to position [341, 0]
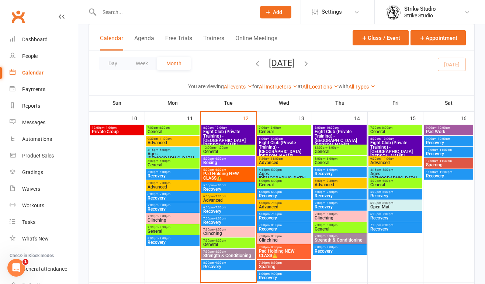
click at [217, 200] on span "Advanced" at bounding box center [228, 200] width 51 height 4
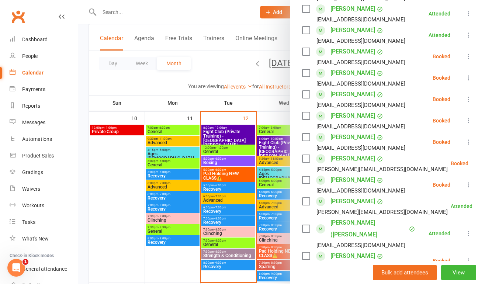
scroll to position [211, 0]
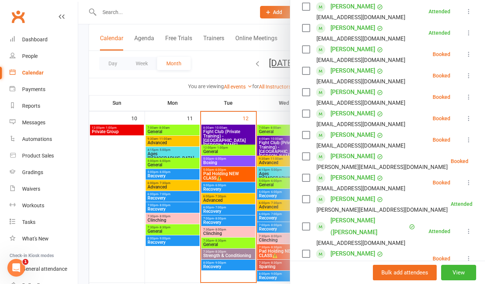
click at [465, 138] on icon at bounding box center [468, 139] width 7 height 7
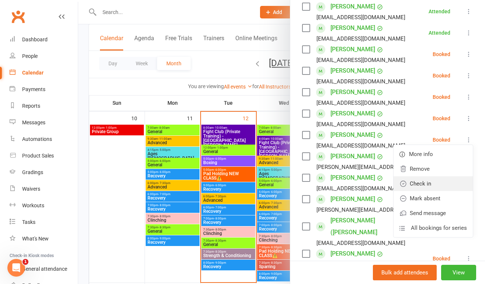
click at [426, 186] on link "Check in" at bounding box center [433, 183] width 79 height 15
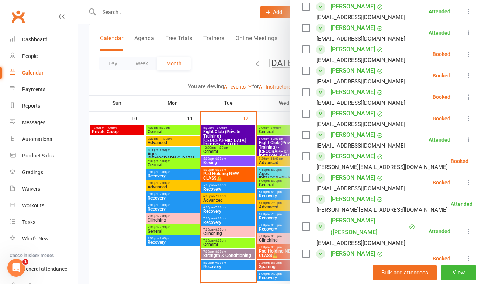
click at [148, 8] on div at bounding box center [281, 142] width 407 height 284
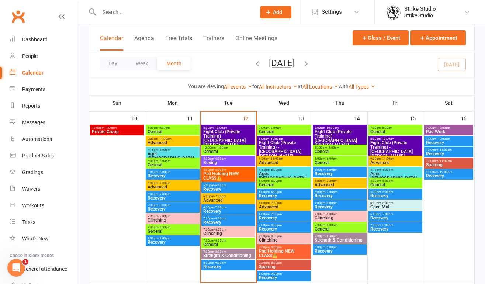
click at [172, 13] on input "text" at bounding box center [174, 12] width 154 height 10
paste input "Mark Zschech"
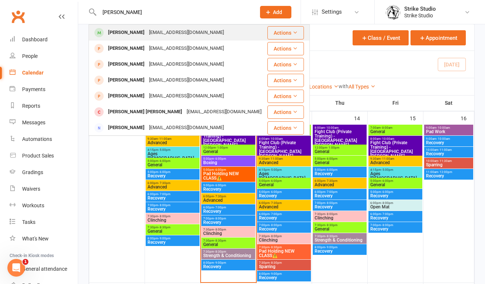
type input "Mark Zschech"
click at [170, 32] on div "markzschech@gmail.com" at bounding box center [186, 32] width 79 height 11
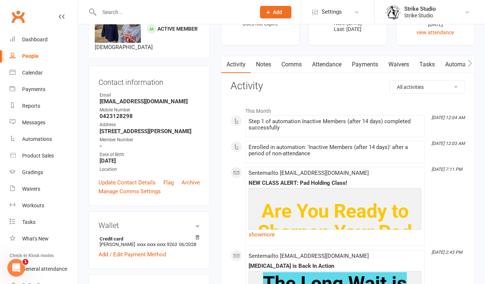
scroll to position [35, 0]
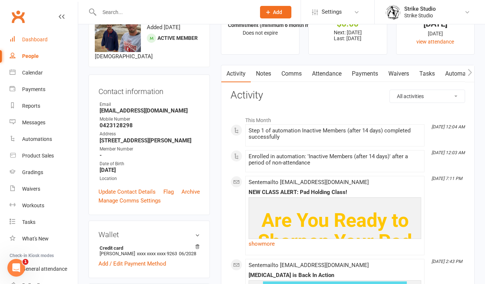
click at [42, 39] on div "Dashboard" at bounding box center [34, 40] width 25 height 6
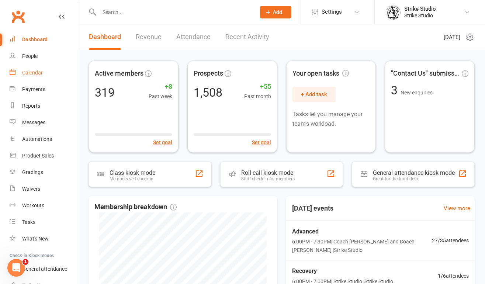
click at [45, 77] on link "Calendar" at bounding box center [44, 73] width 68 height 17
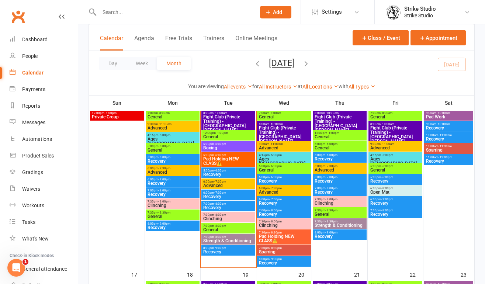
scroll to position [361, 0]
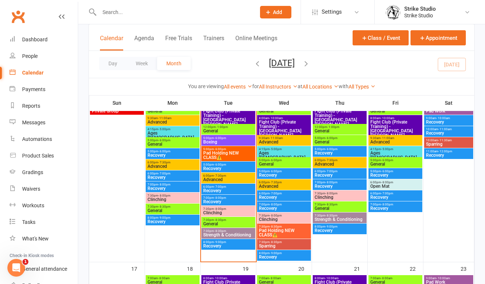
click at [228, 180] on span "Advanced" at bounding box center [228, 180] width 51 height 4
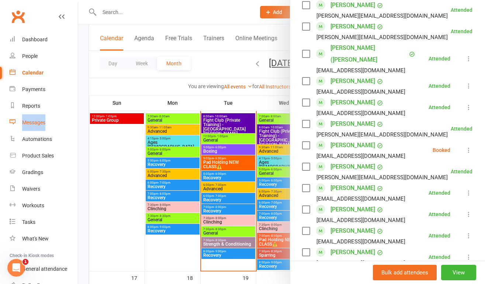
scroll to position [585, 0]
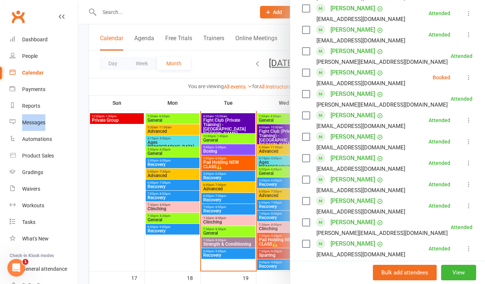
click at [465, 74] on icon at bounding box center [468, 77] width 7 height 7
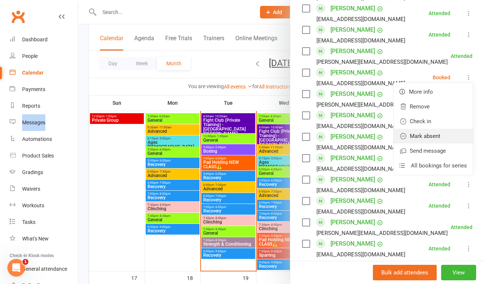
click at [437, 129] on link "Mark absent" at bounding box center [433, 136] width 79 height 15
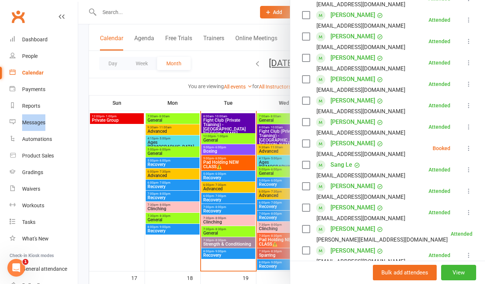
scroll to position [209, 0]
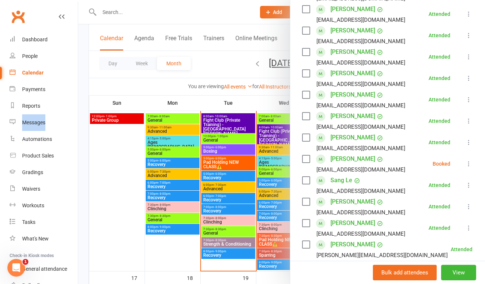
click at [465, 163] on icon at bounding box center [468, 163] width 7 height 7
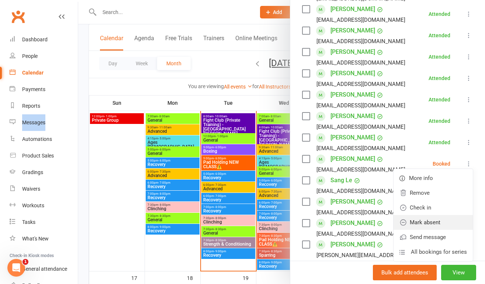
click at [433, 221] on link "Mark absent" at bounding box center [433, 222] width 79 height 15
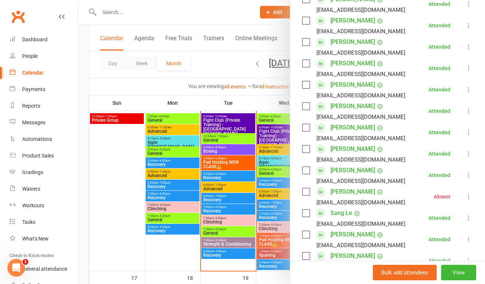
scroll to position [176, 0]
click at [399, 159] on li "Marta Krstevska martakrstevska@gmail.com Attended More info Remove Mark absent …" at bounding box center [387, 153] width 171 height 21
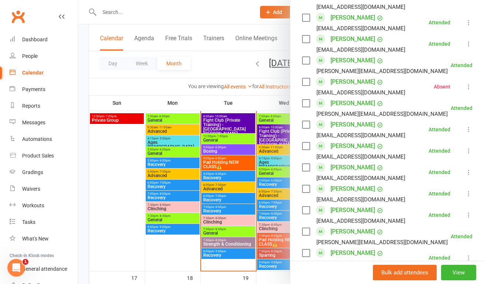
scroll to position [597, 0]
click at [121, 158] on div at bounding box center [281, 142] width 407 height 284
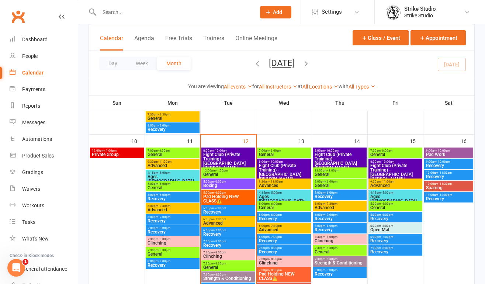
scroll to position [308, 0]
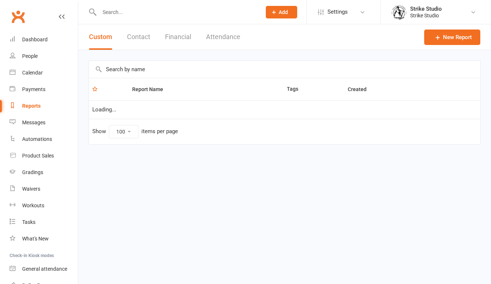
select select "100"
click at [200, 7] on input "text" at bounding box center [176, 12] width 159 height 10
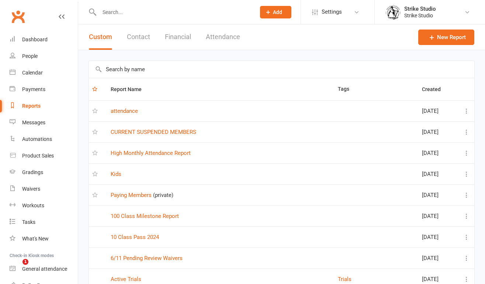
paste input "[PERSON_NAME]"
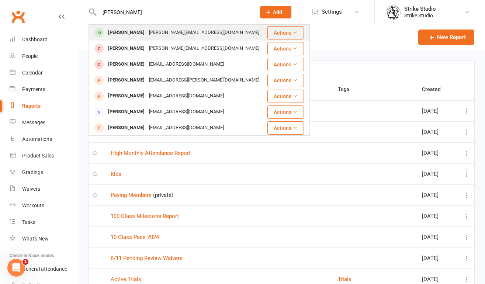
type input "[PERSON_NAME]"
click at [149, 37] on div "[PERSON_NAME][EMAIL_ADDRESS][DOMAIN_NAME]" at bounding box center [204, 32] width 115 height 11
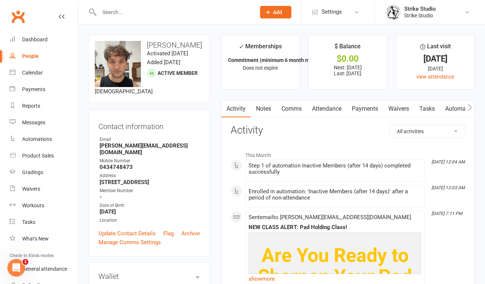
scroll to position [9, 0]
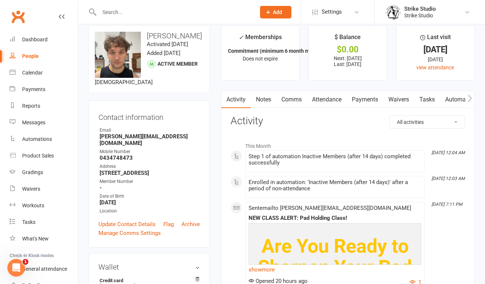
click at [332, 97] on link "Attendance" at bounding box center [327, 99] width 40 height 17
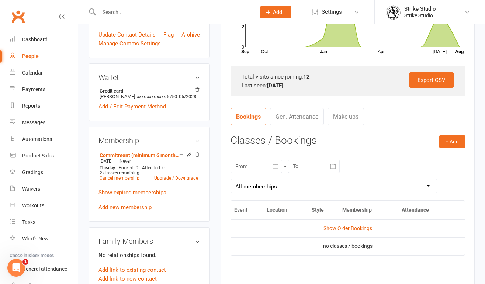
scroll to position [282, 0]
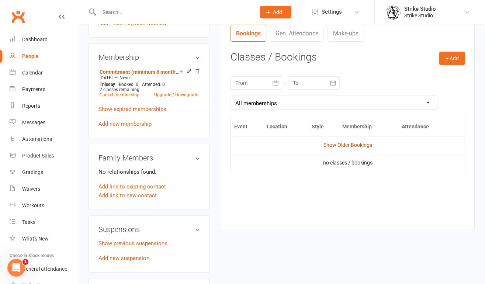
click at [351, 144] on link "Show Older Bookings" at bounding box center [348, 145] width 49 height 6
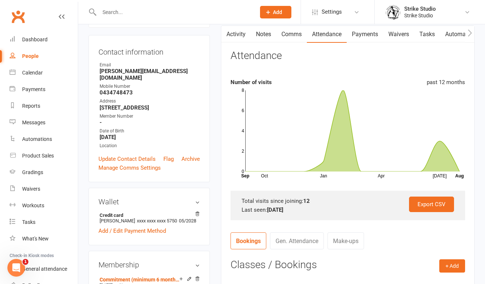
scroll to position [0, 0]
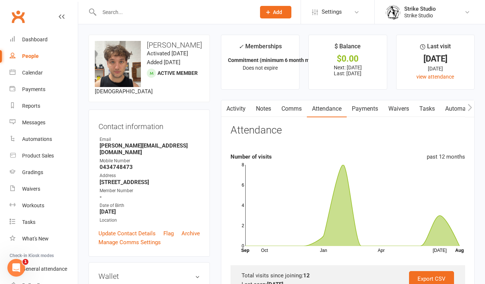
click at [166, 19] on div at bounding box center [170, 12] width 162 height 24
click at [158, 12] on input "text" at bounding box center [174, 12] width 154 height 10
paste input "[PERSON_NAME]"
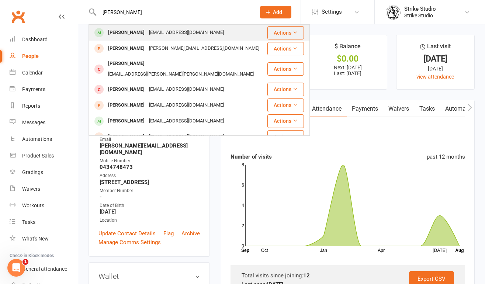
type input "[PERSON_NAME]"
click at [160, 30] on div "[EMAIL_ADDRESS][DOMAIN_NAME]" at bounding box center [186, 32] width 79 height 11
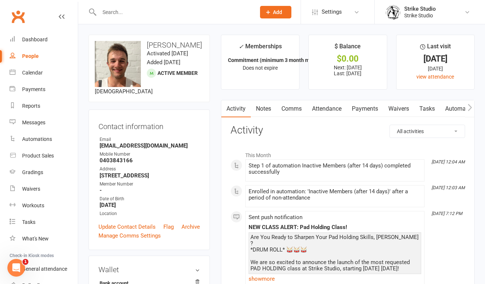
click at [331, 113] on link "Attendance" at bounding box center [327, 108] width 40 height 17
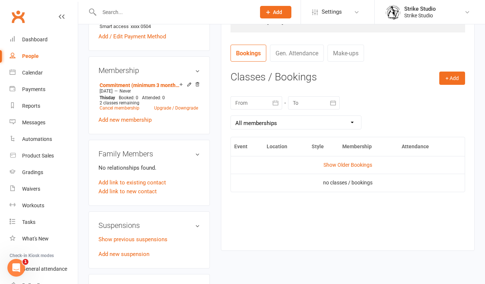
scroll to position [283, 0]
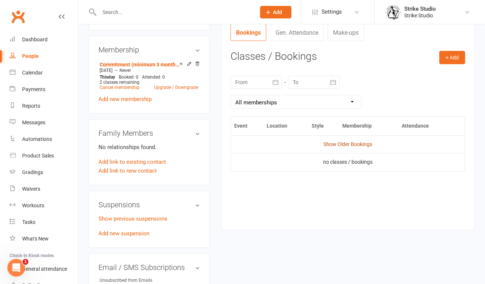
click at [337, 147] on link "Show Older Bookings" at bounding box center [348, 144] width 49 height 6
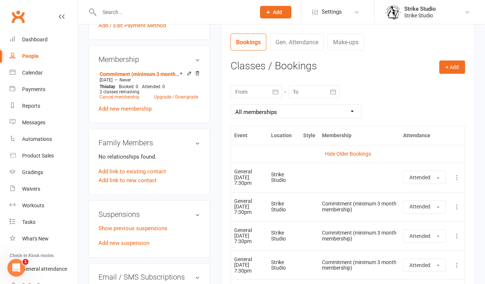
scroll to position [0, 0]
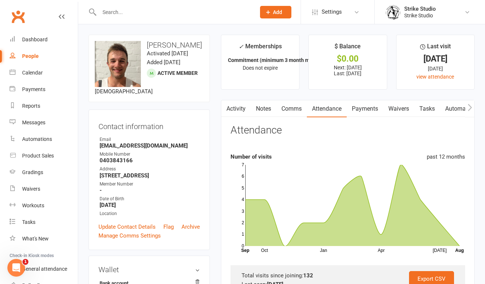
click at [121, 15] on input "text" at bounding box center [174, 12] width 154 height 10
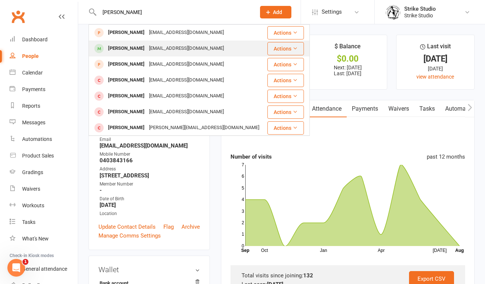
type input "[PERSON_NAME]"
click at [190, 52] on div "[EMAIL_ADDRESS][DOMAIN_NAME]" at bounding box center [186, 48] width 79 height 11
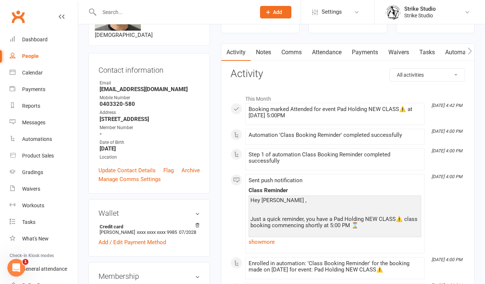
scroll to position [58, 0]
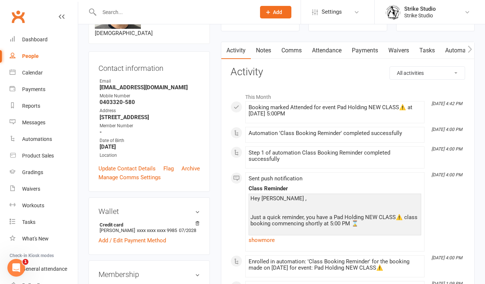
click at [321, 49] on link "Attendance" at bounding box center [327, 50] width 40 height 17
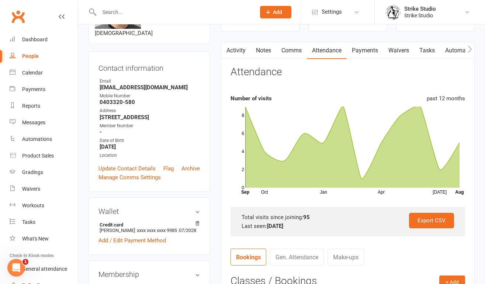
scroll to position [67, 0]
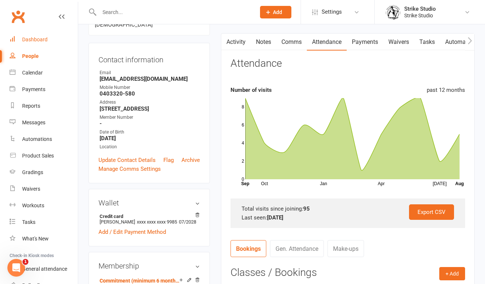
click at [34, 35] on link "Dashboard" at bounding box center [44, 39] width 68 height 17
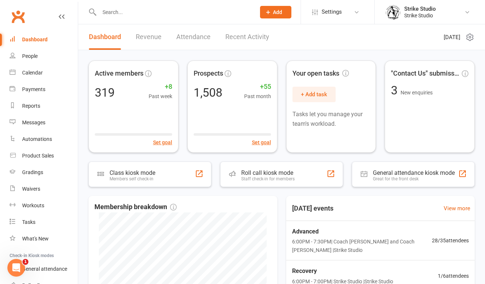
click at [154, 7] on input "text" at bounding box center [174, 12] width 154 height 10
paste input "[PERSON_NAME]"
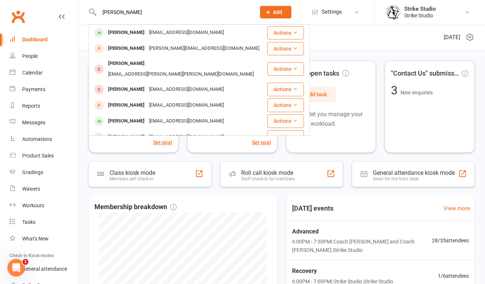
type input "[PERSON_NAME]"
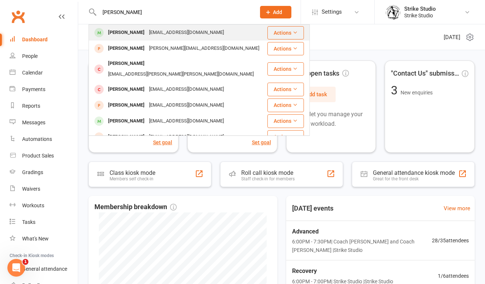
click at [152, 30] on div "[EMAIL_ADDRESS][DOMAIN_NAME]" at bounding box center [186, 32] width 79 height 11
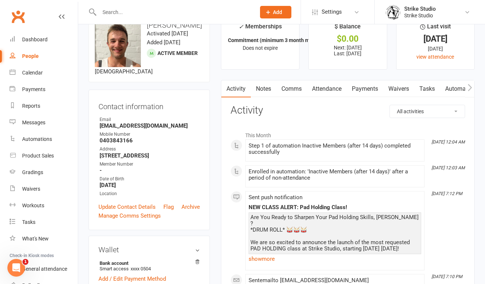
scroll to position [18, 0]
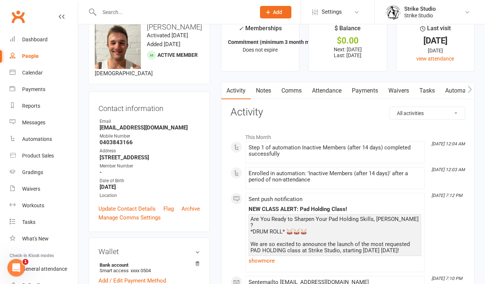
click at [140, 6] on div at bounding box center [170, 12] width 162 height 24
click at [120, 10] on input "text" at bounding box center [174, 12] width 154 height 10
paste input "[PERSON_NAME]"
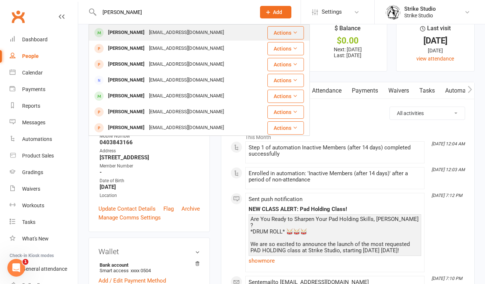
type input "[PERSON_NAME]"
click at [147, 30] on div "[EMAIL_ADDRESS][DOMAIN_NAME]" at bounding box center [186, 32] width 79 height 11
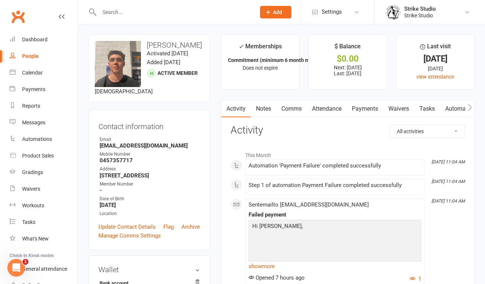
click at [327, 109] on link "Attendance" at bounding box center [327, 108] width 40 height 17
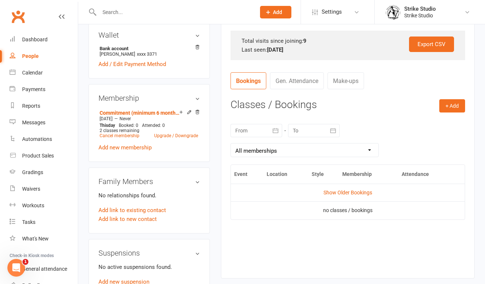
scroll to position [236, 0]
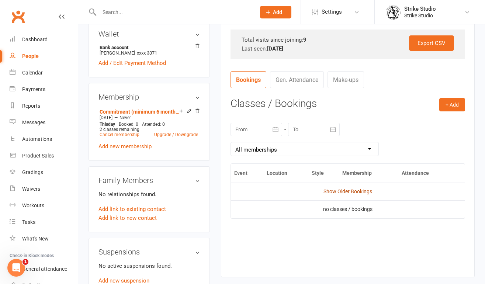
click at [354, 193] on link "Show Older Bookings" at bounding box center [348, 192] width 49 height 6
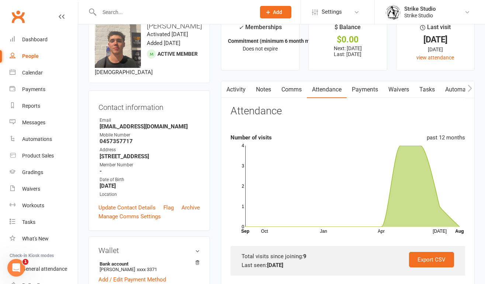
scroll to position [0, 0]
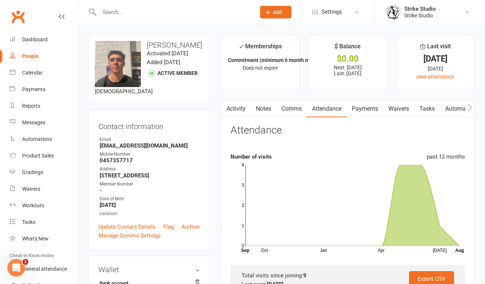
click at [171, 17] on div at bounding box center [170, 12] width 162 height 24
click at [108, 12] on input "text" at bounding box center [174, 12] width 154 height 10
paste input "[PERSON_NAME]"
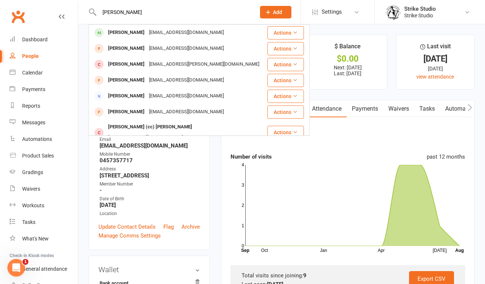
type input "[PERSON_NAME]"
click at [302, 22] on li "Settings Membership Plans Event Templates Appointment Types Mobile App Website …" at bounding box center [338, 12] width 74 height 24
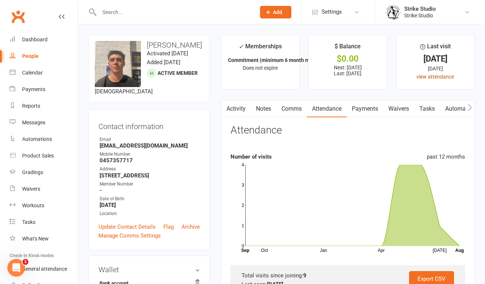
click at [430, 79] on link "view attendance" at bounding box center [436, 77] width 38 height 6
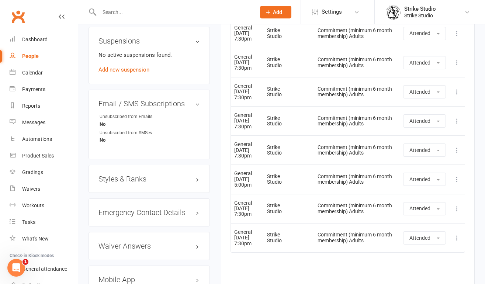
scroll to position [550, 0]
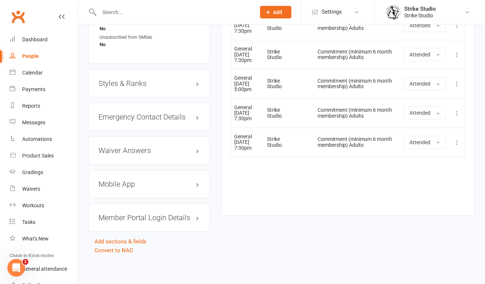
click at [114, 11] on input "text" at bounding box center [174, 12] width 154 height 10
type input "v"
paste input "[PERSON_NAME]"
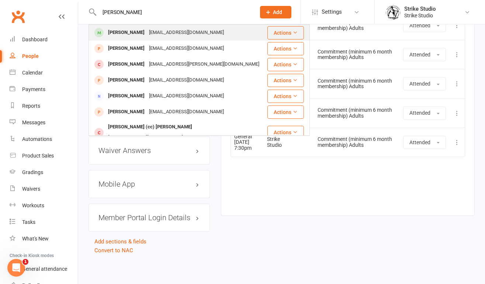
type input "[PERSON_NAME]"
click at [132, 30] on div "[PERSON_NAME]" at bounding box center [126, 32] width 41 height 11
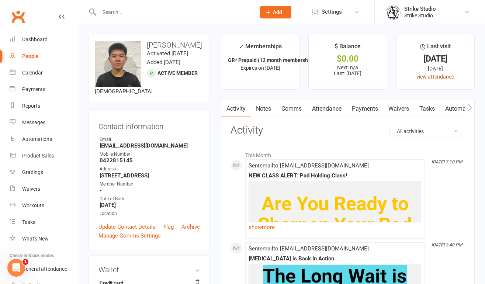
click at [440, 76] on link "view attendance" at bounding box center [436, 77] width 38 height 6
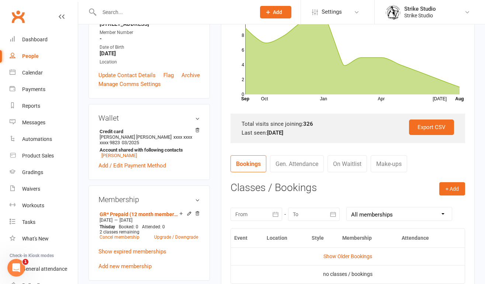
scroll to position [234, 0]
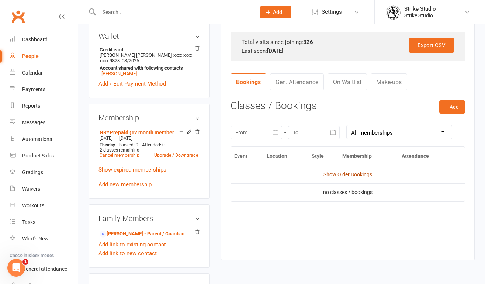
click at [333, 172] on link "Show Older Bookings" at bounding box center [348, 175] width 49 height 6
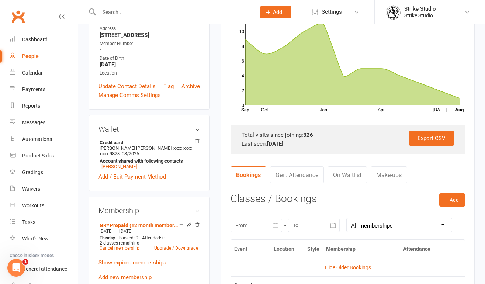
scroll to position [0, 0]
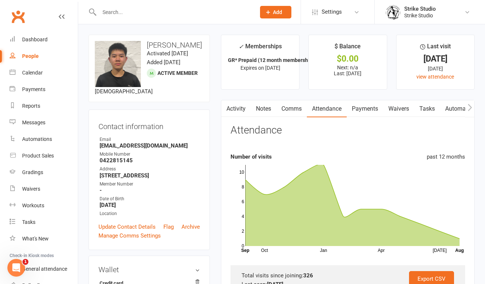
click at [148, 14] on input "text" at bounding box center [174, 12] width 154 height 10
paste input "Gabriel Pantano"
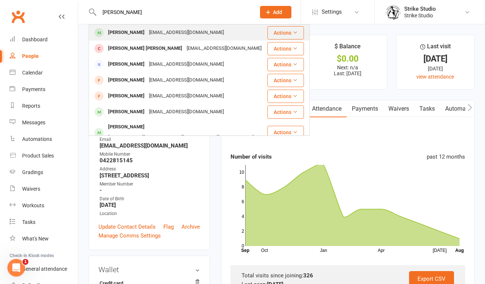
type input "Gabriel Pantano"
click at [151, 30] on div "gabrielpantano308@gmail.com" at bounding box center [186, 32] width 79 height 11
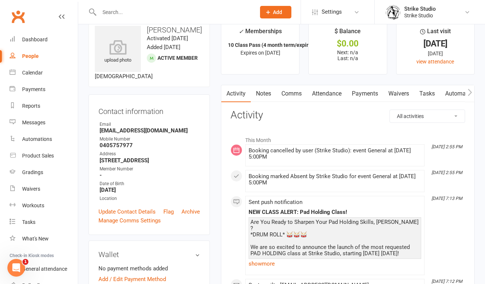
scroll to position [19, 0]
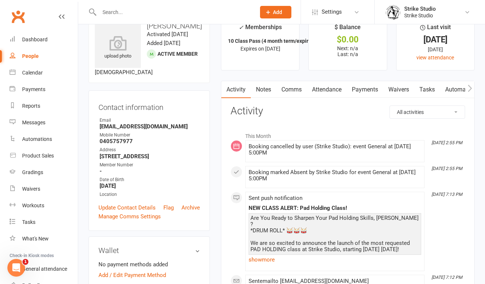
click at [176, 14] on input "text" at bounding box center [174, 12] width 154 height 10
paste input "Steve Bui"
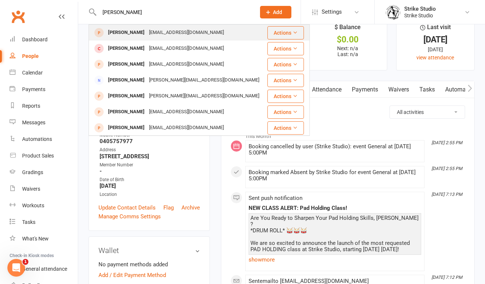
type input "Steve Bui"
click at [158, 31] on div "Mrstevebui@gmail.com" at bounding box center [186, 32] width 79 height 11
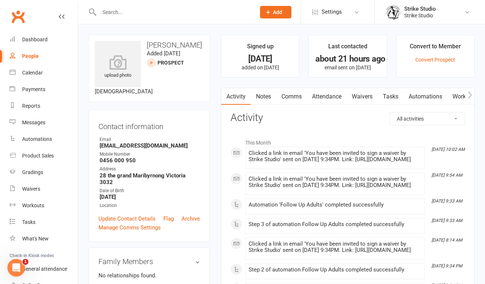
click at [418, 96] on link "Automations" at bounding box center [426, 96] width 44 height 17
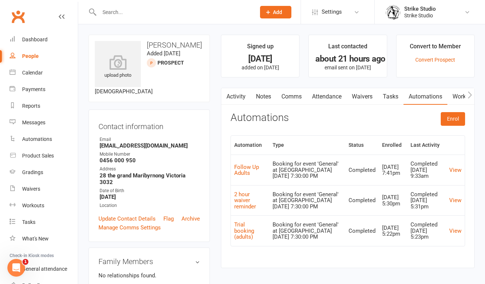
click at [171, 10] on input "text" at bounding box center [174, 12] width 154 height 10
paste input "Cole Hopkins"
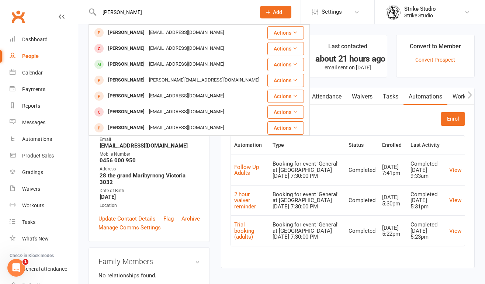
type input "Cole Hopkins"
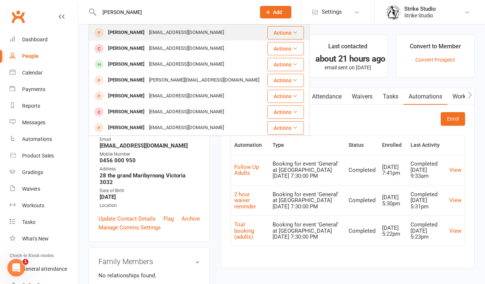
click at [168, 31] on div "colehopkins@hotmail.com" at bounding box center [186, 32] width 79 height 11
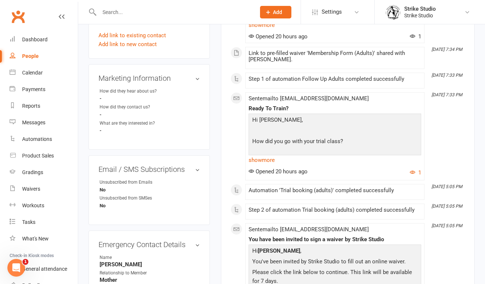
scroll to position [250, 0]
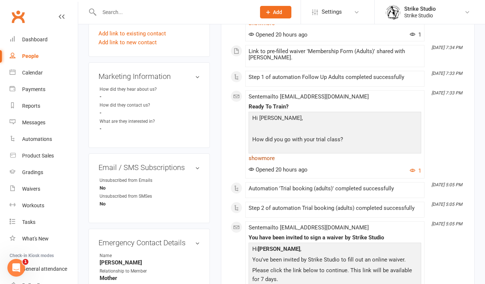
click at [265, 158] on link "show more" at bounding box center [335, 158] width 173 height 10
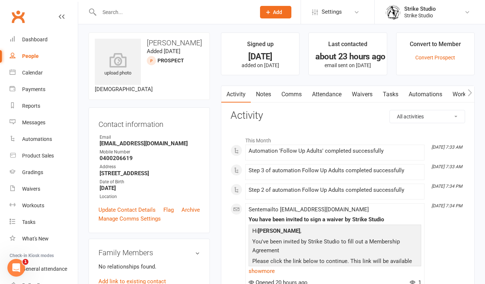
scroll to position [0, 0]
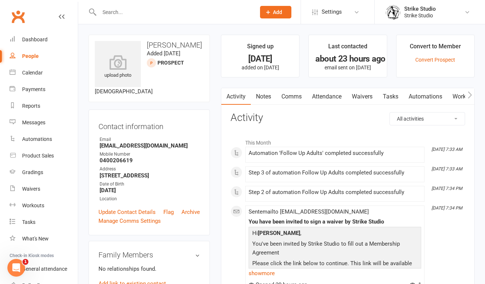
click at [134, 9] on input "text" at bounding box center [174, 12] width 154 height 10
paste input "Kenny Lam"
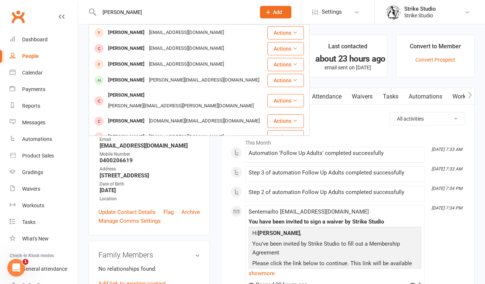
paste input "Joshua Christie"
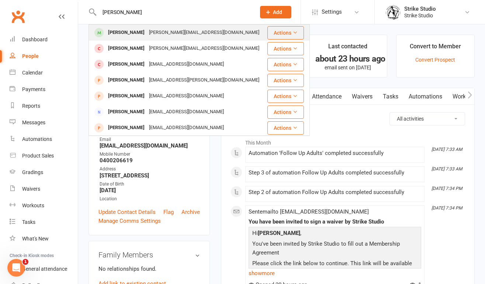
type input "Joshua Christie"
click at [157, 30] on div "Joshua.christie99@gmail.com" at bounding box center [204, 32] width 115 height 11
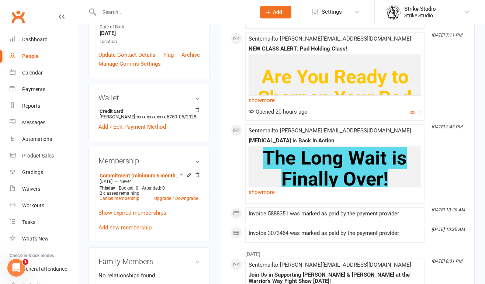
scroll to position [218, 0]
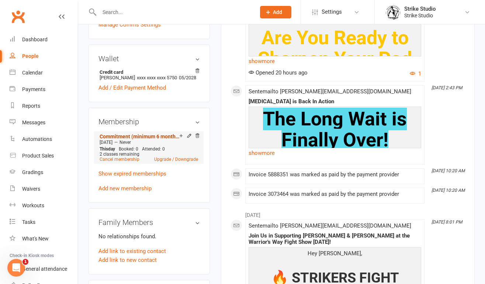
click at [145, 139] on link "Commitment (minimum 6 month membership) Adults" at bounding box center [140, 137] width 80 height 6
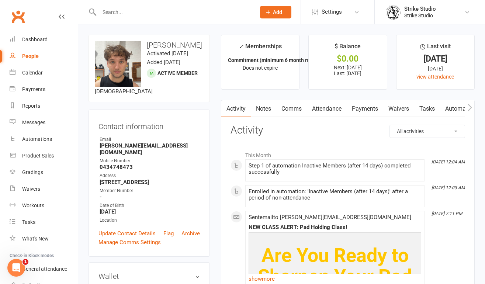
click at [371, 108] on link "Payments" at bounding box center [365, 108] width 37 height 17
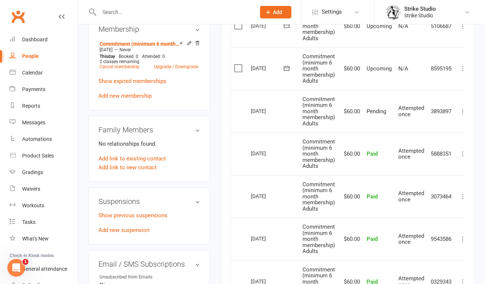
scroll to position [316, 0]
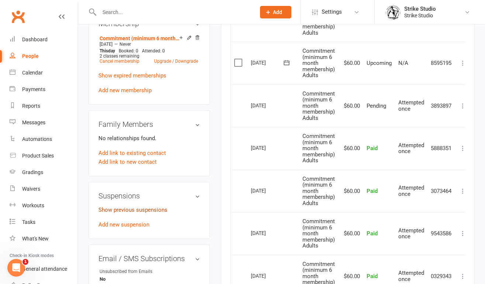
click at [146, 213] on link "Show previous suspensions" at bounding box center [133, 210] width 69 height 7
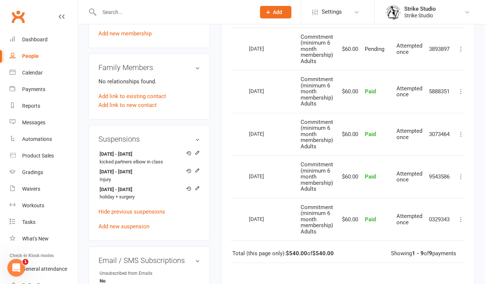
scroll to position [387, 0]
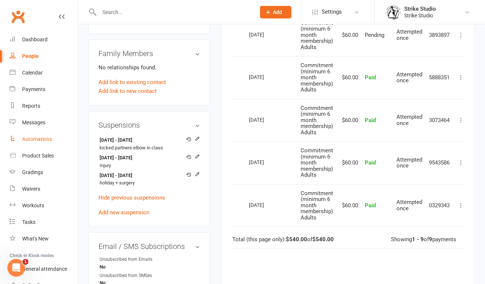
click at [50, 140] on div "Automations" at bounding box center [37, 139] width 30 height 6
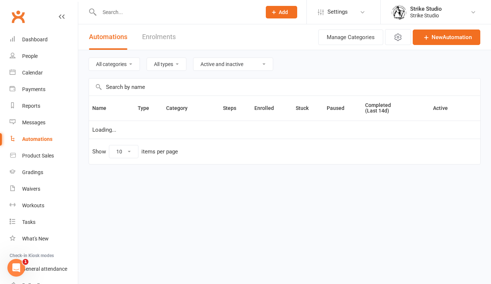
select select "100"
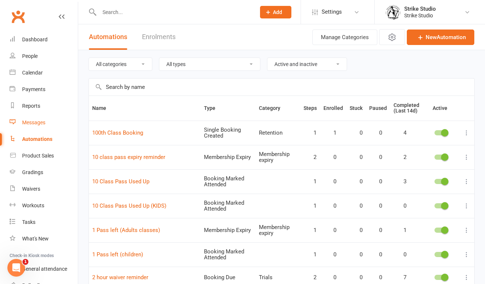
click at [35, 123] on div "Messages" at bounding box center [33, 123] width 23 height 6
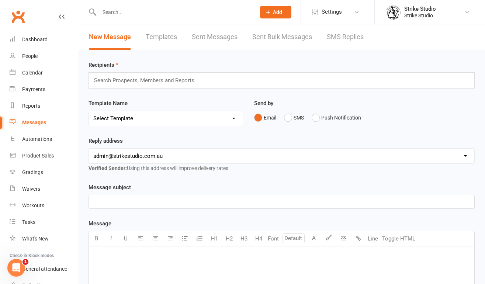
click at [168, 36] on link "Templates" at bounding box center [161, 36] width 31 height 25
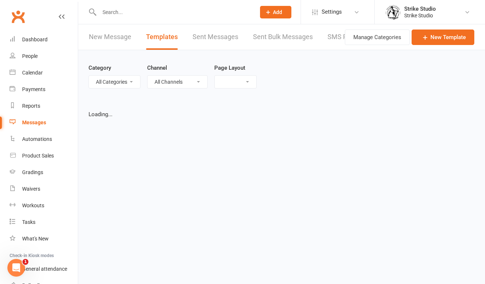
select select "list"
select select "100"
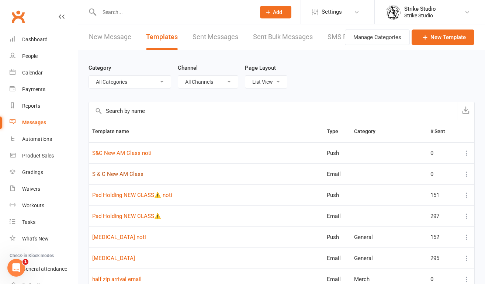
click at [130, 173] on link "S & C New AM Class" at bounding box center [117, 174] width 51 height 7
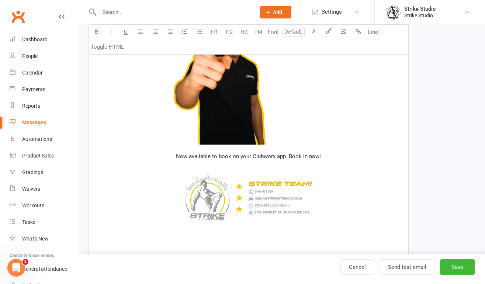
scroll to position [561, 0]
click at [290, 158] on span "Now available to book on your Clubworx app. Book in now!" at bounding box center [248, 156] width 145 height 7
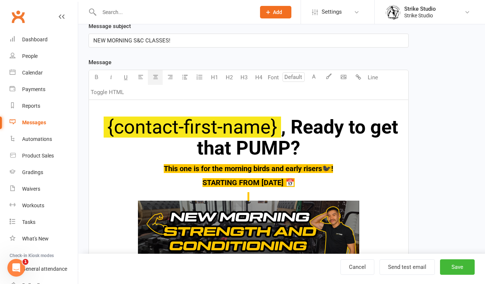
scroll to position [106, 0]
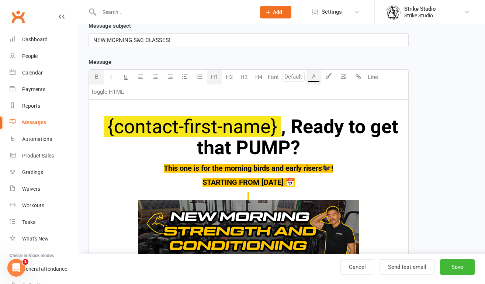
click at [381, 125] on span ", Ready to get that PUMP?" at bounding box center [300, 138] width 206 height 44
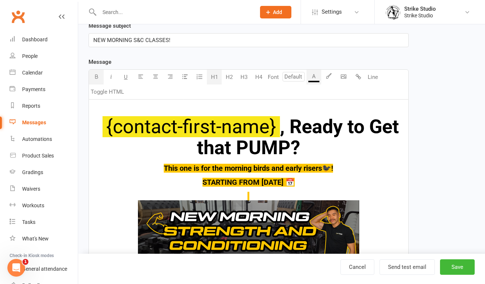
click at [204, 149] on span ", Ready to Get that PUMP?" at bounding box center [300, 138] width 207 height 44
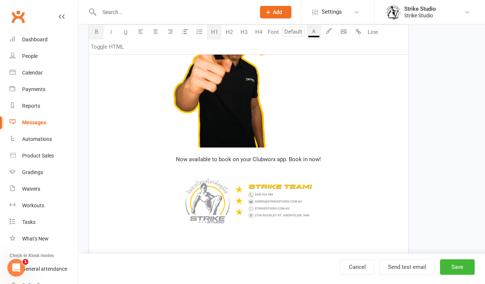
scroll to position [569, 0]
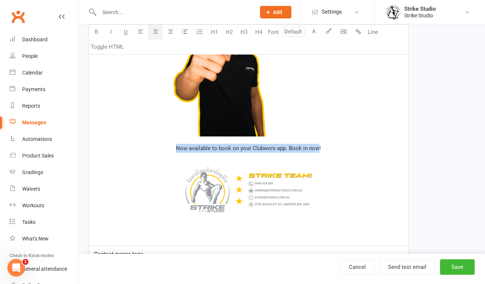
drag, startPoint x: 177, startPoint y: 148, endPoint x: 319, endPoint y: 148, distance: 142.1
click at [319, 149] on span "Now available to book on your Clubworx app. Book in now!" at bounding box center [248, 148] width 145 height 7
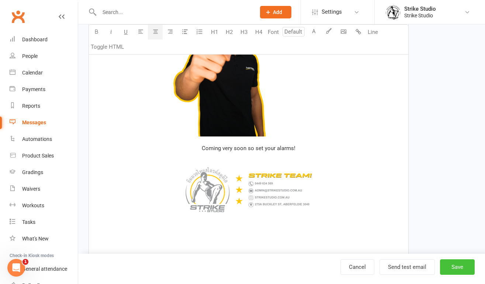
click at [468, 264] on button "Save" at bounding box center [457, 266] width 35 height 15
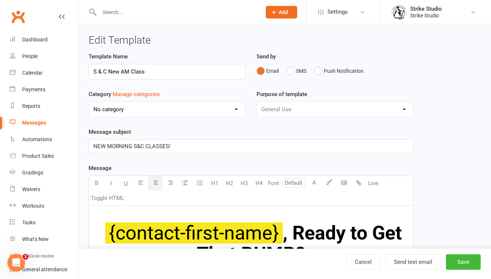
select select "100"
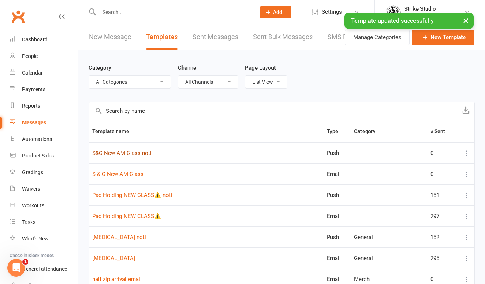
click at [134, 153] on link "S&C New AM Class noti" at bounding box center [121, 153] width 59 height 7
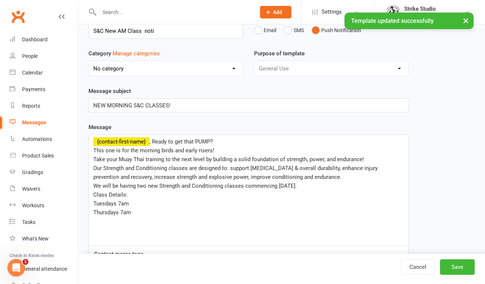
scroll to position [59, 0]
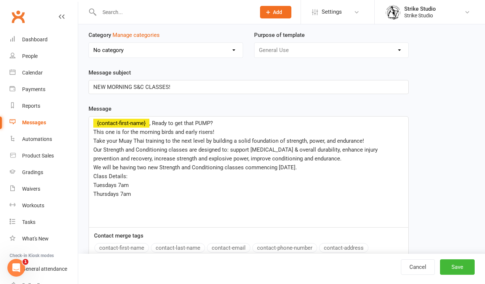
click at [196, 205] on div "﻿ {contact-first-name} , Ready to get that PUMP? This one is for the morning bi…" at bounding box center [249, 172] width 320 height 111
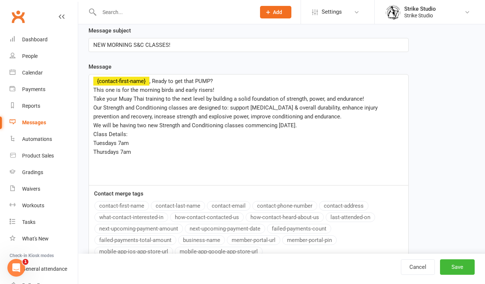
scroll to position [102, 0]
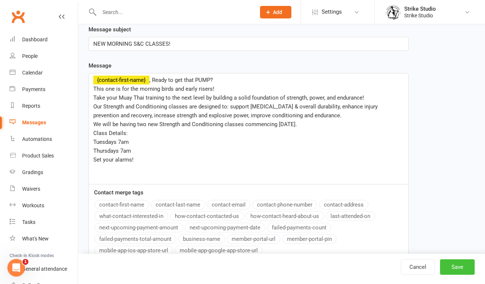
click at [464, 265] on button "Save" at bounding box center [457, 266] width 35 height 15
select select "100"
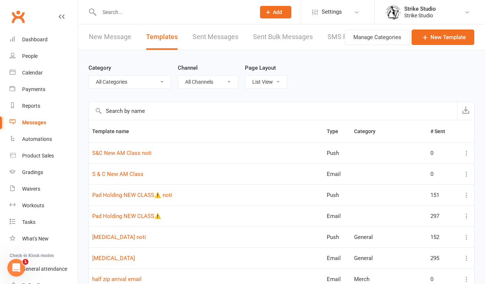
click at [111, 37] on link "New Message" at bounding box center [110, 36] width 42 height 25
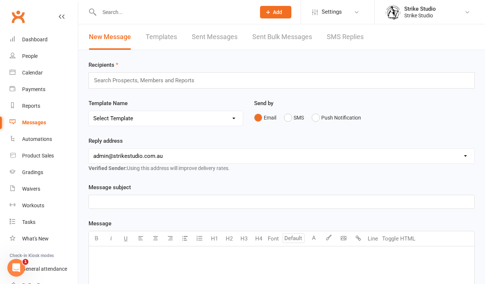
click at [163, 118] on select "Select Template [Email] Aspiring fighters meeting notes [Email] Exciting Opport…" at bounding box center [166, 118] width 154 height 15
select select "123"
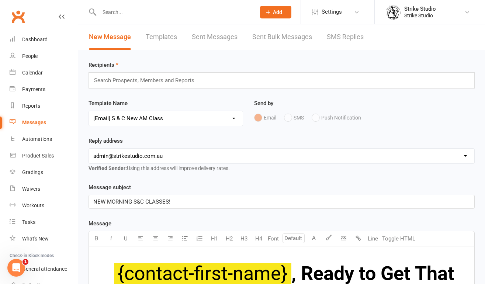
click at [153, 79] on input "text" at bounding box center [147, 81] width 108 height 10
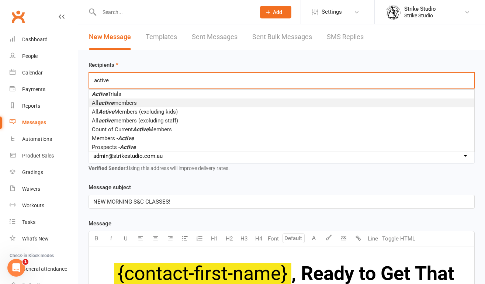
type input "active"
click at [158, 106] on li "All active members" at bounding box center [282, 103] width 386 height 9
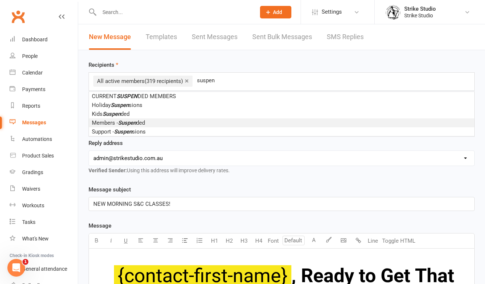
type input "suspen"
click at [161, 121] on li "Members - Suspen ded" at bounding box center [282, 122] width 386 height 9
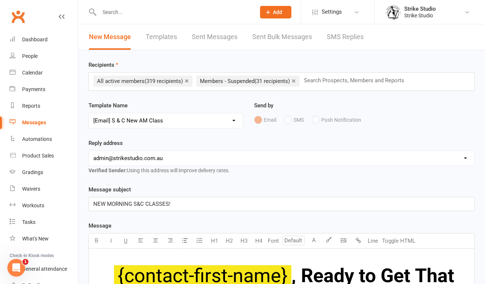
click at [236, 138] on div "Template Name Select Template [Email] Aspiring fighters meeting notes [Email] E…" at bounding box center [166, 120] width 166 height 38
click at [187, 80] on link "×" at bounding box center [187, 81] width 4 height 12
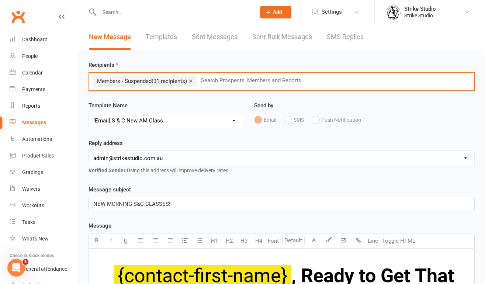
click at [251, 80] on input "text" at bounding box center [254, 81] width 108 height 10
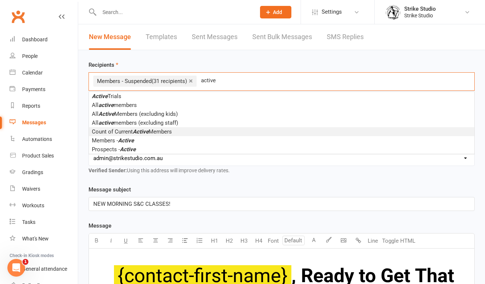
type input "active"
click at [175, 133] on li "Count of Current Active Members" at bounding box center [282, 131] width 386 height 9
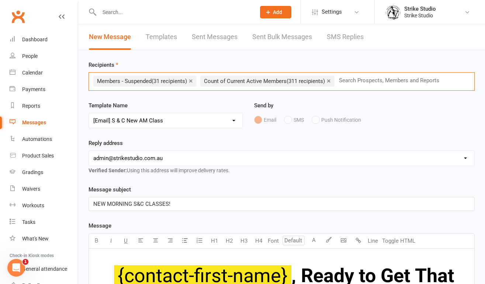
click at [331, 81] on link "×" at bounding box center [329, 81] width 4 height 12
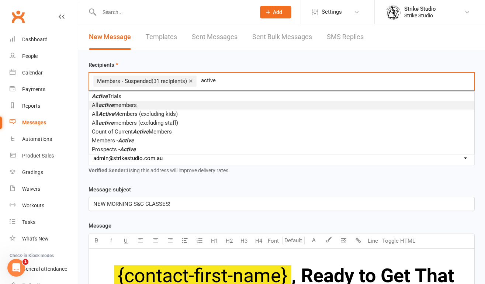
type input "active"
click at [135, 104] on span "All active members" at bounding box center [114, 105] width 45 height 7
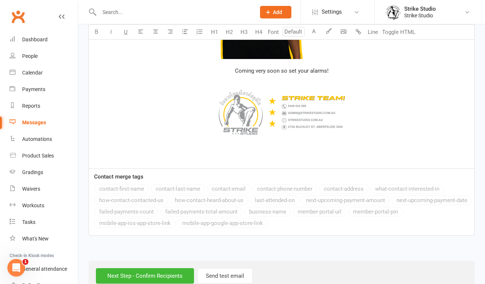
scroll to position [741, 0]
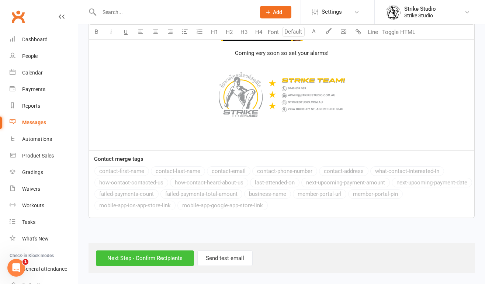
click at [144, 260] on input "Next Step - Confirm Recipients" at bounding box center [145, 258] width 98 height 15
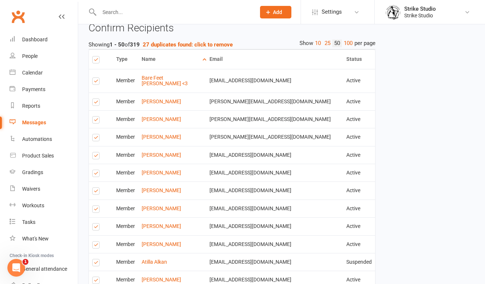
scroll to position [699, 0]
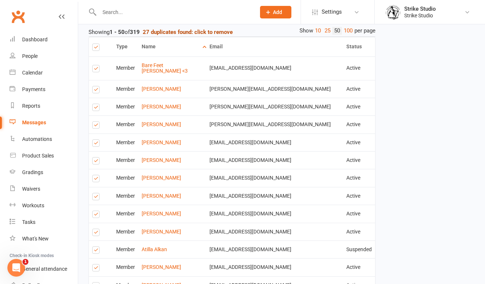
click at [199, 35] on strong "27 duplicates found: click to remove" at bounding box center [188, 32] width 90 height 7
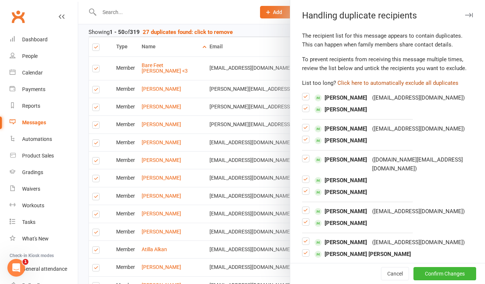
click at [393, 83] on button "Click here to automatically exclude all duplicates" at bounding box center [398, 83] width 121 height 9
click at [426, 277] on button "Confirm Changes" at bounding box center [445, 273] width 63 height 13
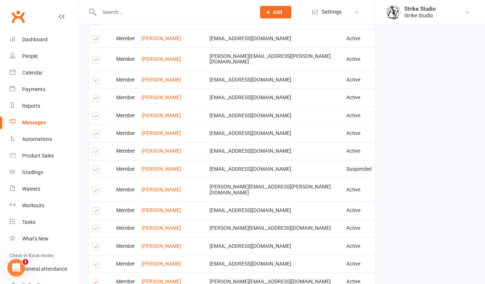
scroll to position [1447, 0]
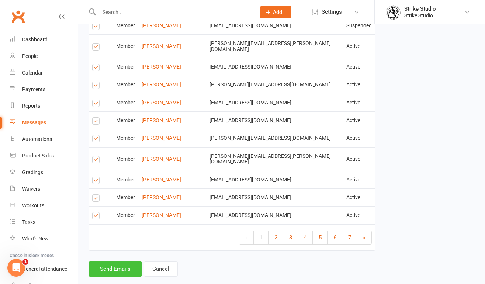
click at [115, 261] on button "Send Emails" at bounding box center [116, 268] width 54 height 15
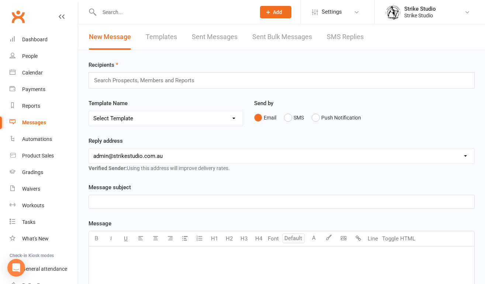
click at [141, 120] on select "Select Template [Email] Aspiring fighters meeting notes [Email] Exciting Opport…" at bounding box center [166, 118] width 154 height 15
select select "124"
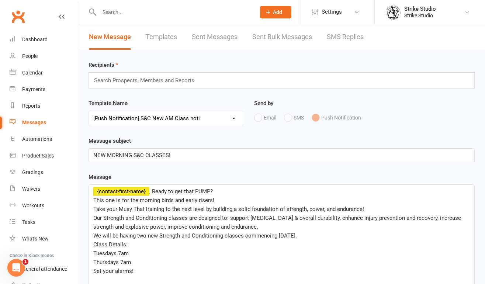
click at [185, 81] on input "text" at bounding box center [147, 81] width 108 height 10
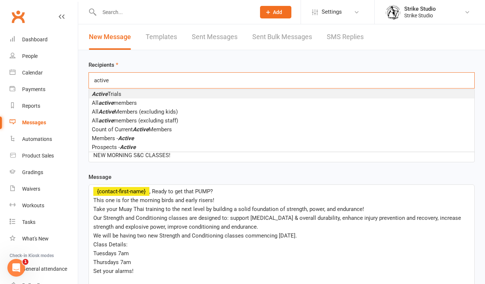
type input "active"
click at [184, 93] on li "Active Trials" at bounding box center [282, 94] width 386 height 9
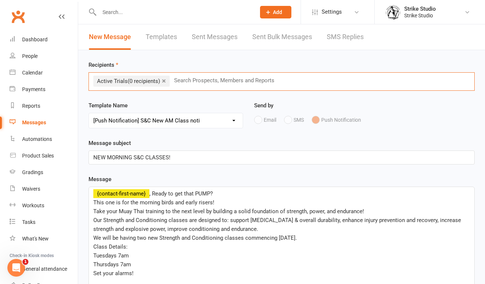
click at [166, 80] on link "×" at bounding box center [164, 81] width 4 height 12
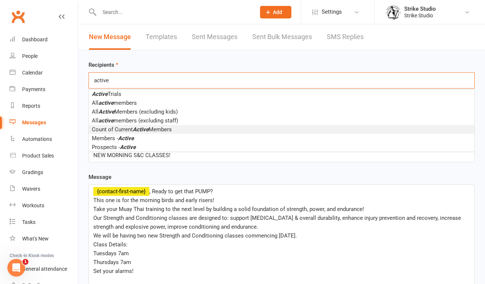
type input "active"
click at [171, 127] on span "Count of Current Active Members" at bounding box center [132, 129] width 80 height 7
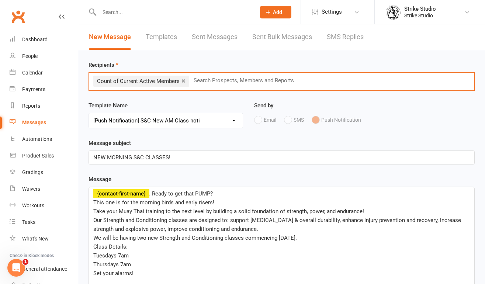
click at [182, 79] on link "×" at bounding box center [184, 81] width 4 height 12
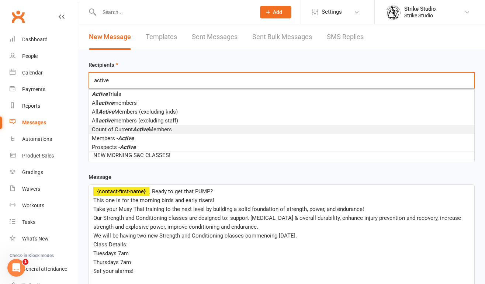
type input "active"
click at [175, 128] on li "Count of Current Active Members" at bounding box center [282, 129] width 386 height 9
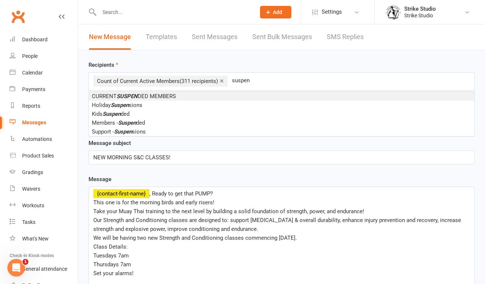
type input "suspen"
click at [162, 96] on span "CURRENT SUSPEN DED MEMBERS" at bounding box center [134, 96] width 84 height 7
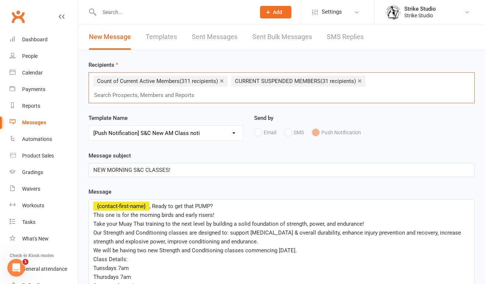
click at [359, 81] on link "×" at bounding box center [360, 81] width 4 height 12
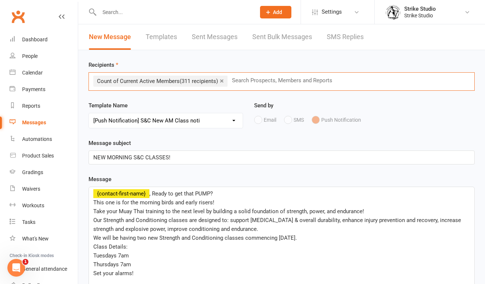
click at [223, 81] on link "×" at bounding box center [222, 81] width 4 height 12
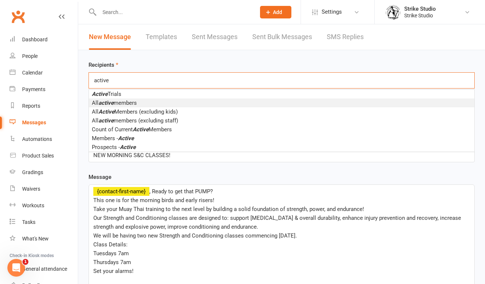
type input "active"
click at [140, 103] on li "All active members" at bounding box center [282, 103] width 386 height 9
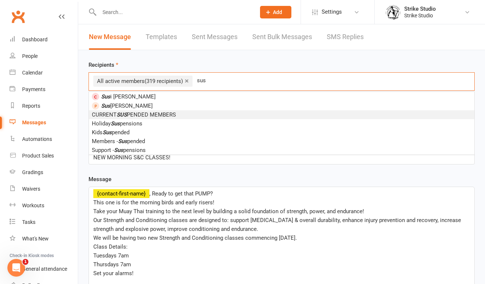
type input "sus"
click at [179, 113] on li "CURRENT SUS PENDED MEMBERS" at bounding box center [282, 114] width 386 height 9
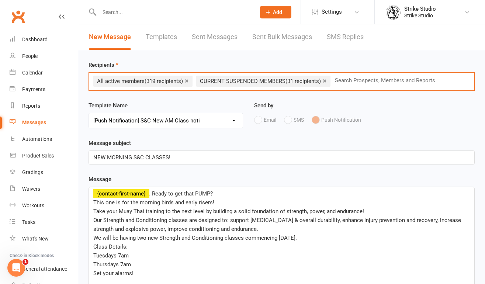
scroll to position [223, 0]
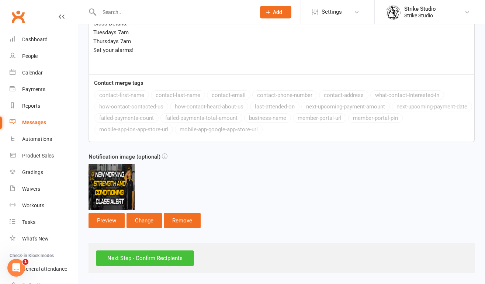
click at [161, 258] on input "Next Step - Confirm Recipients" at bounding box center [145, 258] width 98 height 15
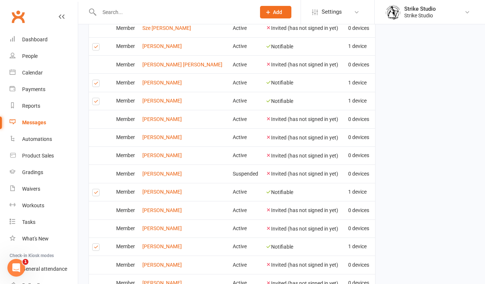
scroll to position [1001, 0]
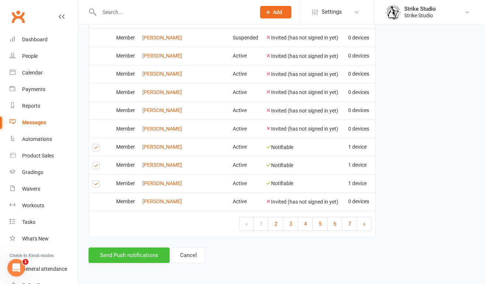
click at [127, 257] on button "Send Push notifications" at bounding box center [129, 255] width 81 height 15
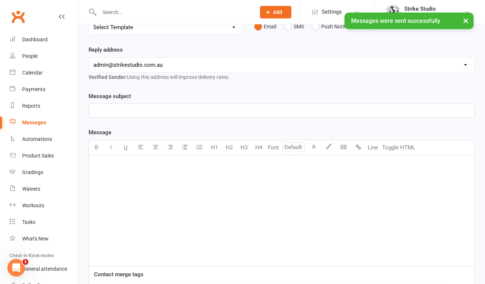
scroll to position [122, 0]
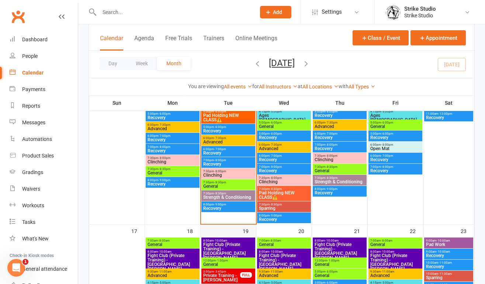
scroll to position [394, 0]
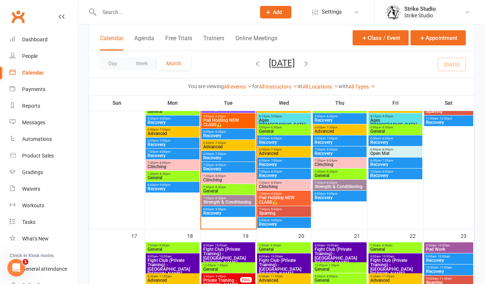
click at [228, 178] on span "Clinching" at bounding box center [228, 180] width 51 height 4
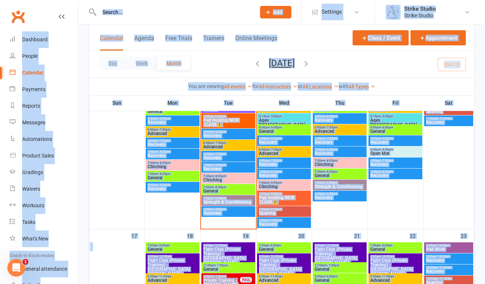
click at [228, 178] on span "Clinching" at bounding box center [228, 180] width 51 height 4
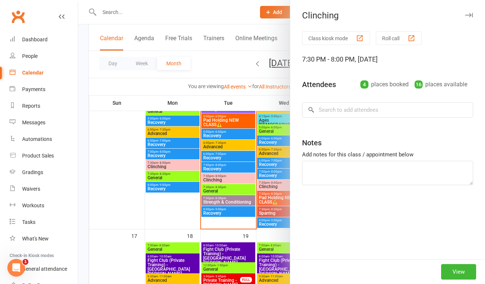
click at [228, 178] on div at bounding box center [281, 142] width 407 height 284
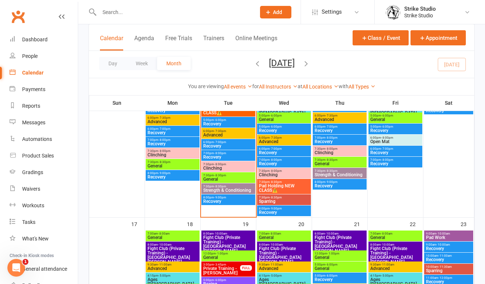
scroll to position [396, 0]
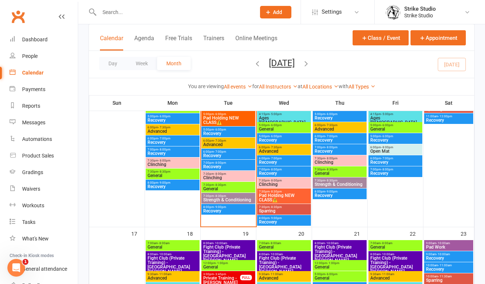
click at [217, 178] on span "Clinching" at bounding box center [228, 178] width 51 height 4
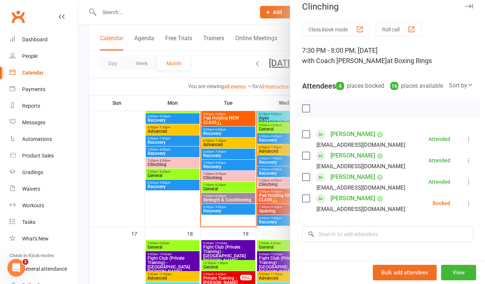
scroll to position [11, 0]
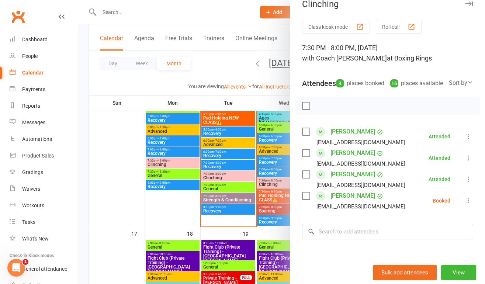
click at [465, 204] on icon at bounding box center [468, 200] width 7 height 7
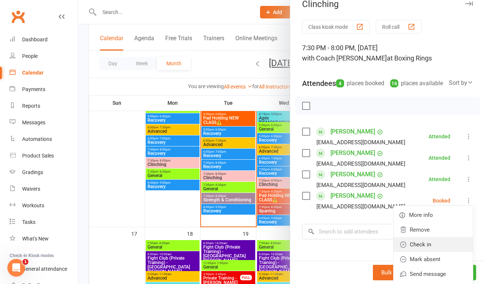
click at [438, 252] on link "Check in" at bounding box center [433, 244] width 79 height 15
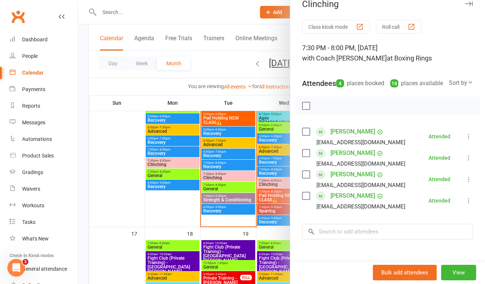
click at [235, 200] on div at bounding box center [281, 142] width 407 height 284
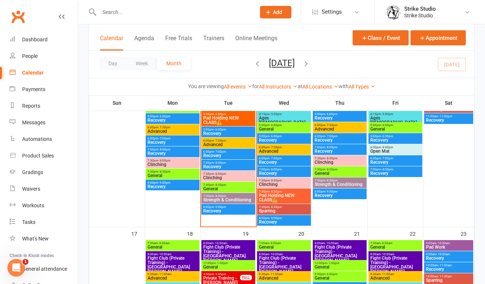
click at [235, 200] on span "Strength & Conditioning" at bounding box center [228, 200] width 51 height 4
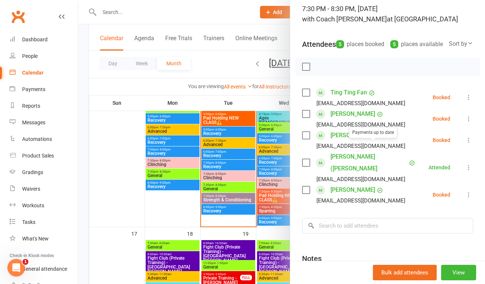
scroll to position [54, 0]
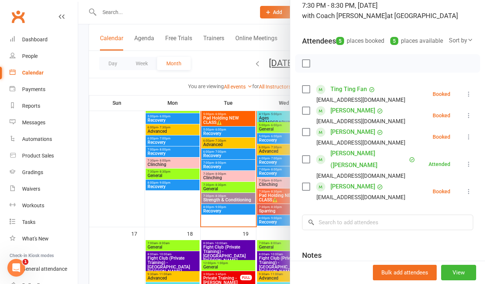
click at [236, 199] on div at bounding box center [281, 142] width 407 height 284
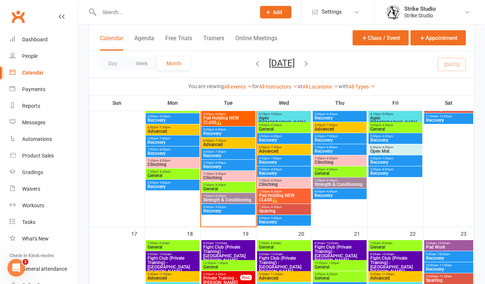
click at [221, 187] on span "General" at bounding box center [228, 189] width 51 height 4
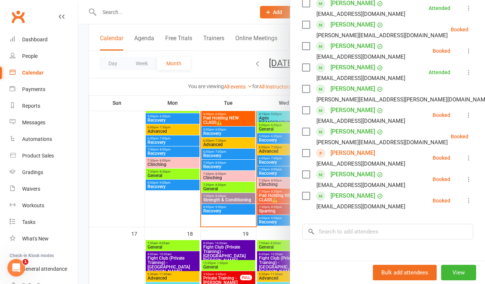
scroll to position [216, 0]
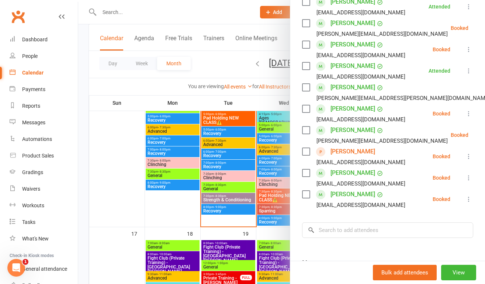
click at [465, 159] on icon at bounding box center [468, 156] width 7 height 7
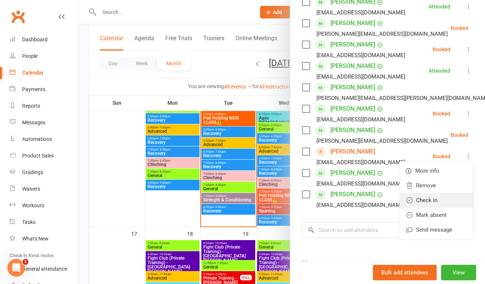
click at [426, 199] on link "Check in" at bounding box center [436, 200] width 73 height 15
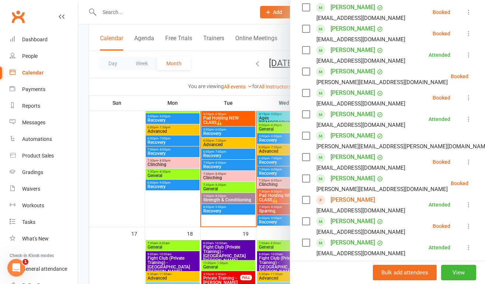
scroll to position [175, 0]
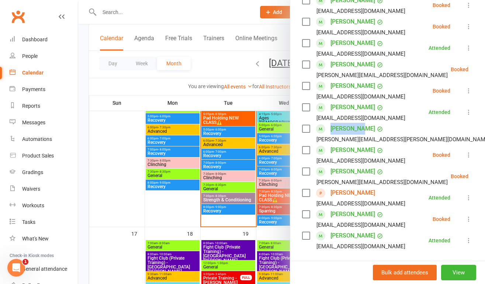
click at [391, 146] on li "Tom Nantharath t.nantharath@gmail.com Booked More info Remove Check in Mark abs…" at bounding box center [387, 154] width 171 height 21
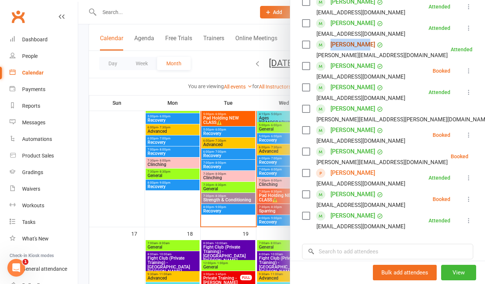
scroll to position [197, 0]
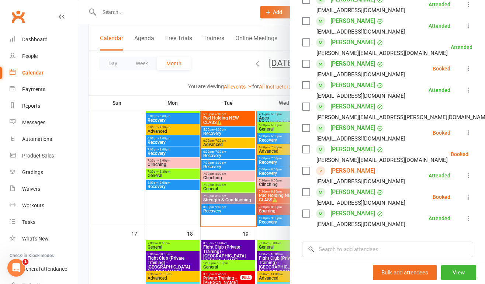
click at [230, 199] on div at bounding box center [281, 142] width 407 height 284
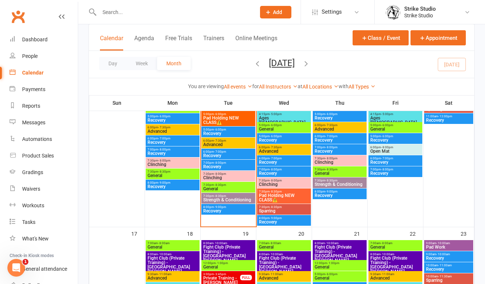
click at [234, 199] on span "Strength & Conditioning" at bounding box center [228, 200] width 51 height 4
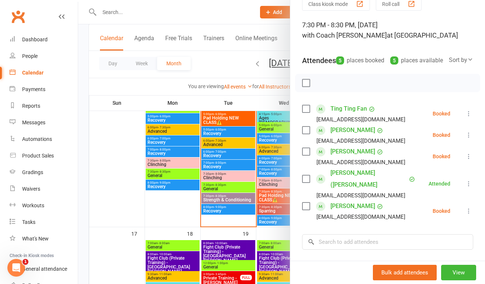
scroll to position [37, 0]
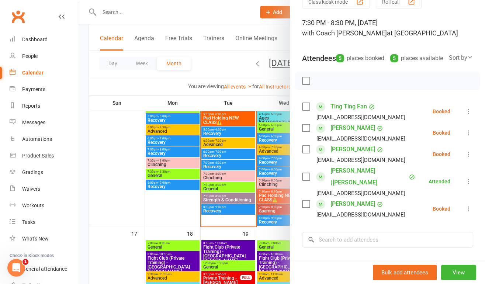
click at [217, 178] on div at bounding box center [281, 142] width 407 height 284
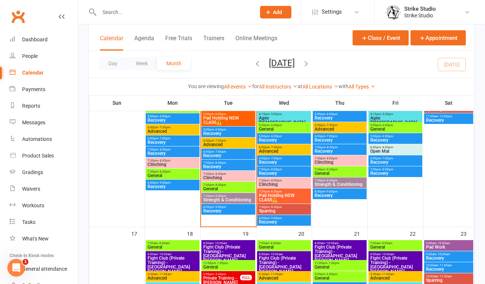
click at [227, 178] on span "Clinching" at bounding box center [228, 178] width 51 height 4
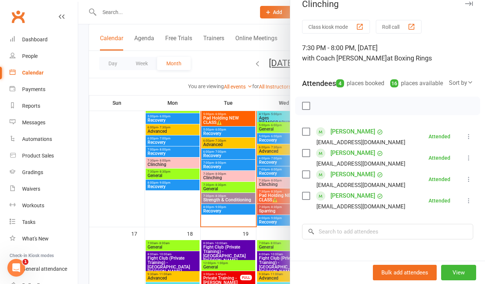
scroll to position [12, 0]
click at [240, 200] on div at bounding box center [281, 142] width 407 height 284
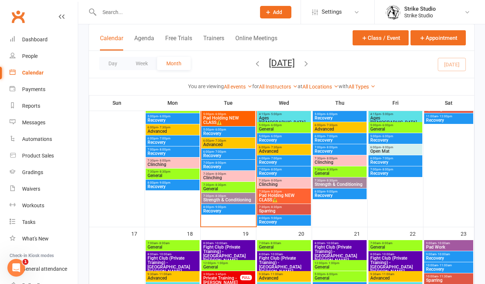
click at [231, 189] on span "General" at bounding box center [228, 189] width 51 height 4
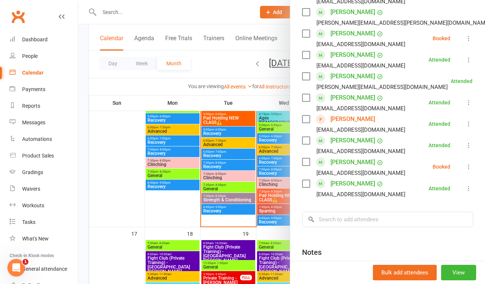
scroll to position [320, 0]
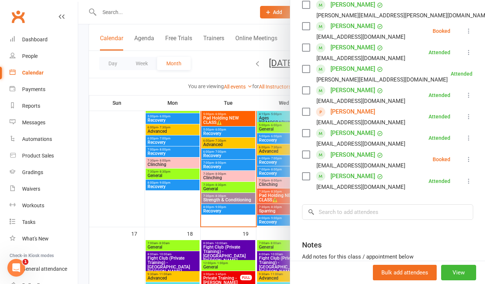
click at [227, 197] on div at bounding box center [281, 142] width 407 height 284
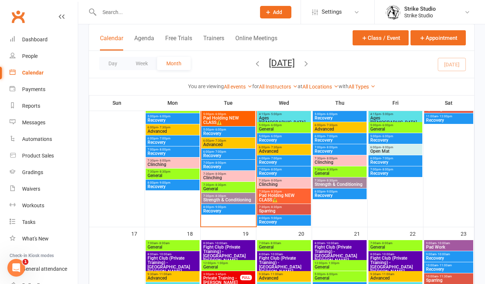
click at [236, 198] on span "Strength & Conditioning" at bounding box center [228, 200] width 51 height 4
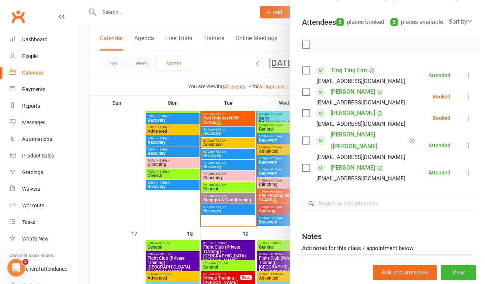
scroll to position [55, 0]
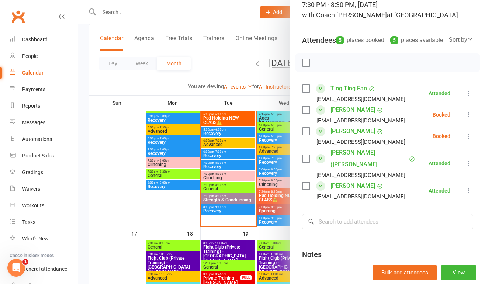
click at [224, 172] on div at bounding box center [281, 142] width 407 height 284
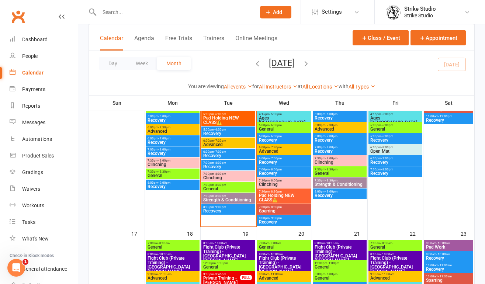
click at [227, 187] on span "General" at bounding box center [228, 189] width 51 height 4
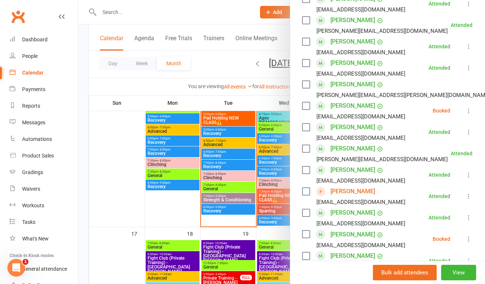
scroll to position [224, 0]
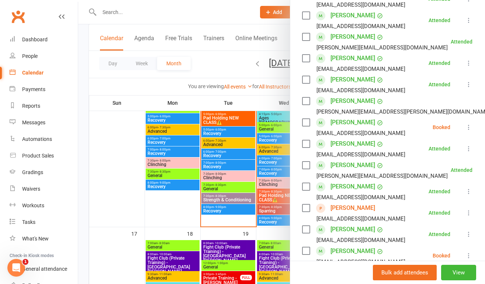
click at [211, 174] on div at bounding box center [281, 142] width 407 height 284
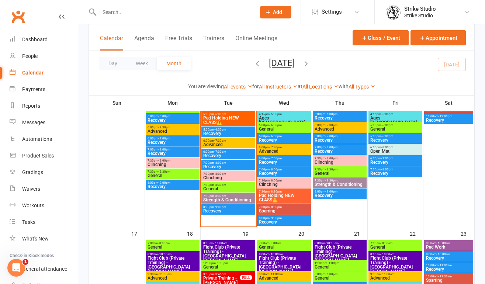
click at [217, 174] on span "- 8:00pm" at bounding box center [220, 173] width 12 height 3
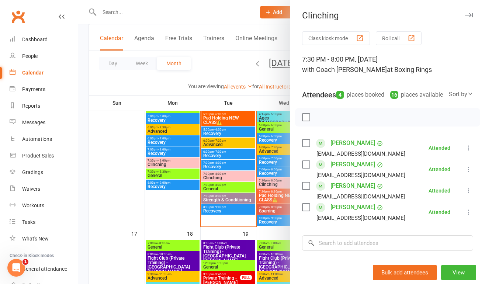
click at [206, 196] on div at bounding box center [281, 142] width 407 height 284
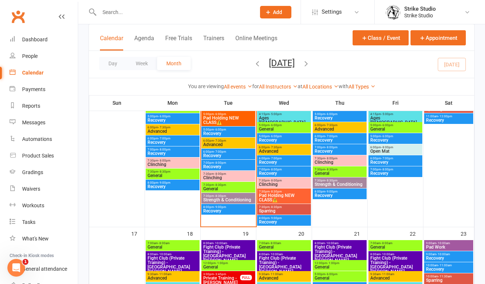
click at [228, 196] on span "7:30pm - 8:30pm" at bounding box center [228, 195] width 51 height 3
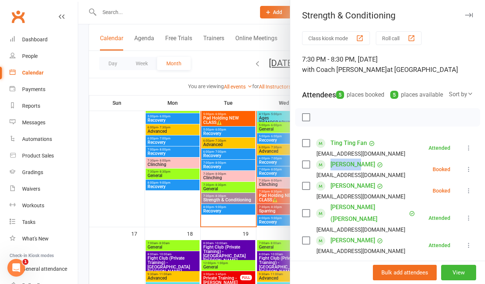
click at [111, 94] on div at bounding box center [281, 142] width 407 height 284
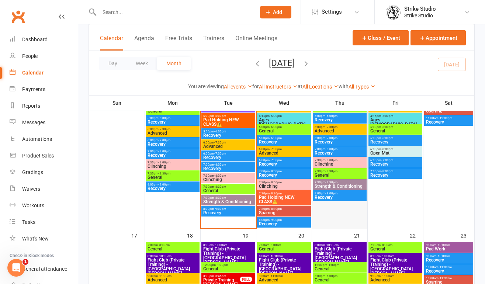
scroll to position [393, 0]
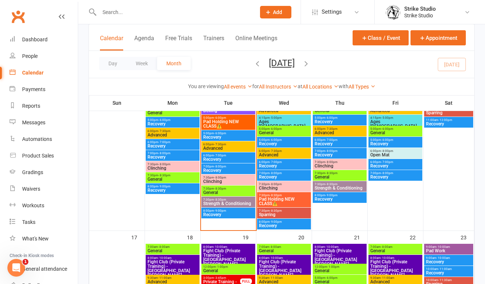
click at [217, 189] on span "- 8:30pm" at bounding box center [220, 188] width 12 height 3
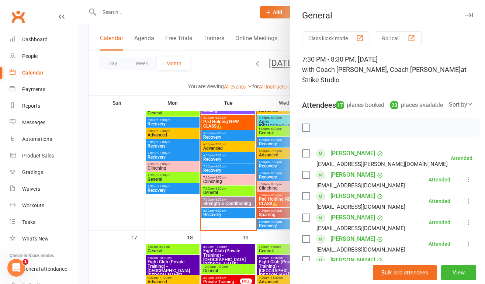
click at [215, 145] on div at bounding box center [281, 142] width 407 height 284
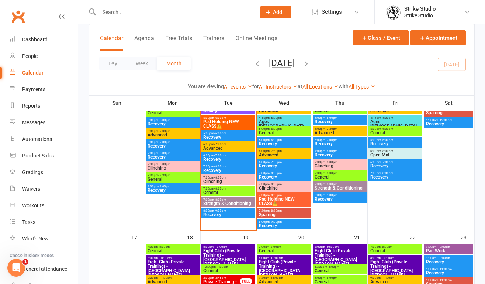
click at [220, 145] on span "- 7:30pm" at bounding box center [220, 144] width 12 height 3
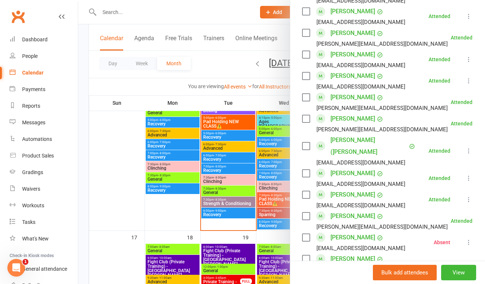
scroll to position [433, 0]
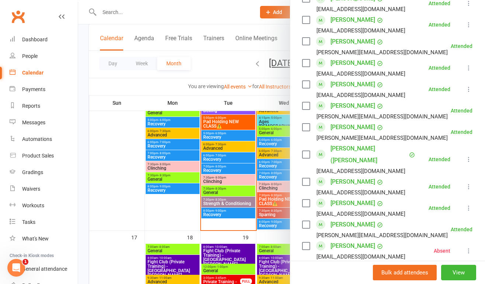
click at [168, 82] on div at bounding box center [281, 142] width 407 height 284
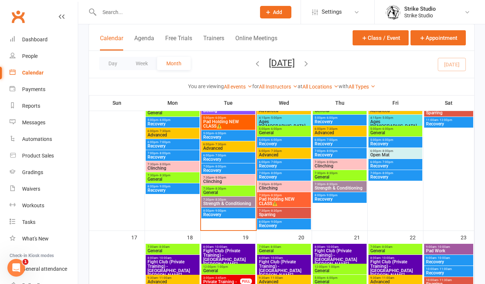
click at [217, 147] on span "Advanced" at bounding box center [228, 148] width 51 height 4
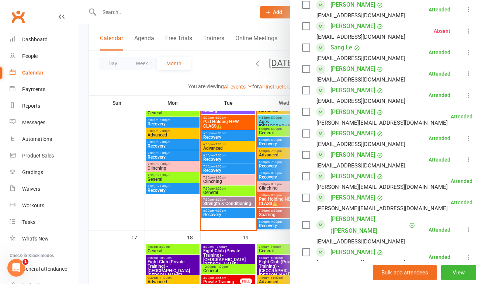
scroll to position [364, 0]
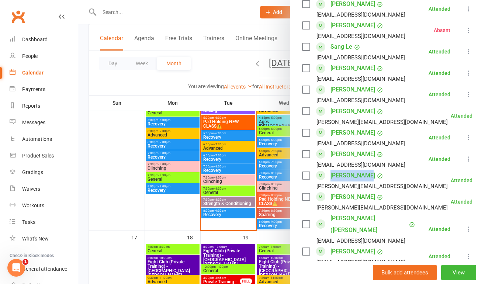
click at [138, 120] on div at bounding box center [281, 142] width 407 height 284
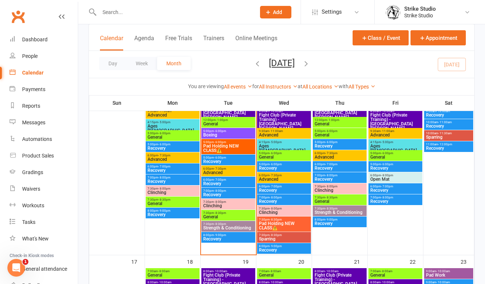
scroll to position [366, 0]
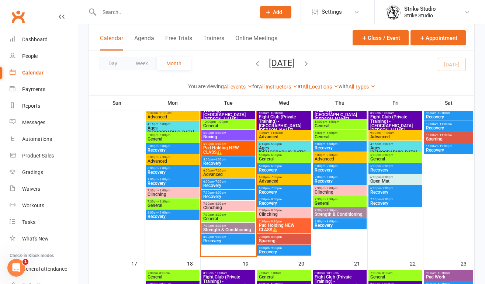
click at [227, 229] on span "Strength & Conditioning" at bounding box center [228, 230] width 51 height 4
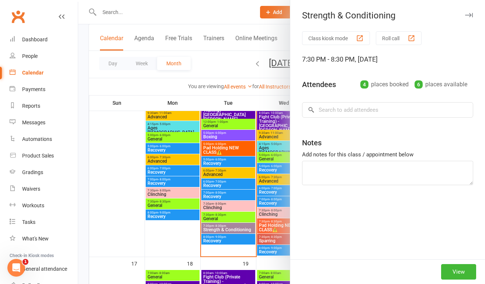
click at [229, 229] on div at bounding box center [281, 142] width 407 height 284
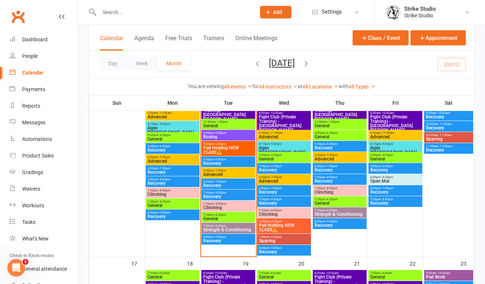
click at [238, 229] on span "Strength & Conditioning" at bounding box center [228, 230] width 51 height 4
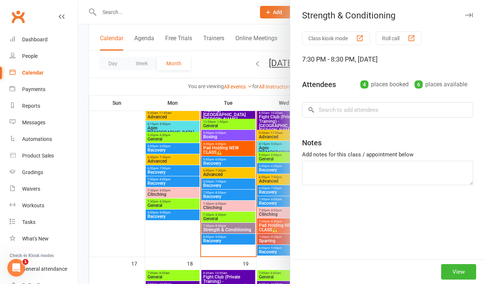
click at [378, 86] on div "4 places booked" at bounding box center [385, 84] width 48 height 10
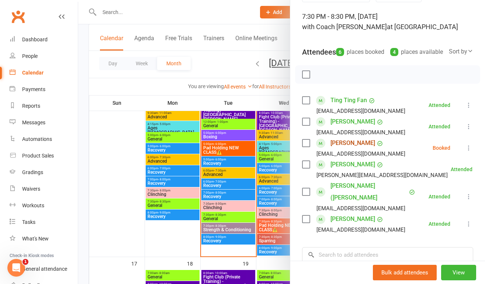
scroll to position [43, 0]
click at [328, 259] on input "search" at bounding box center [387, 254] width 171 height 15
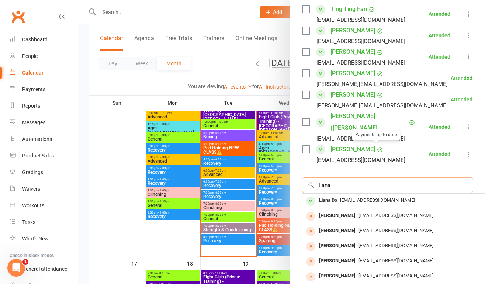
scroll to position [143, 0]
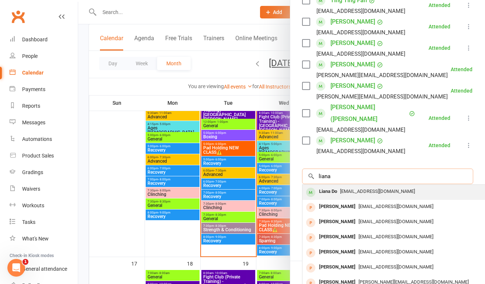
type input "liana"
click at [359, 194] on div "Lianado57@gmail.com" at bounding box center [413, 191] width 215 height 11
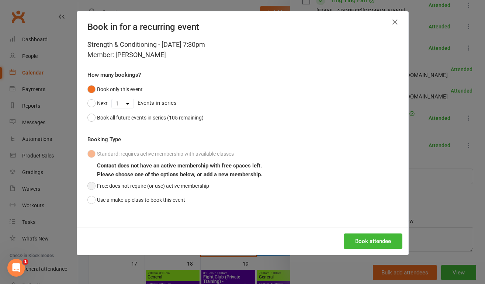
click at [181, 190] on button "Free: does not require (or use) active membership" at bounding box center [148, 186] width 122 height 14
click at [369, 244] on button "Book attendee" at bounding box center [373, 241] width 59 height 15
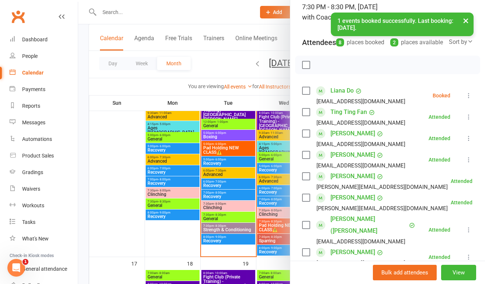
scroll to position [37, 0]
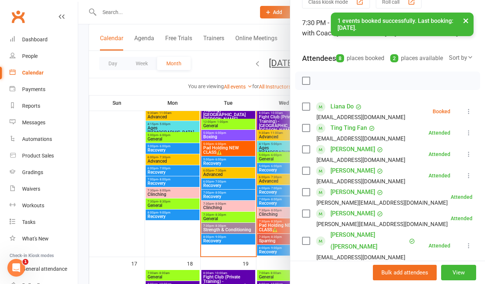
click at [465, 115] on icon at bounding box center [468, 111] width 7 height 7
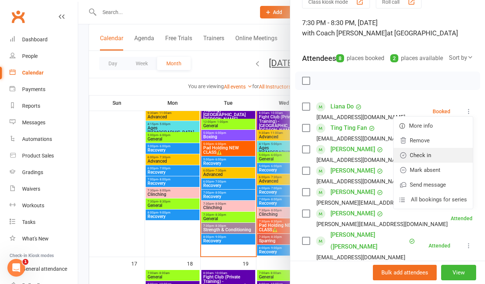
click at [435, 163] on link "Check in" at bounding box center [433, 155] width 79 height 15
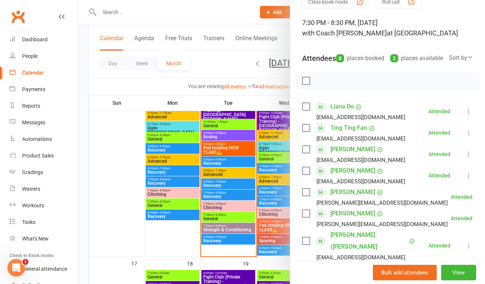
click at [157, 92] on div at bounding box center [281, 142] width 407 height 284
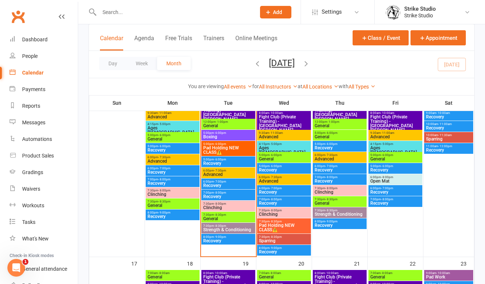
click at [236, 217] on span "General" at bounding box center [228, 219] width 51 height 4
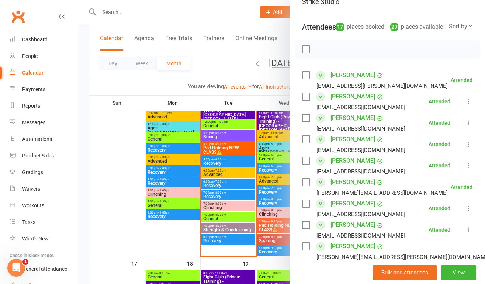
scroll to position [89, 0]
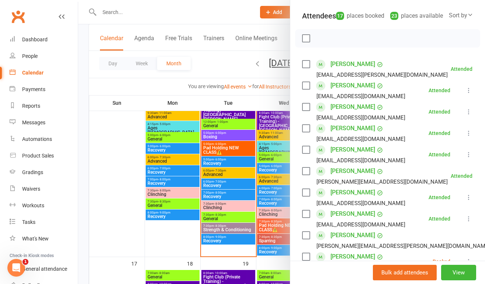
click at [230, 208] on div at bounding box center [281, 142] width 407 height 284
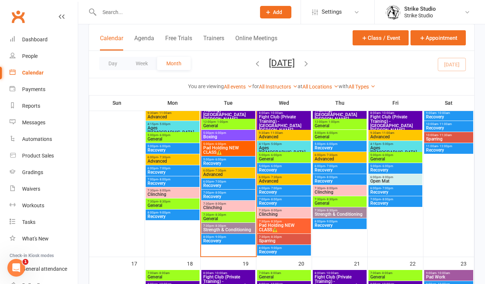
click at [226, 206] on span "Clinching" at bounding box center [228, 208] width 51 height 4
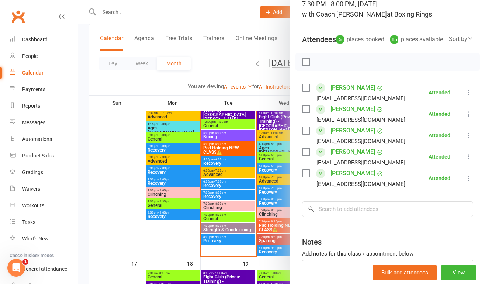
scroll to position [60, 0]
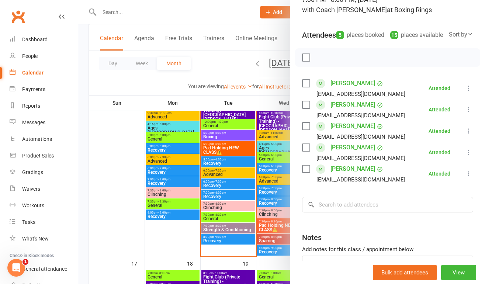
click at [237, 215] on div at bounding box center [281, 142] width 407 height 284
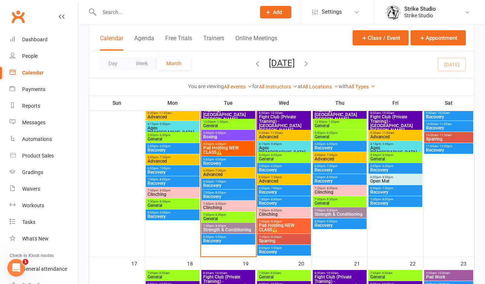
click at [230, 216] on span "7:30pm - 8:30pm" at bounding box center [228, 214] width 51 height 3
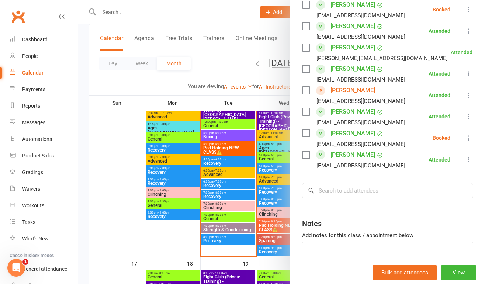
scroll to position [382, 0]
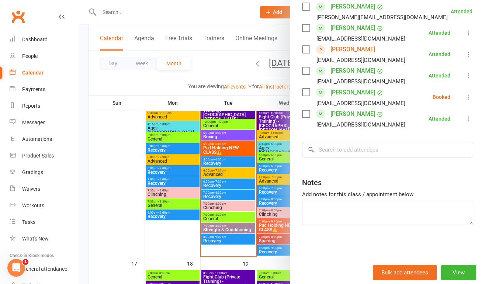
click at [465, 96] on icon at bounding box center [468, 96] width 7 height 7
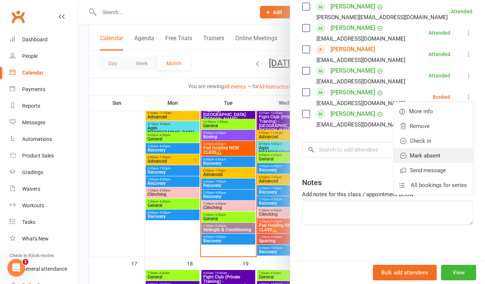
click at [430, 153] on link "Mark absent" at bounding box center [433, 155] width 79 height 15
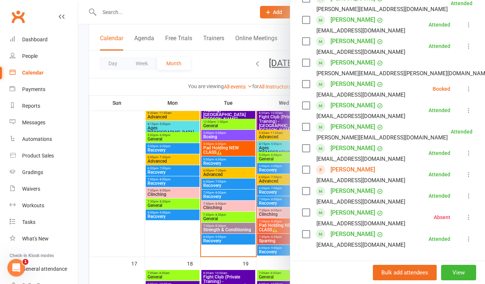
scroll to position [241, 0]
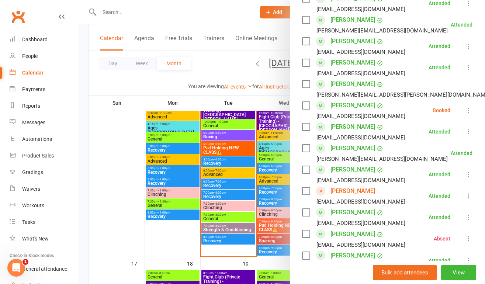
click at [465, 109] on icon at bounding box center [468, 110] width 7 height 7
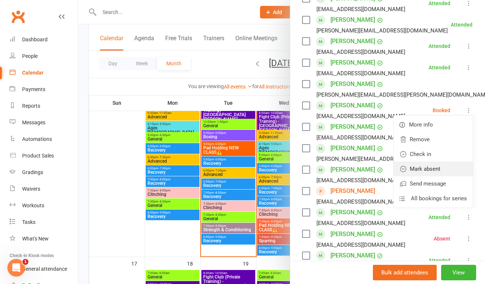
click at [425, 169] on link "Mark absent" at bounding box center [433, 169] width 79 height 15
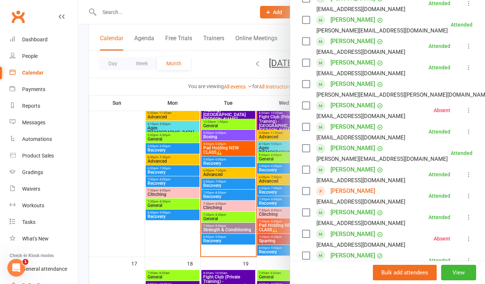
click at [171, 169] on div at bounding box center [281, 142] width 407 height 284
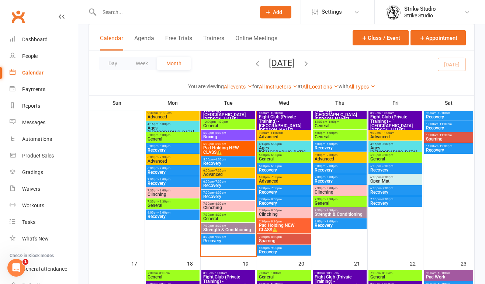
click at [379, 65] on div "Day Week Month August 2025 August 2025 Sun Mon Tue Wed Thu Fri Sat 27 28 29 30 …" at bounding box center [282, 64] width 386 height 27
